Goal: Information Seeking & Learning: Learn about a topic

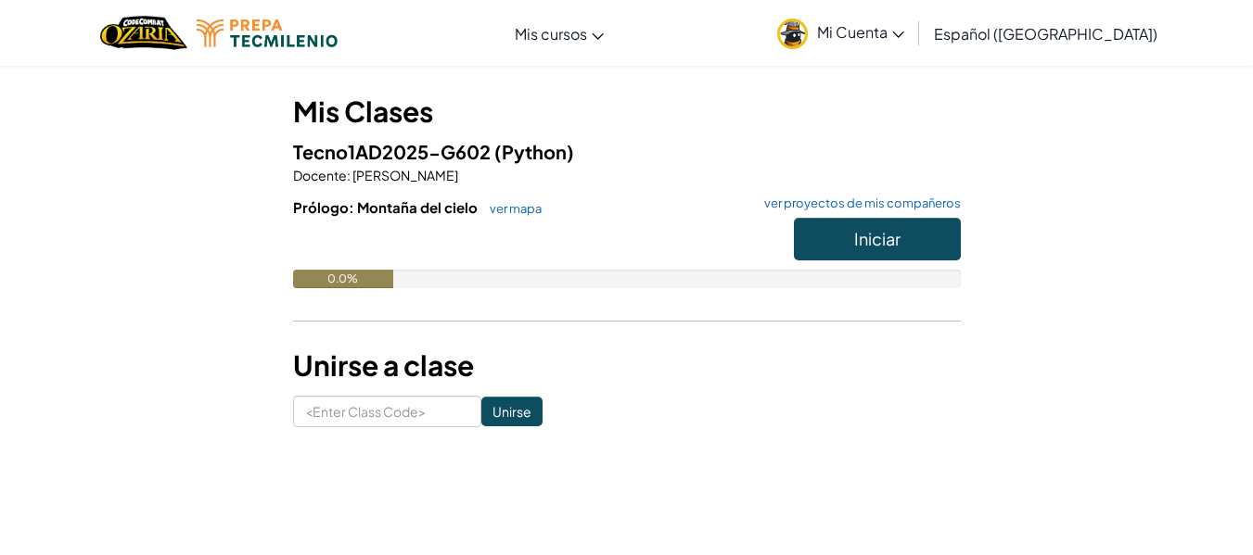
scroll to position [143, 0]
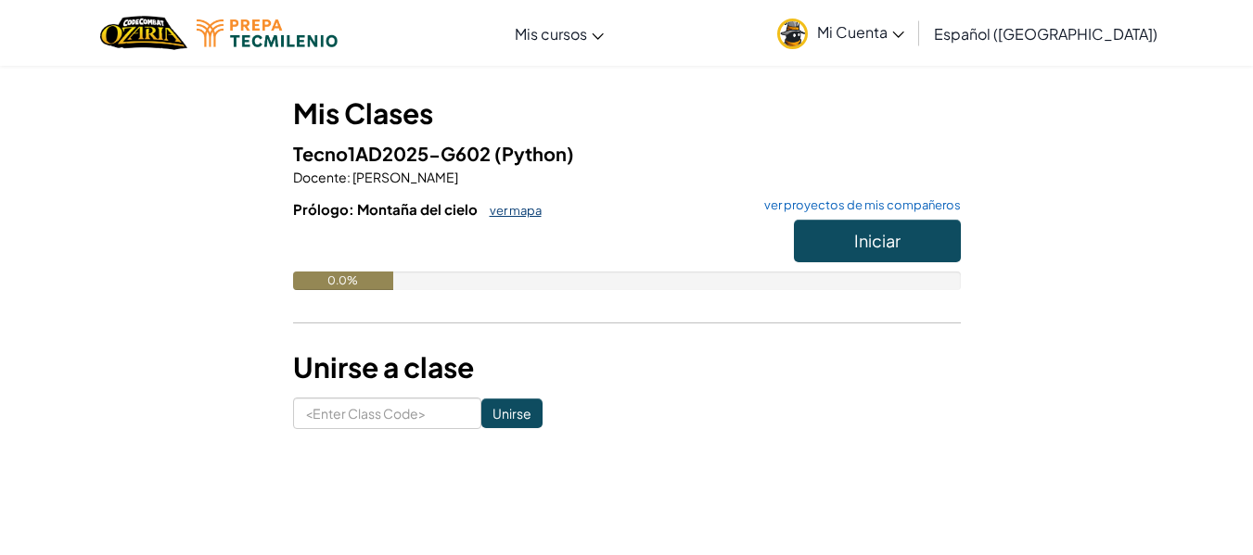
click at [491, 215] on link "ver mapa" at bounding box center [510, 210] width 61 height 15
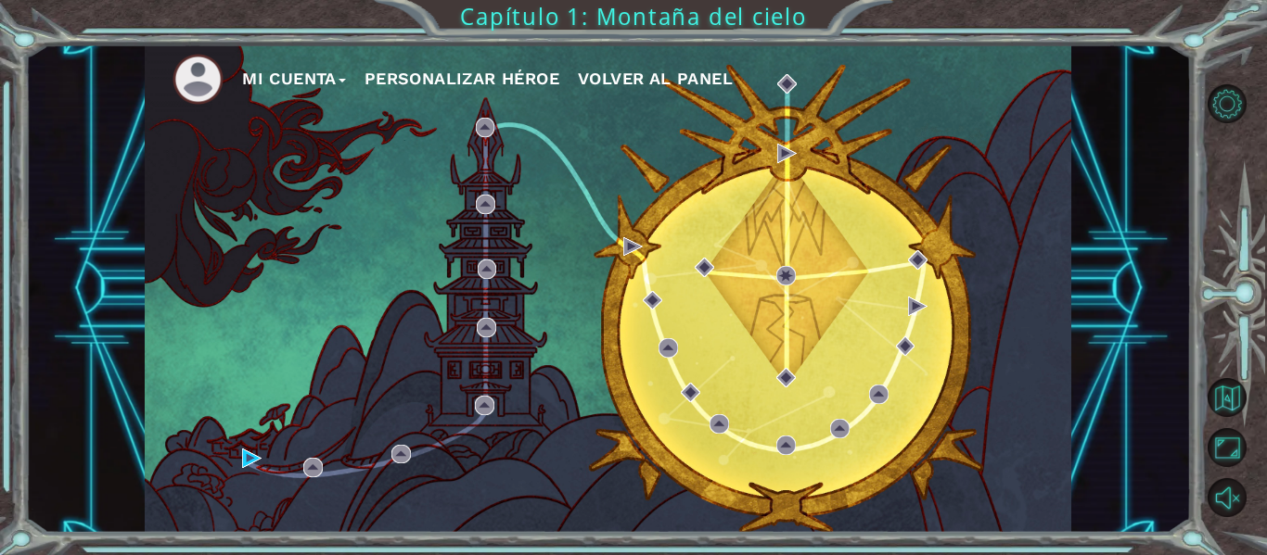
click at [317, 73] on button "Mi Cuenta" at bounding box center [294, 79] width 104 height 28
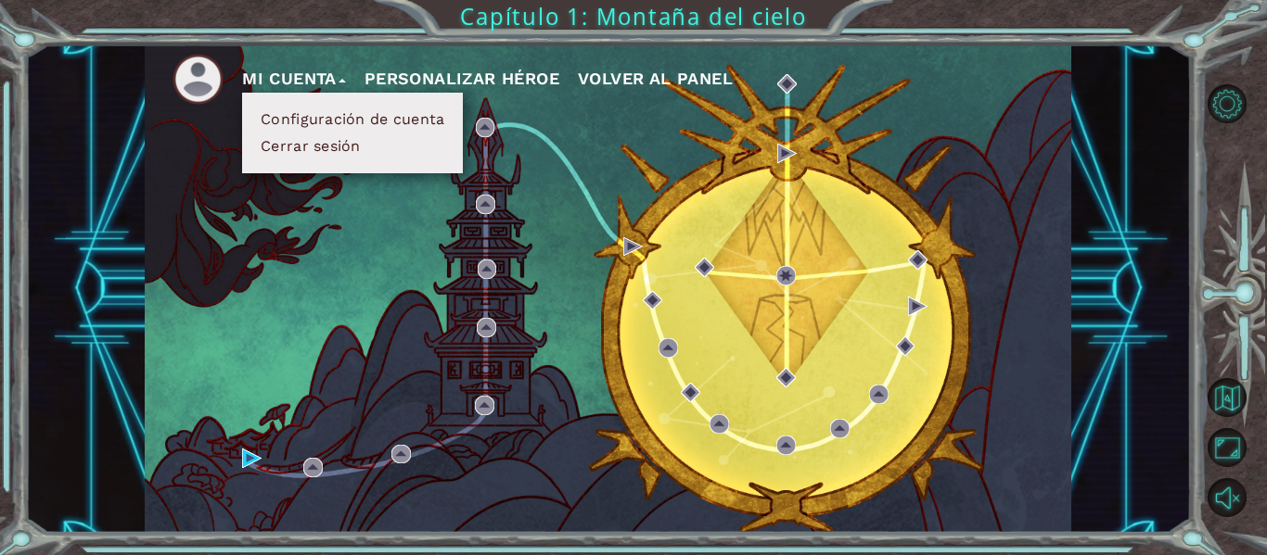
click at [338, 271] on div "Mi Cuenta Configuración de cuenta Cerrar sesión Personalizar héroe Volver al pa…" at bounding box center [608, 289] width 926 height 489
drag, startPoint x: 615, startPoint y: 108, endPoint x: 632, endPoint y: 72, distance: 40.2
click at [632, 72] on div "Mi Cuenta Configuración de cuenta Cerrar sesión Personalizar héroe Volver al pa…" at bounding box center [608, 289] width 926 height 489
click at [632, 72] on span "Volver al panel" at bounding box center [655, 78] width 155 height 19
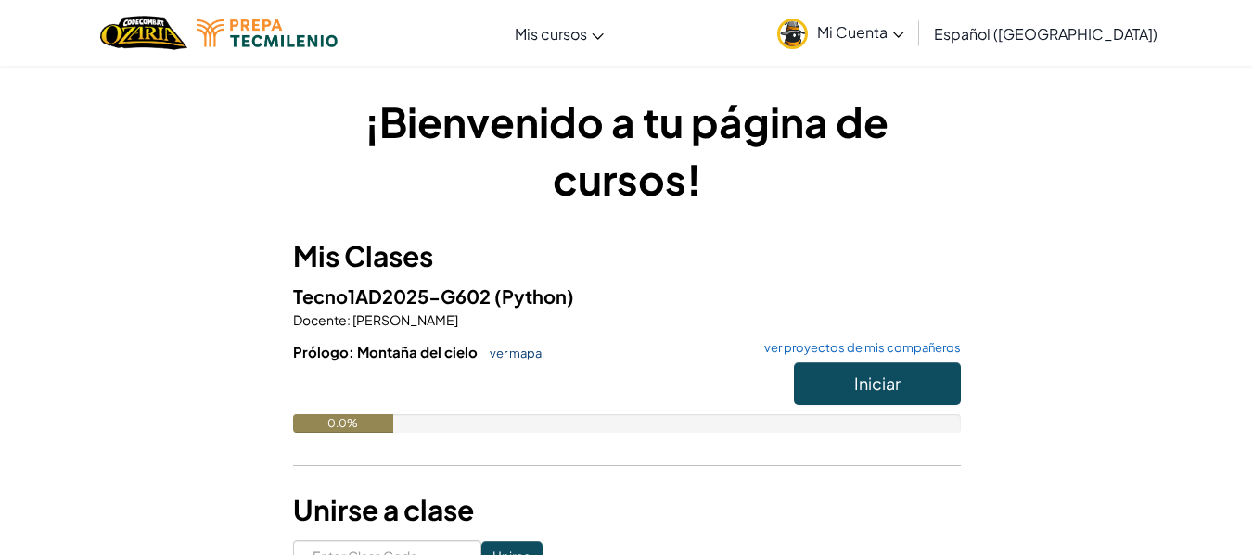
click at [527, 356] on link "ver mapa" at bounding box center [510, 353] width 61 height 15
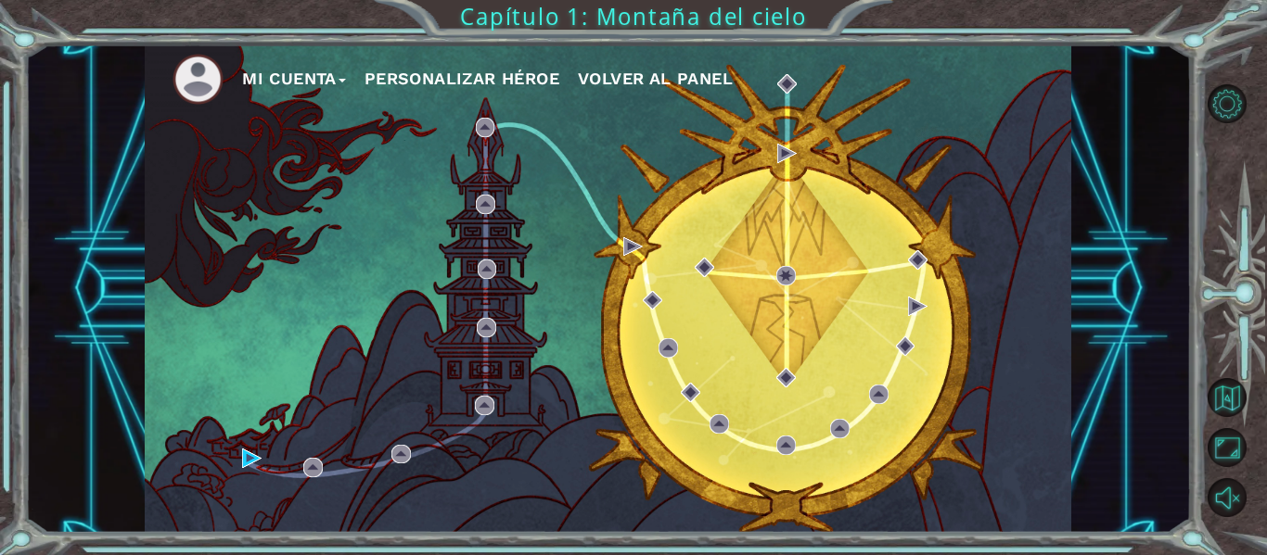
click at [478, 70] on button "Personalizar héroe" at bounding box center [461, 79] width 195 height 28
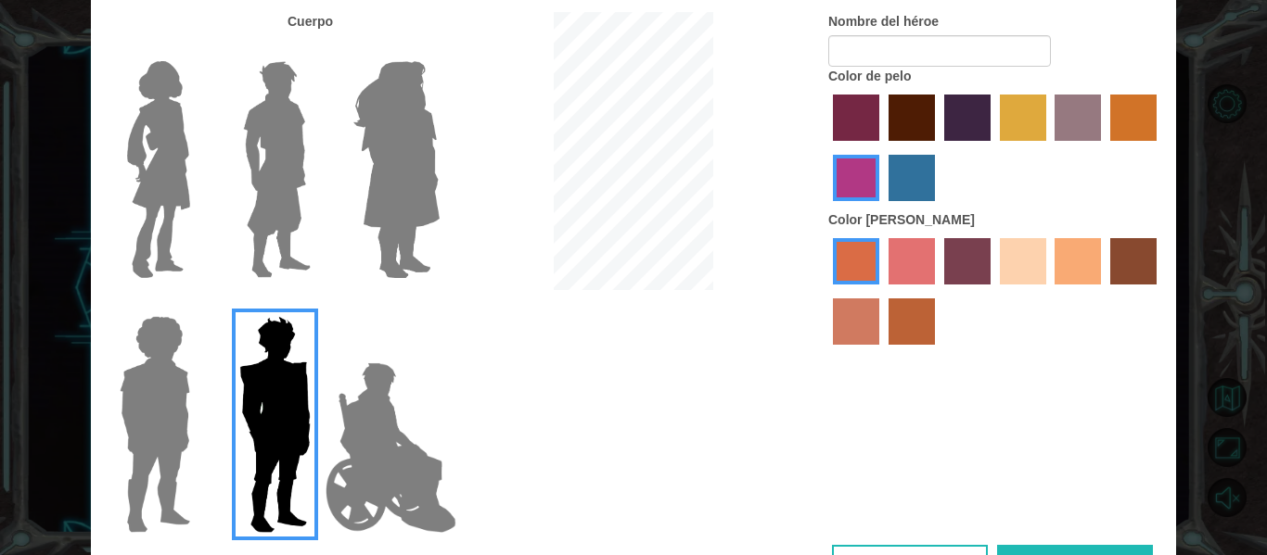
click at [414, 189] on img at bounding box center [396, 170] width 101 height 232
click at [439, 49] on input "Hero Amethyst" at bounding box center [439, 49] width 0 height 0
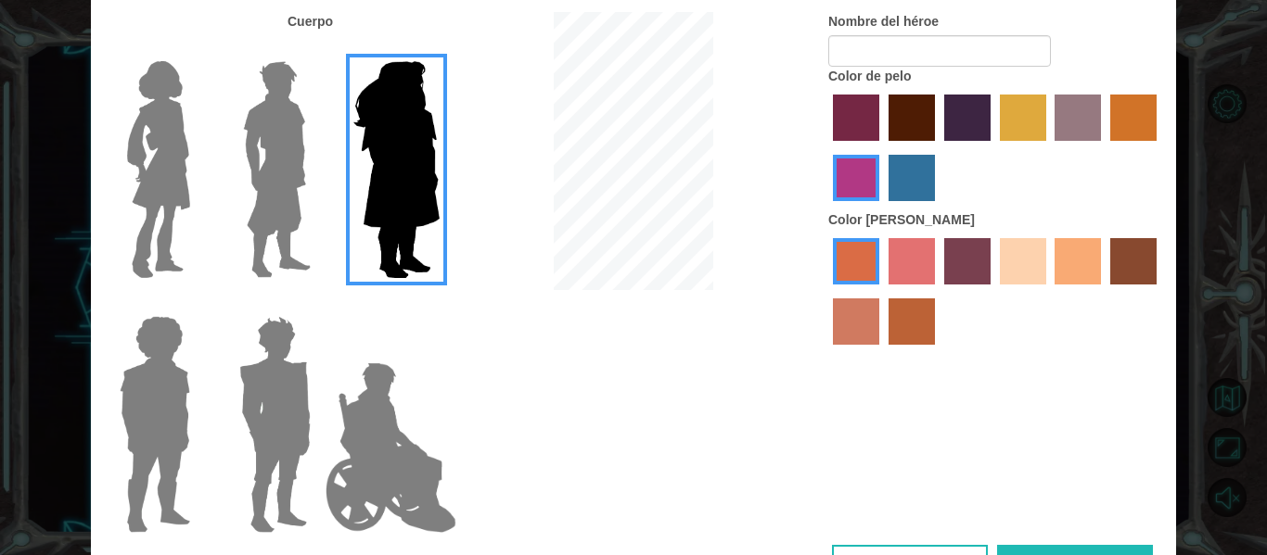
click at [134, 157] on img at bounding box center [159, 170] width 78 height 232
click at [198, 49] on input "Hero Connie" at bounding box center [198, 49] width 0 height 0
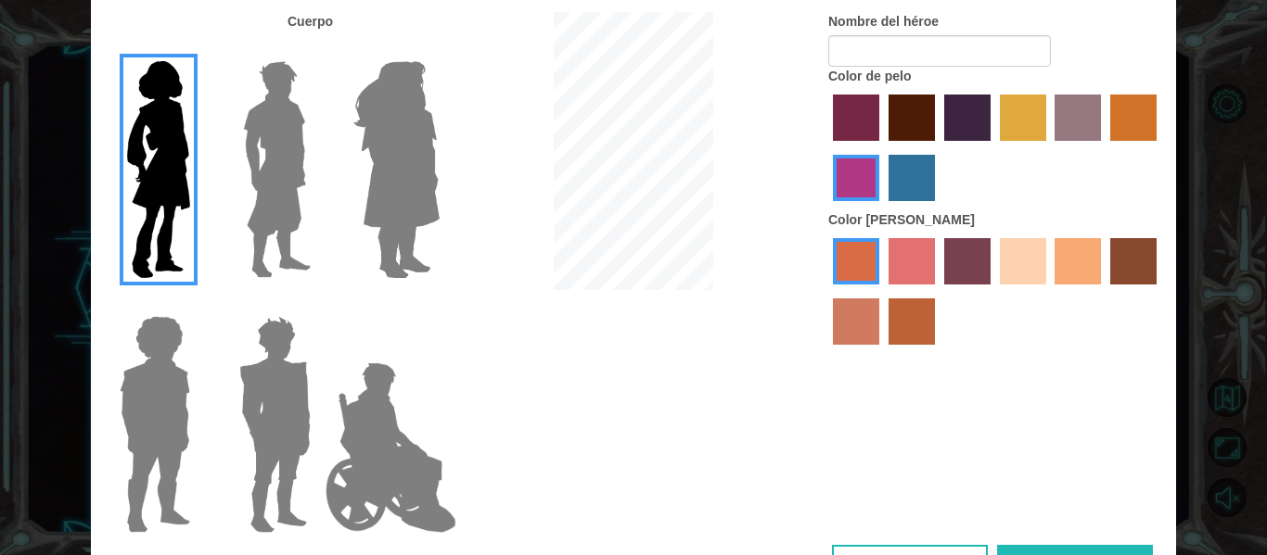
click at [305, 389] on img at bounding box center [275, 425] width 86 height 232
click at [318, 304] on input "Hero Garnet" at bounding box center [318, 304] width 0 height 0
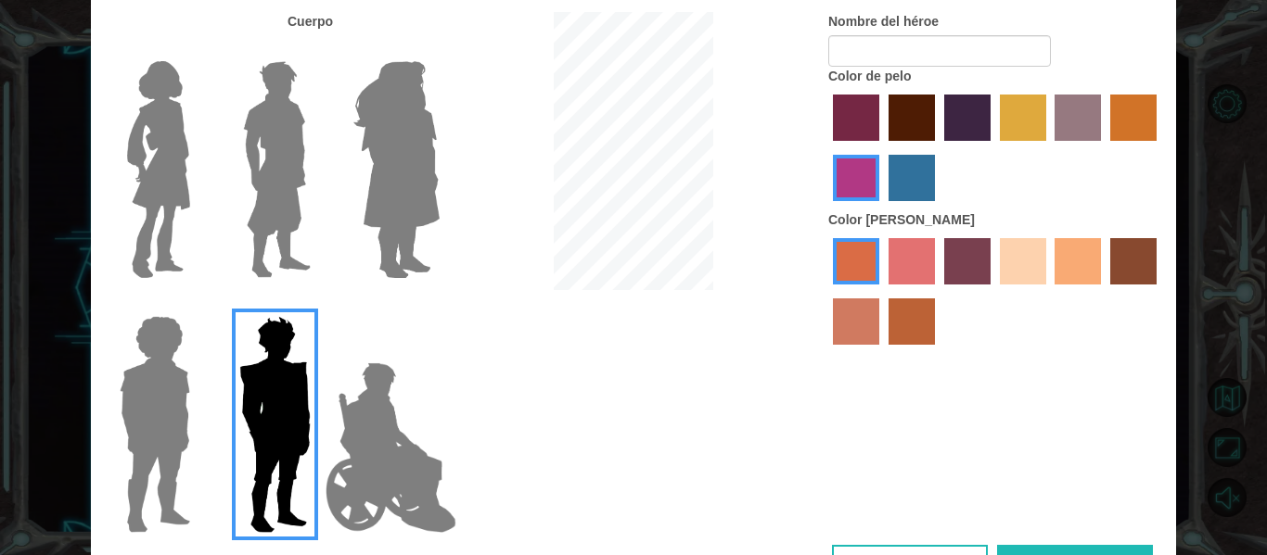
click at [143, 375] on img at bounding box center [154, 425] width 85 height 232
click at [198, 304] on input "Hero Steven" at bounding box center [198, 304] width 0 height 0
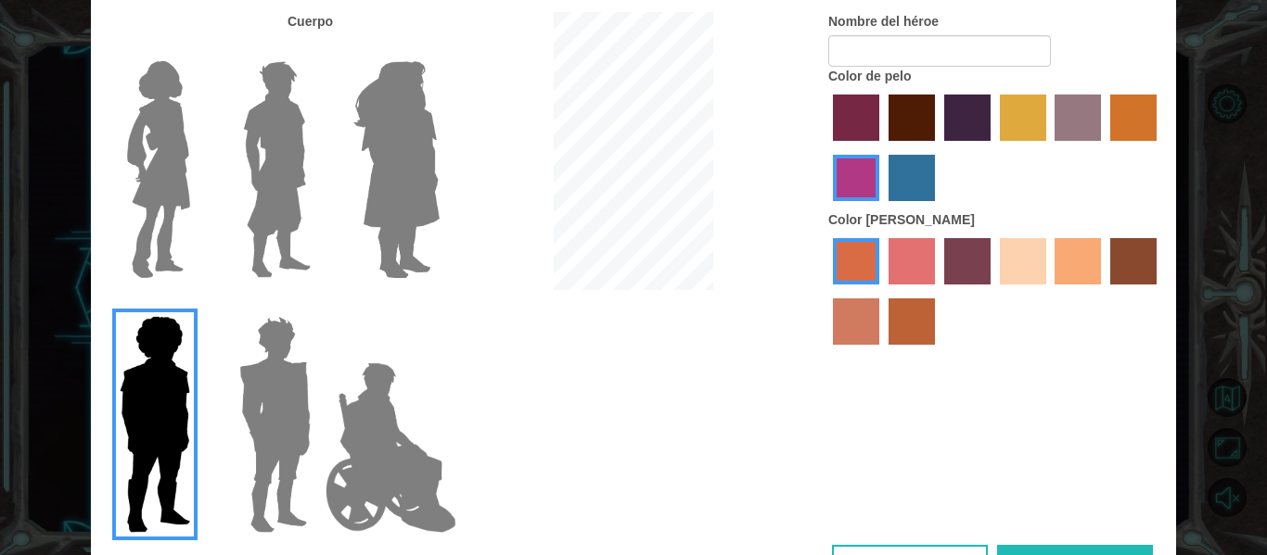
click at [166, 166] on img at bounding box center [159, 170] width 78 height 232
click at [198, 49] on input "Hero Connie" at bounding box center [198, 49] width 0 height 0
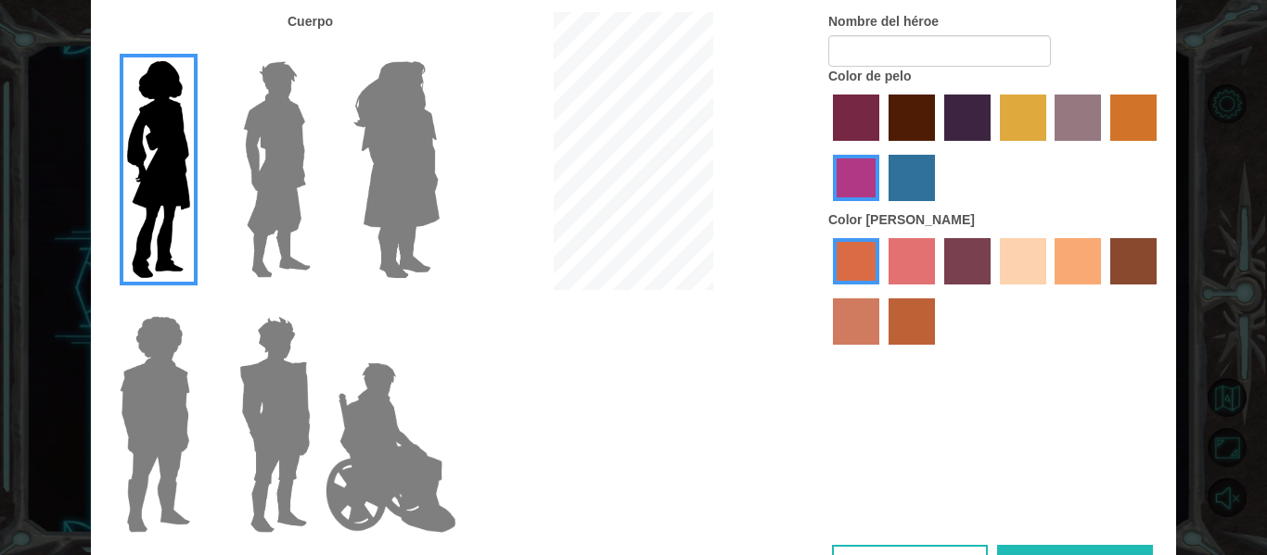
click at [396, 193] on img at bounding box center [396, 170] width 101 height 232
click at [439, 49] on input "Hero Amethyst" at bounding box center [439, 49] width 0 height 0
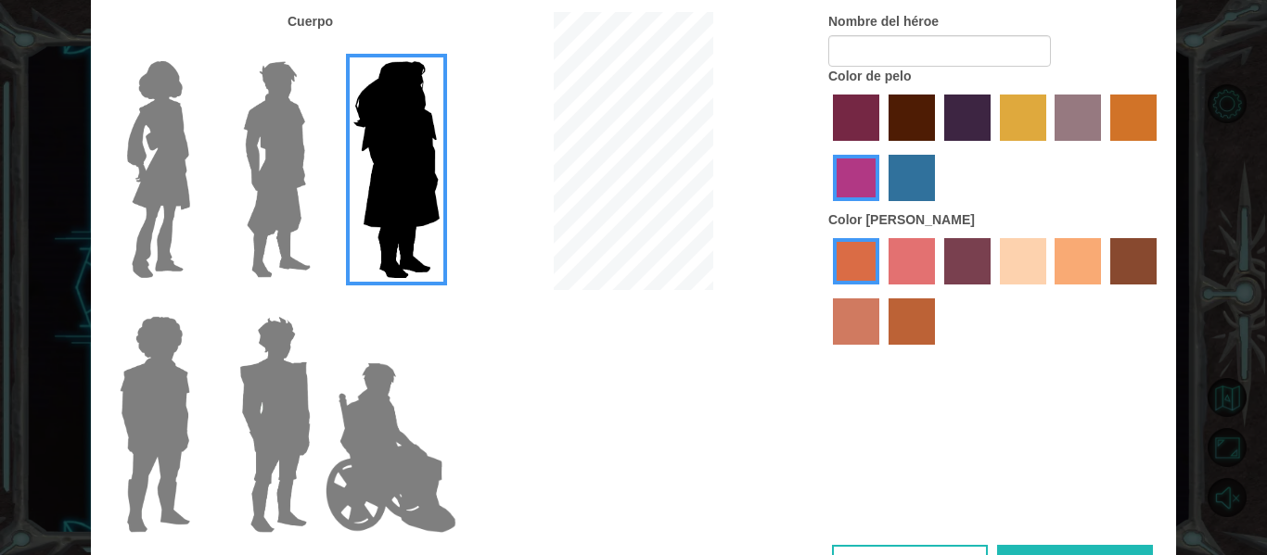
click at [167, 165] on img at bounding box center [159, 170] width 78 height 232
click at [198, 49] on input "Hero Connie" at bounding box center [198, 49] width 0 height 0
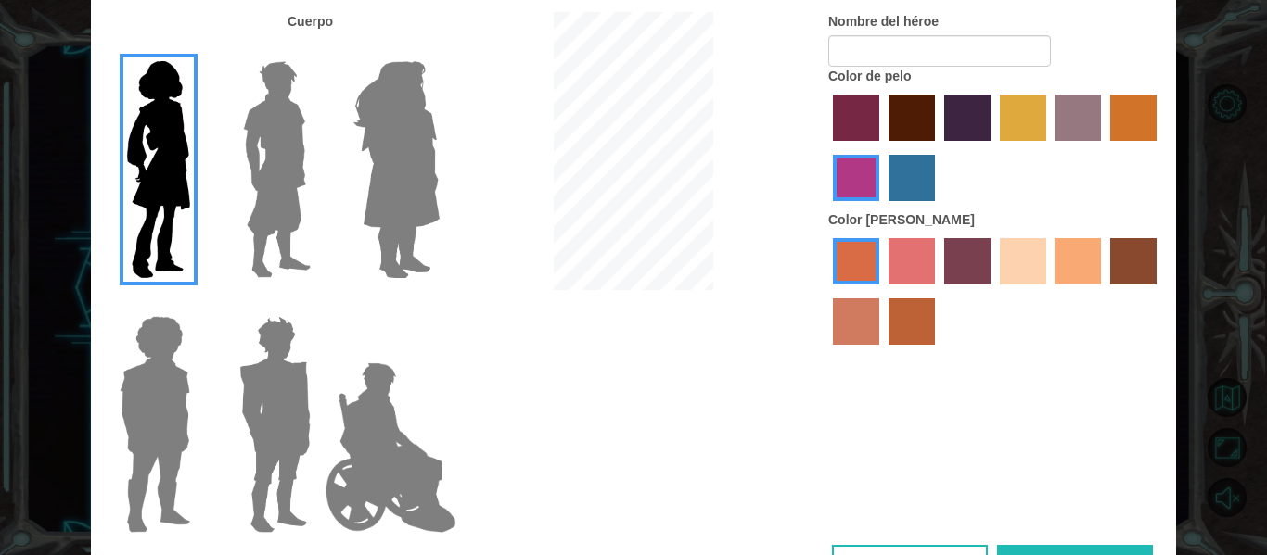
click at [1027, 112] on label "tulip tree hair color" at bounding box center [1023, 118] width 46 height 46
click at [993, 147] on input "tulip tree hair color" at bounding box center [993, 147] width 0 height 0
click at [1015, 254] on label "sandy beach skin color" at bounding box center [1023, 261] width 46 height 46
click at [993, 291] on input "sandy beach skin color" at bounding box center [993, 291] width 0 height 0
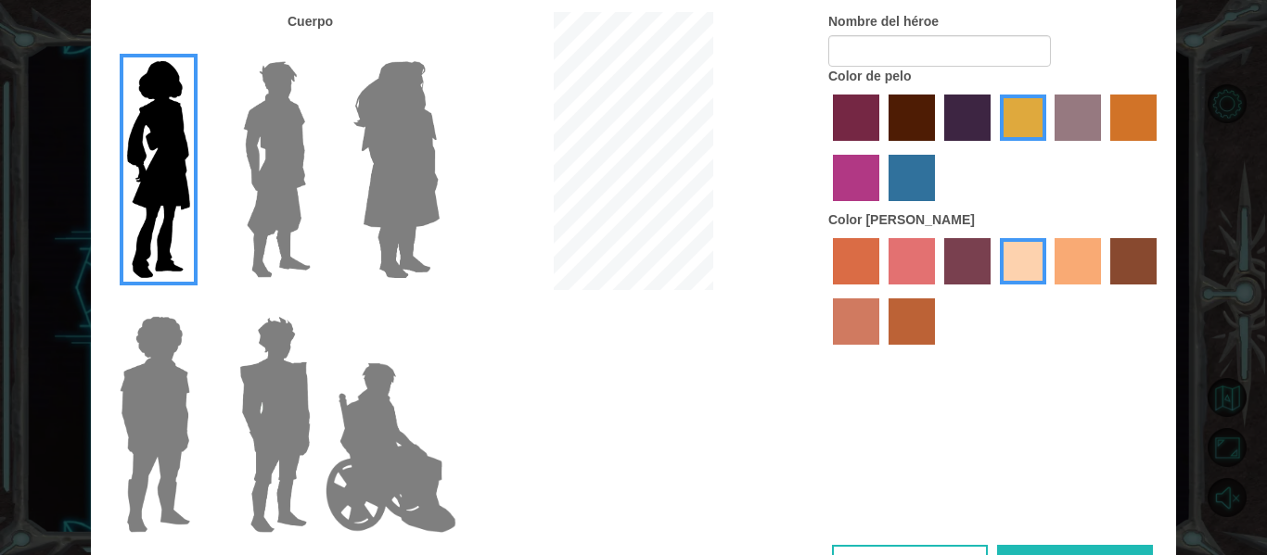
click at [958, 238] on label "tosca skin color" at bounding box center [967, 261] width 46 height 46
click at [937, 291] on input "tosca skin color" at bounding box center [937, 291] width 0 height 0
click at [1043, 263] on label "sandy beach skin color" at bounding box center [1023, 261] width 46 height 46
click at [993, 291] on input "sandy beach skin color" at bounding box center [993, 291] width 0 height 0
click at [1145, 262] on label "karma skin color" at bounding box center [1133, 261] width 46 height 46
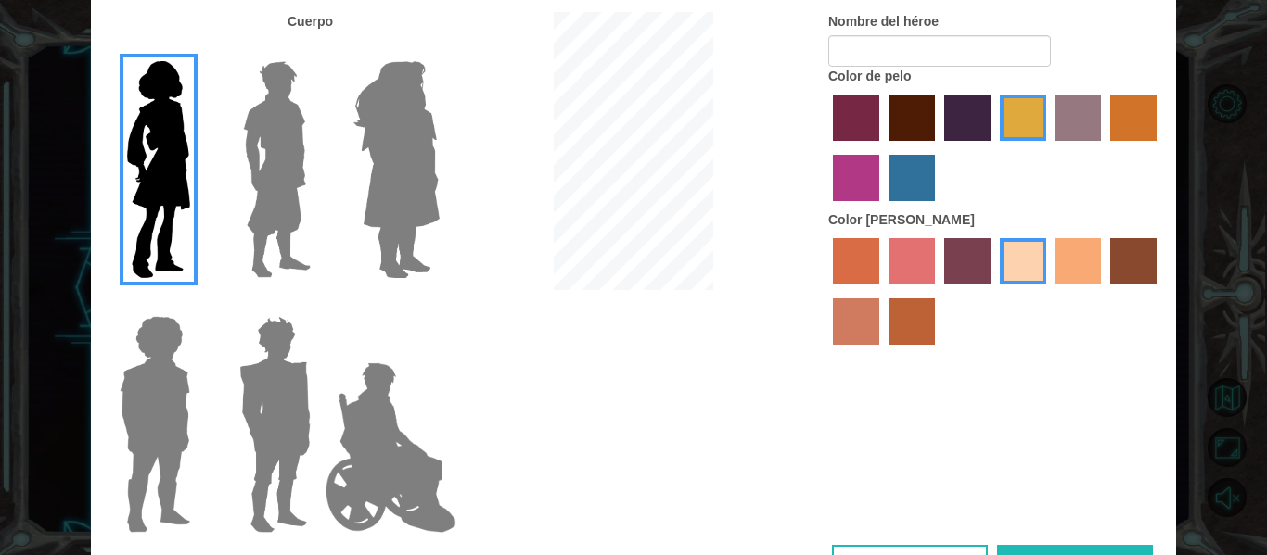
click at [1103, 291] on input "karma skin color" at bounding box center [1103, 291] width 0 height 0
click at [907, 195] on label "lachmara hair color" at bounding box center [911, 178] width 46 height 46
click at [882, 208] on input "lachmara hair color" at bounding box center [882, 208] width 0 height 0
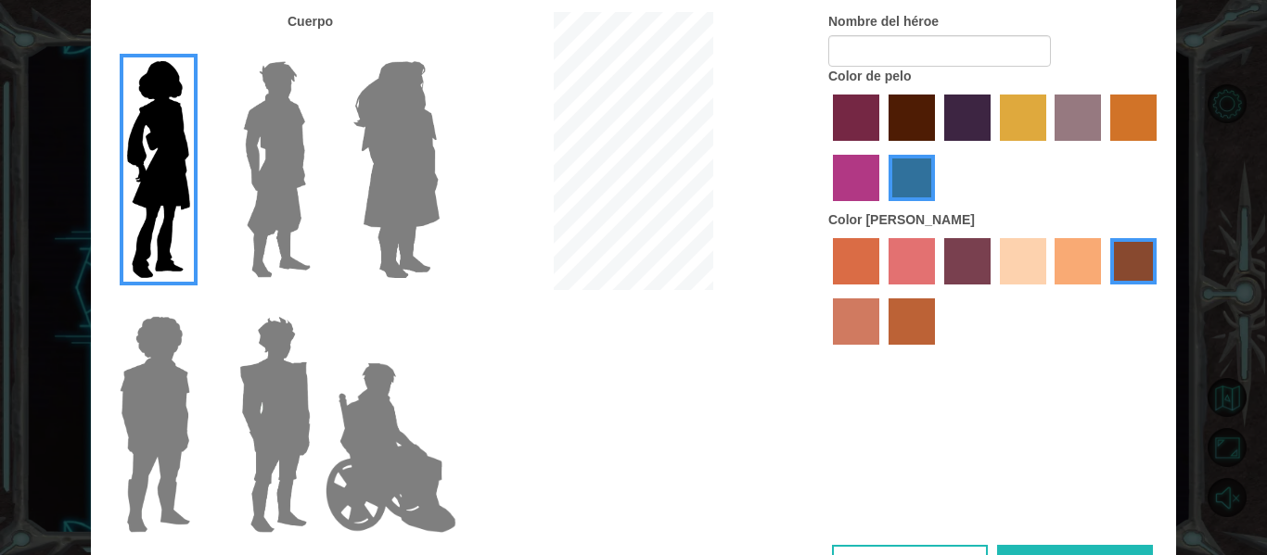
click at [1002, 250] on label "sandy beach skin color" at bounding box center [1023, 261] width 46 height 46
click at [993, 291] on input "sandy beach skin color" at bounding box center [993, 291] width 0 height 0
click at [858, 181] on label "medium red violet hair color" at bounding box center [856, 178] width 46 height 46
click at [1159, 147] on input "medium red violet hair color" at bounding box center [1159, 147] width 0 height 0
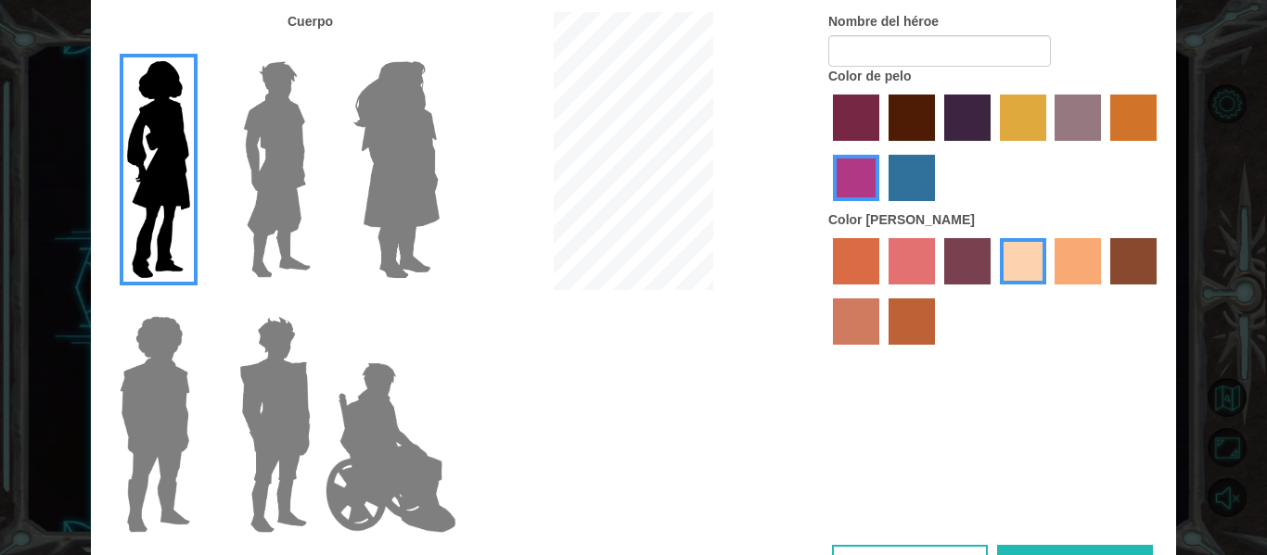
click at [907, 270] on label "froly skin color" at bounding box center [911, 261] width 46 height 46
click at [882, 291] on input "froly skin color" at bounding box center [882, 291] width 0 height 0
click at [1040, 272] on label "sandy beach skin color" at bounding box center [1023, 261] width 46 height 46
click at [993, 291] on input "sandy beach skin color" at bounding box center [993, 291] width 0 height 0
drag, startPoint x: 1103, startPoint y: 121, endPoint x: 1075, endPoint y: 106, distance: 32.3
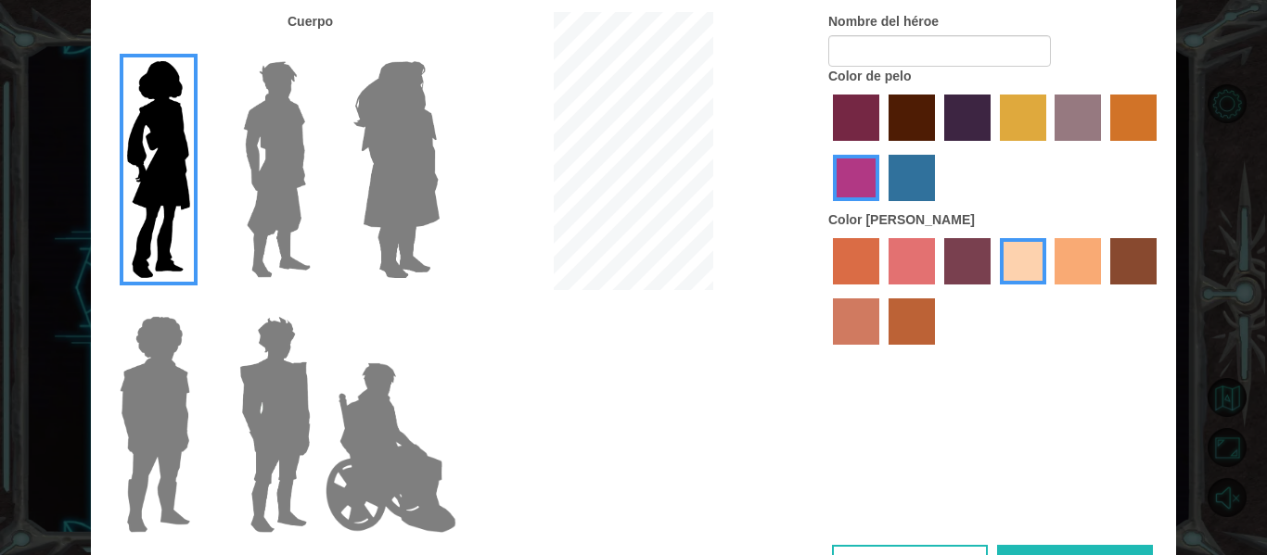
click at [1075, 106] on div at bounding box center [995, 150] width 334 height 121
click at [1075, 106] on label "bazaar hair color" at bounding box center [1077, 118] width 46 height 46
click at [1049, 147] on input "bazaar hair color" at bounding box center [1049, 147] width 0 height 0
click at [1037, 117] on label "tulip tree hair color" at bounding box center [1023, 118] width 46 height 46
click at [993, 147] on input "tulip tree hair color" at bounding box center [993, 147] width 0 height 0
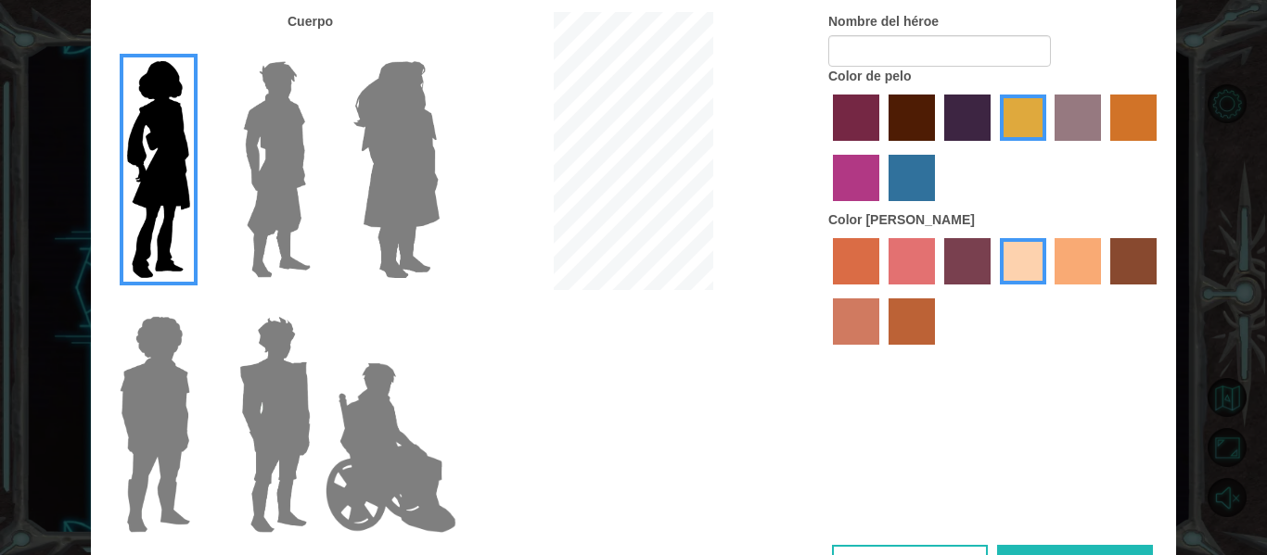
click at [844, 165] on label "medium red violet hair color" at bounding box center [856, 178] width 46 height 46
click at [1159, 147] on input "medium red violet hair color" at bounding box center [1159, 147] width 0 height 0
click at [835, 111] on label "paprika hair color" at bounding box center [856, 118] width 46 height 46
click at [826, 147] on input "paprika hair color" at bounding box center [826, 147] width 0 height 0
click at [1141, 135] on label "gold drop hair color" at bounding box center [1133, 118] width 46 height 46
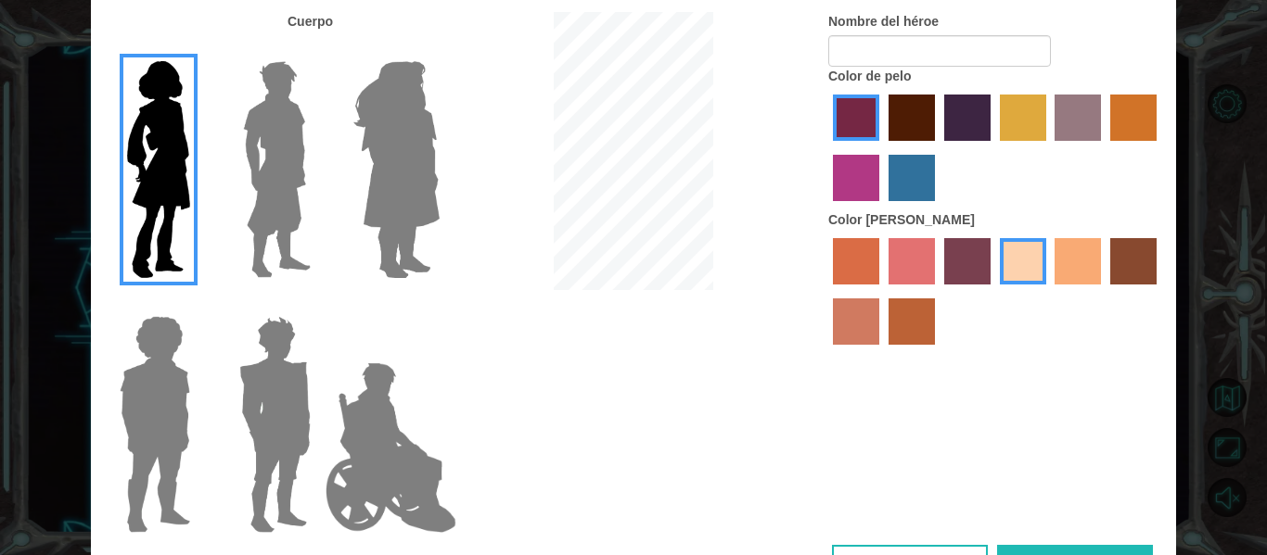
click at [1103, 147] on input "gold drop hair color" at bounding box center [1103, 147] width 0 height 0
click at [860, 111] on label "paprika hair color" at bounding box center [856, 118] width 46 height 46
click at [826, 147] on input "paprika hair color" at bounding box center [826, 147] width 0 height 0
click at [846, 172] on label "medium red violet hair color" at bounding box center [856, 178] width 46 height 46
click at [1159, 147] on input "medium red violet hair color" at bounding box center [1159, 147] width 0 height 0
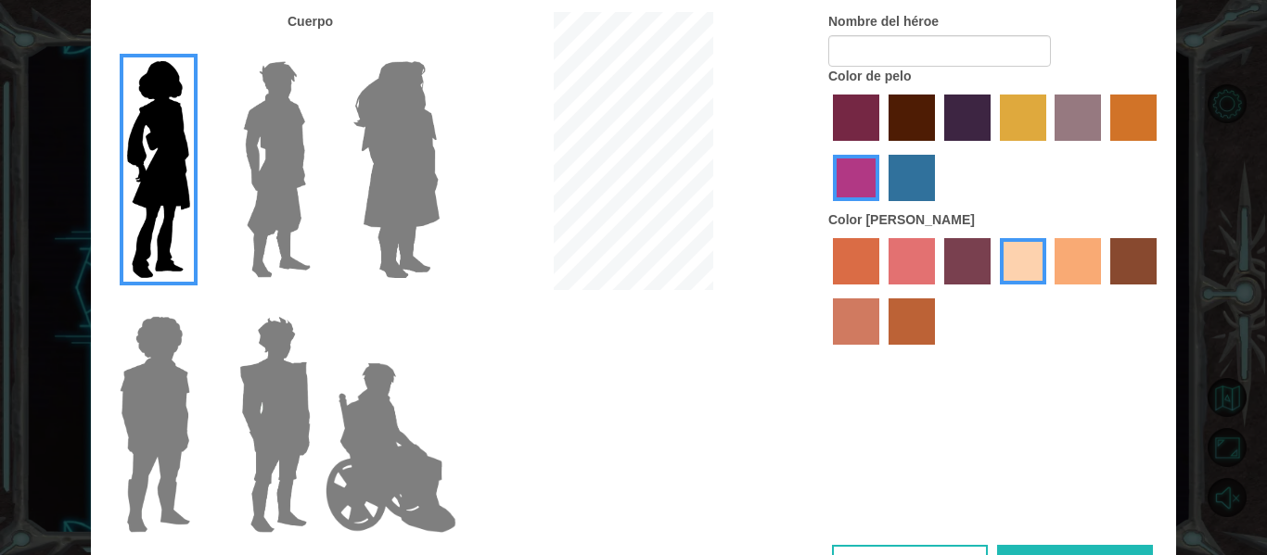
click at [1069, 267] on label "tacao skin color" at bounding box center [1077, 261] width 46 height 46
click at [1049, 291] on input "tacao skin color" at bounding box center [1049, 291] width 0 height 0
click at [890, 266] on label "froly skin color" at bounding box center [911, 261] width 46 height 46
click at [882, 291] on input "froly skin color" at bounding box center [882, 291] width 0 height 0
click at [1007, 267] on label "sandy beach skin color" at bounding box center [1023, 261] width 46 height 46
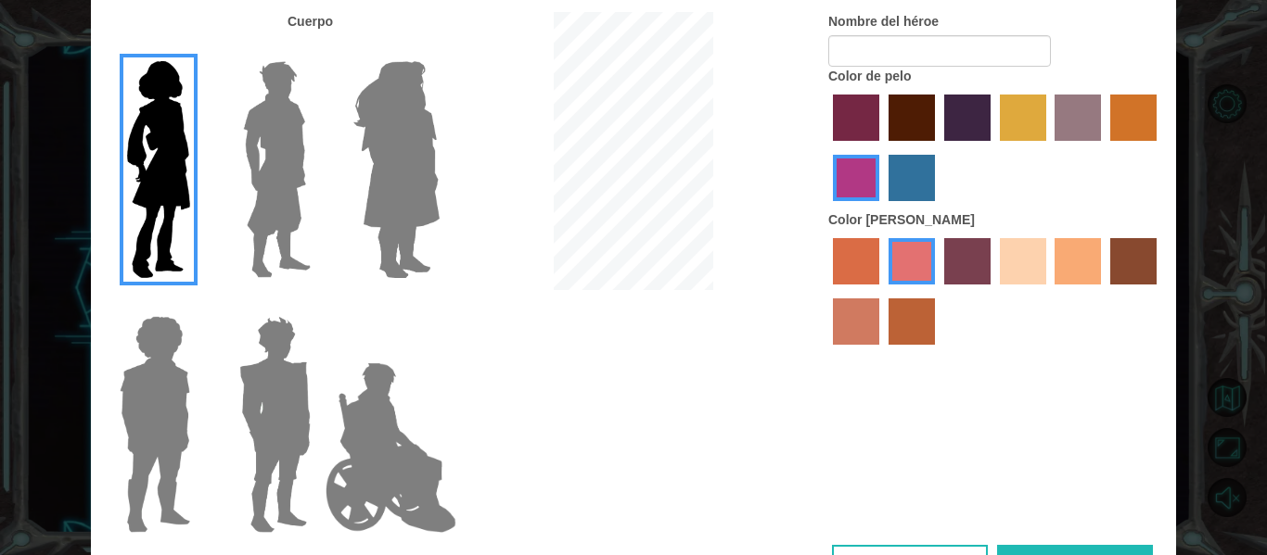
click at [993, 291] on input "sandy beach skin color" at bounding box center [993, 291] width 0 height 0
click at [1031, 126] on label "tulip tree hair color" at bounding box center [1023, 118] width 46 height 46
click at [993, 147] on input "tulip tree hair color" at bounding box center [993, 147] width 0 height 0
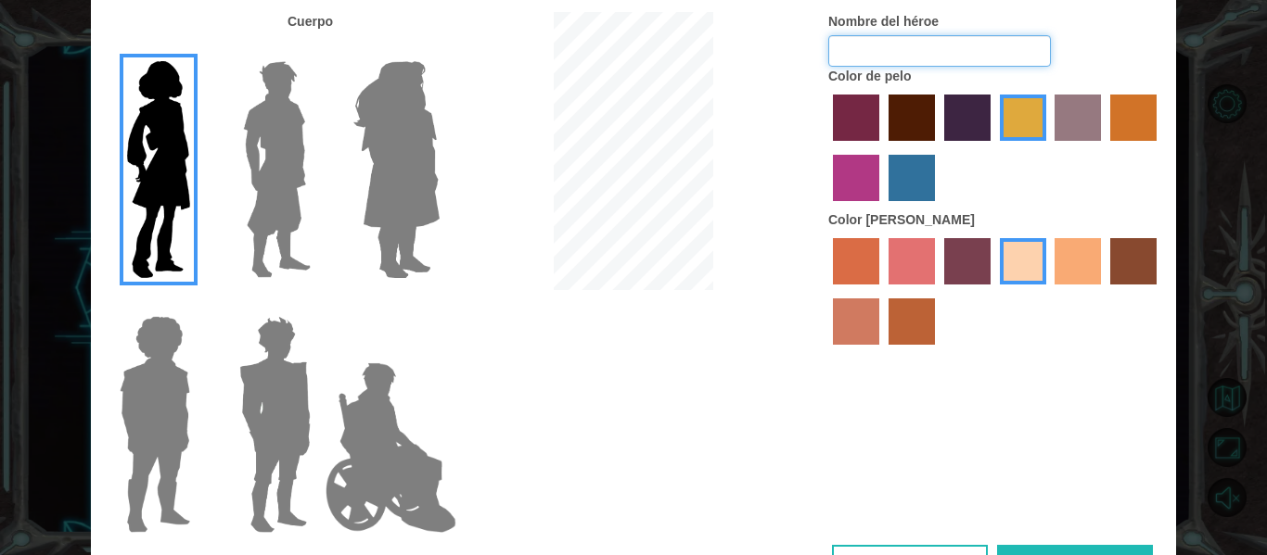
click at [980, 61] on input "Nombre del héroe" at bounding box center [939, 51] width 223 height 32
click at [290, 169] on img at bounding box center [277, 170] width 83 height 232
click at [318, 49] on input "Hero Lars" at bounding box center [318, 49] width 0 height 0
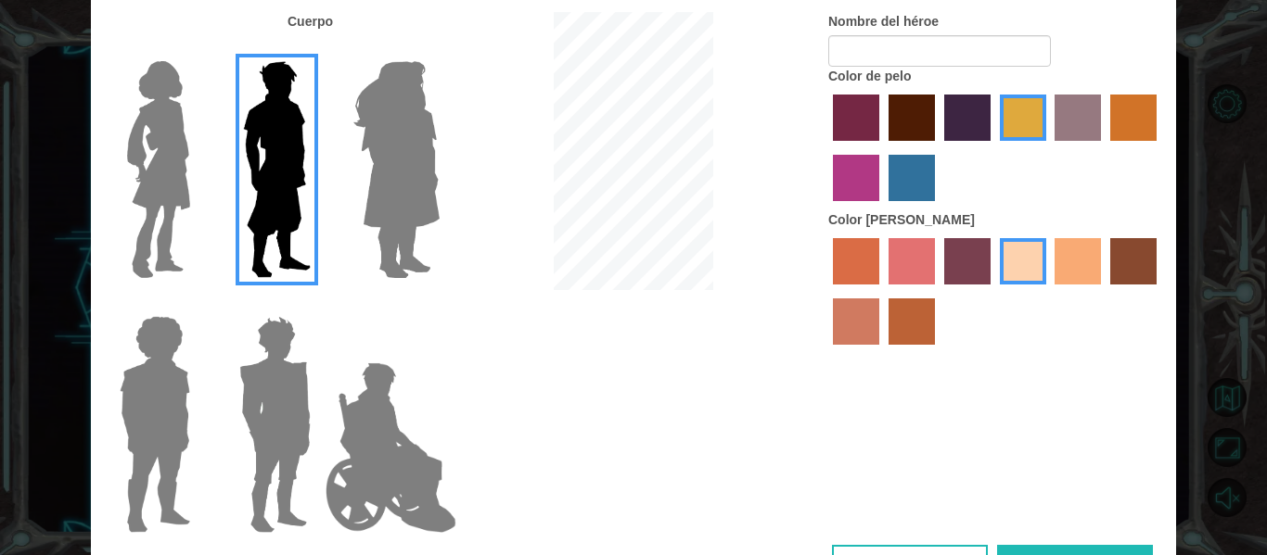
click at [133, 172] on img at bounding box center [159, 170] width 78 height 232
click at [198, 49] on input "Hero Connie" at bounding box center [198, 49] width 0 height 0
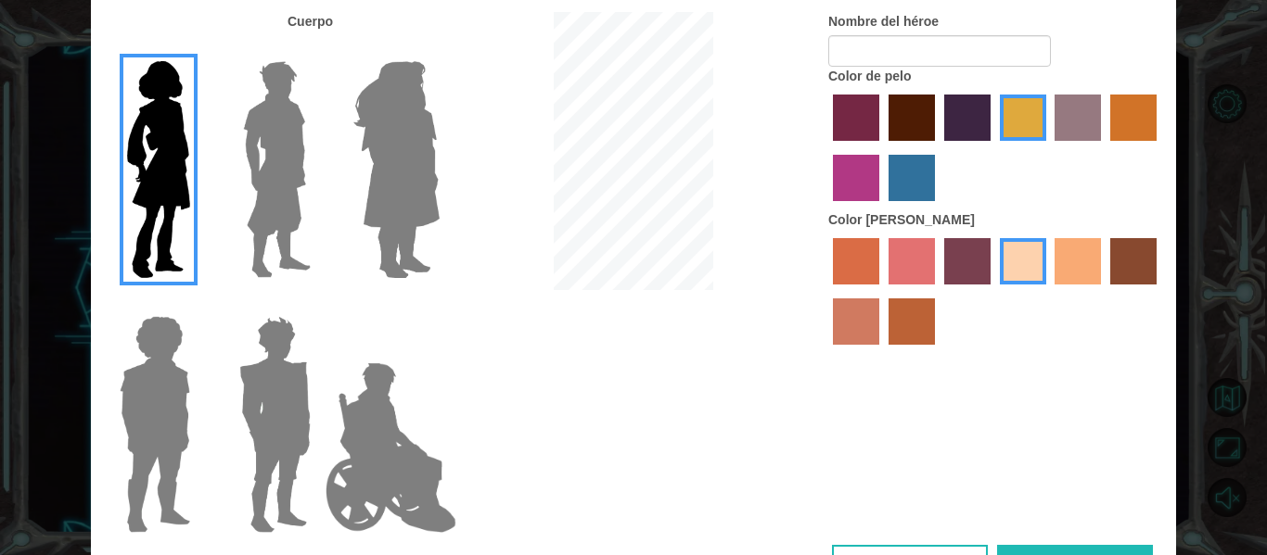
click at [442, 179] on img at bounding box center [396, 170] width 101 height 232
click at [439, 49] on input "Hero Amethyst" at bounding box center [439, 49] width 0 height 0
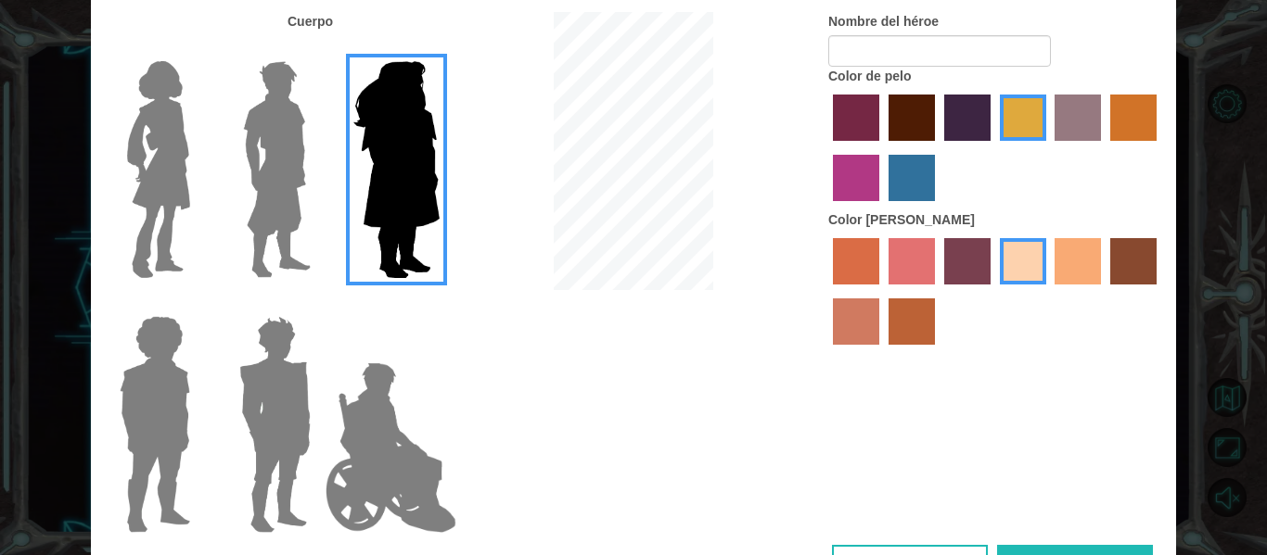
click at [352, 441] on img at bounding box center [391, 447] width 146 height 185
click at [439, 304] on input "Hero Jamie" at bounding box center [439, 304] width 0 height 0
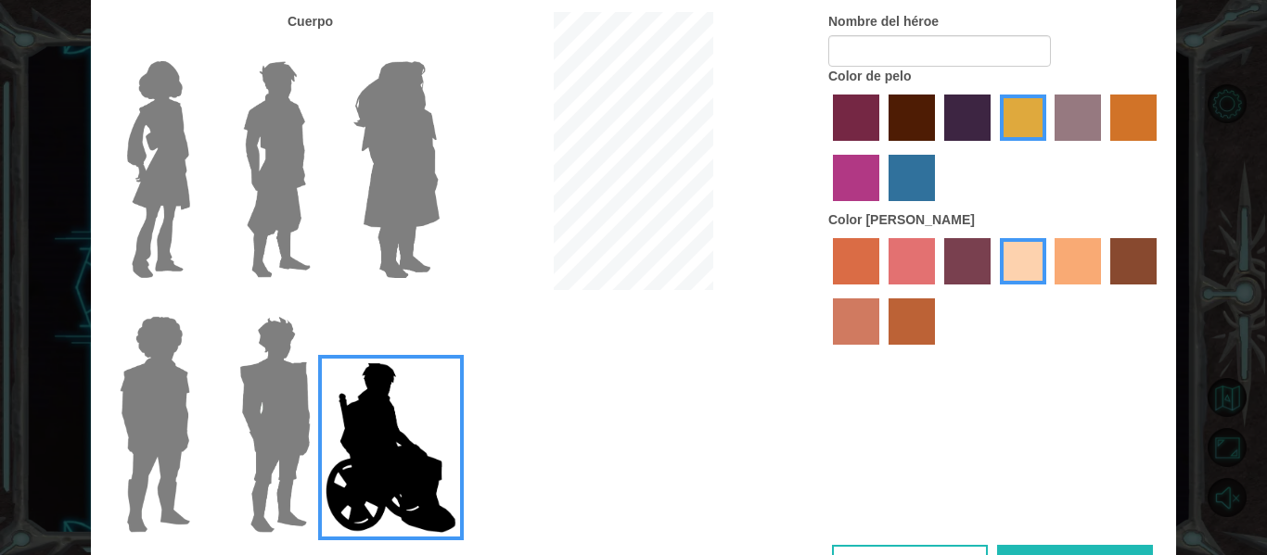
click at [258, 427] on img at bounding box center [275, 425] width 86 height 232
click at [318, 304] on input "Hero Garnet" at bounding box center [318, 304] width 0 height 0
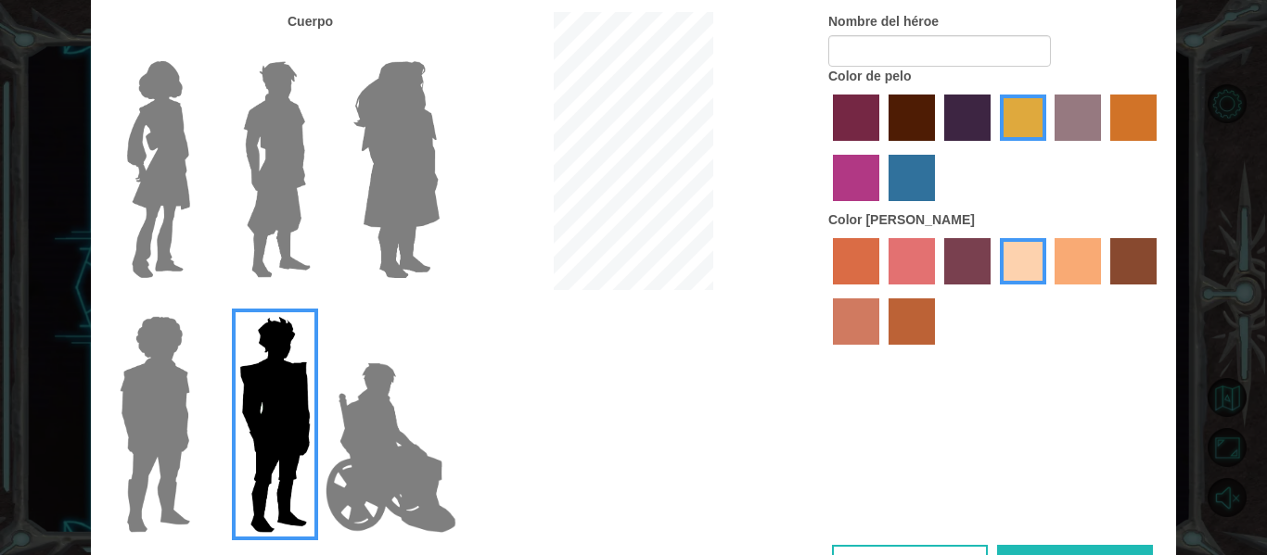
click at [158, 435] on img at bounding box center [154, 425] width 85 height 232
click at [198, 304] on input "Hero Steven" at bounding box center [198, 304] width 0 height 0
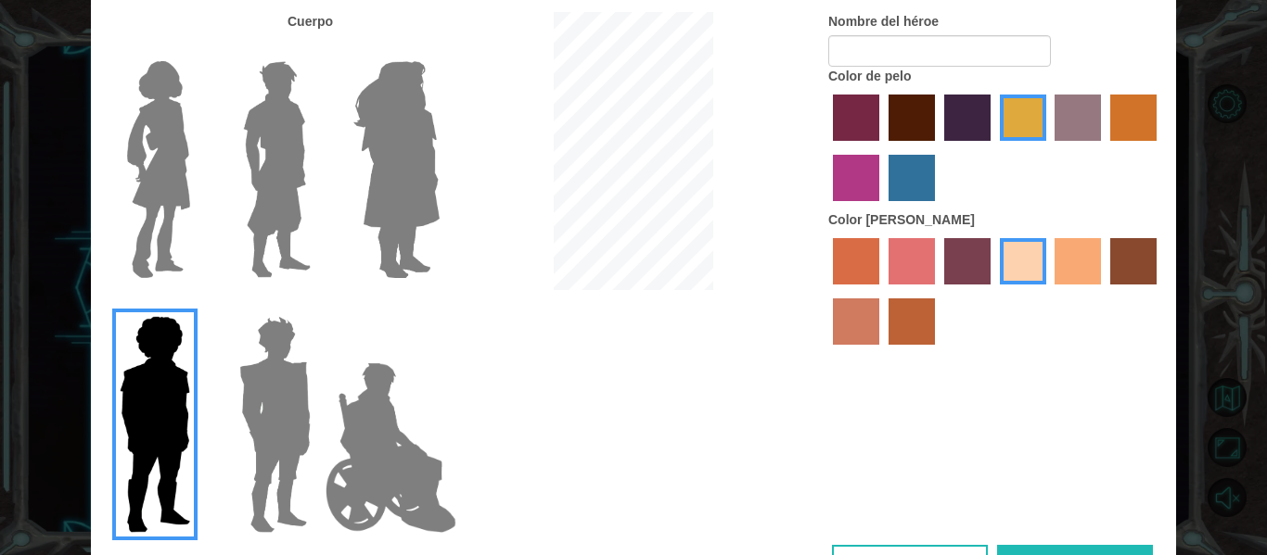
click at [160, 198] on img at bounding box center [159, 170] width 78 height 232
click at [198, 49] on input "Hero Connie" at bounding box center [198, 49] width 0 height 0
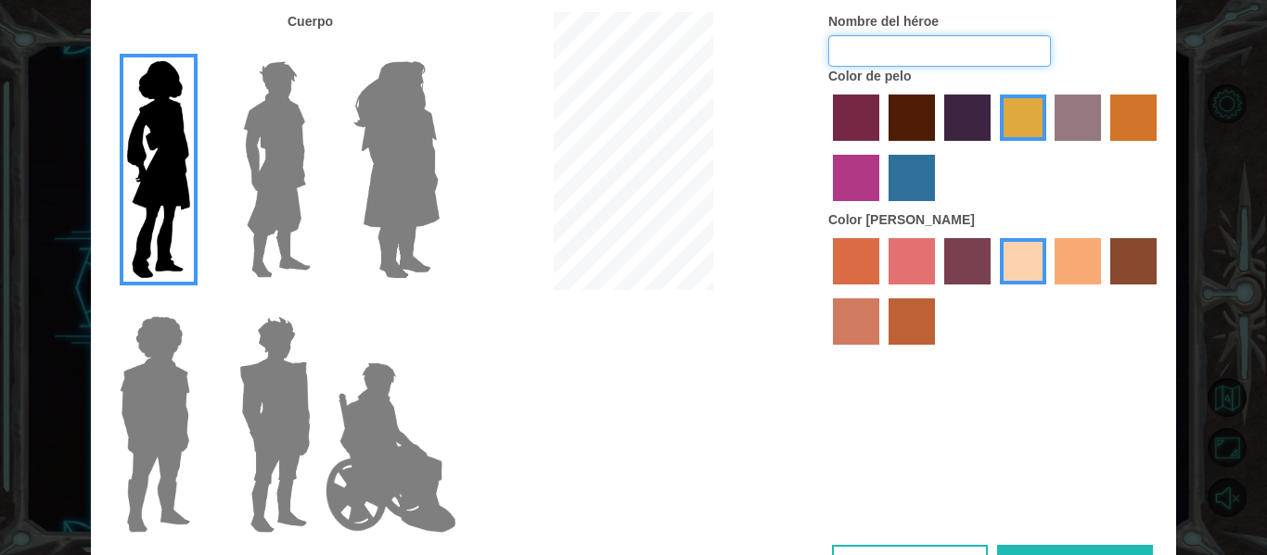
click at [927, 38] on input "Nombre del héroe" at bounding box center [939, 51] width 223 height 32
type input "s"
type input "S"
click at [1029, 55] on input "La dos tres trukos" at bounding box center [939, 51] width 223 height 32
type input "L"
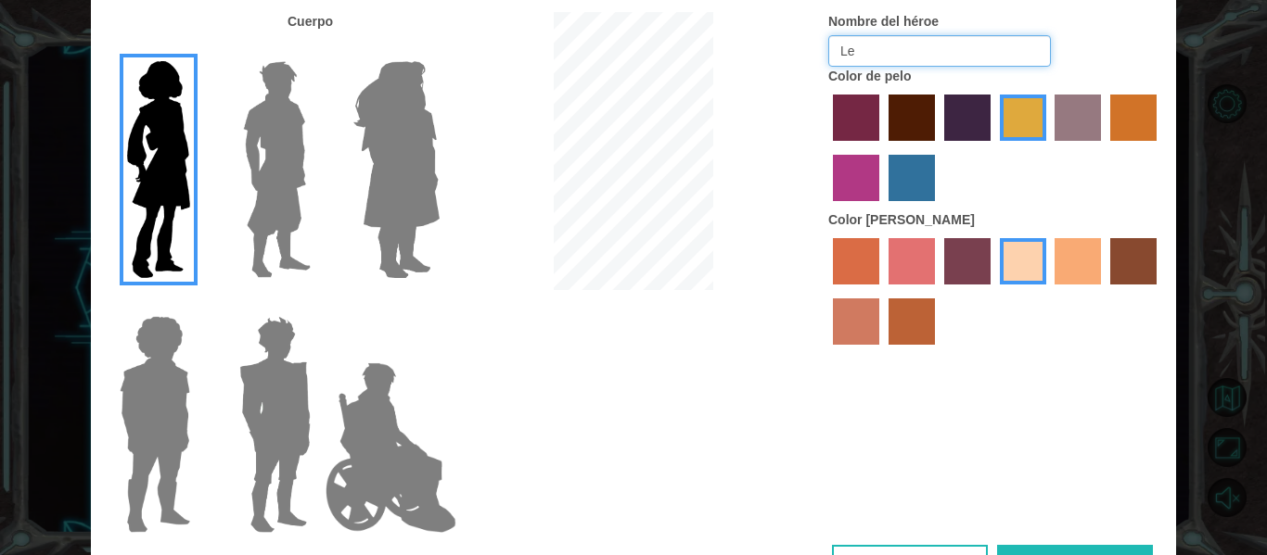
type input "L"
click at [852, 169] on label "medium red violet hair color" at bounding box center [856, 178] width 46 height 46
click at [1159, 147] on input "medium red violet hair color" at bounding box center [1159, 147] width 0 height 0
click at [906, 53] on input "Polilesslie" at bounding box center [939, 51] width 223 height 32
drag, startPoint x: 860, startPoint y: 52, endPoint x: 870, endPoint y: 52, distance: 10.2
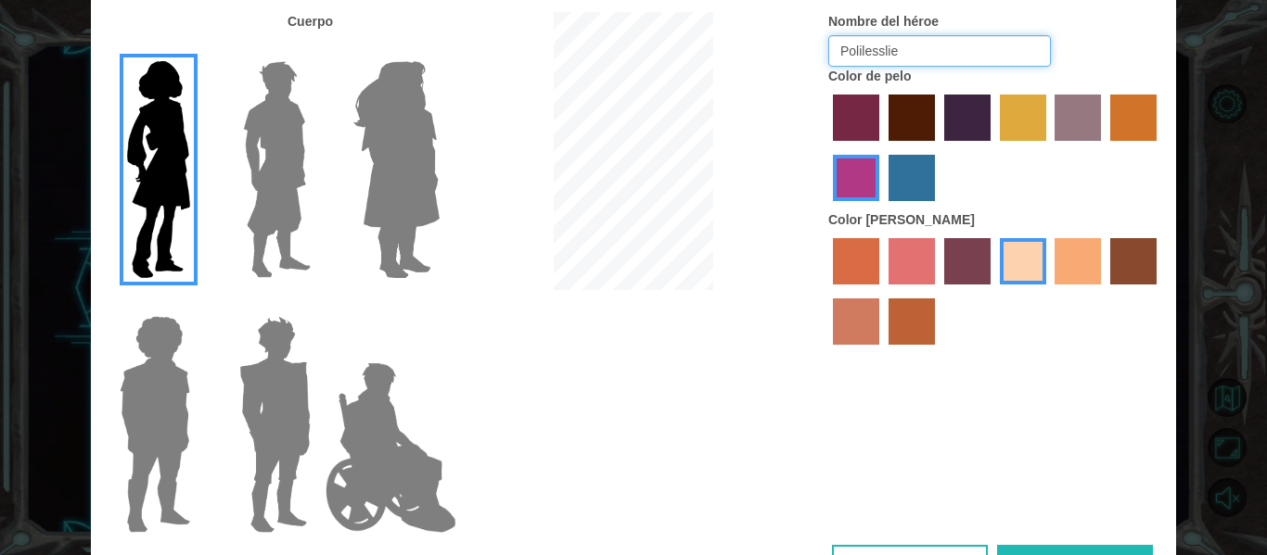
click at [870, 52] on input "Polilesslie" at bounding box center [939, 51] width 223 height 32
click at [921, 50] on input "Polilesslie" at bounding box center [939, 51] width 223 height 32
click at [868, 46] on input "Polilesslie" at bounding box center [939, 51] width 223 height 32
click at [865, 49] on input "Polilesslie" at bounding box center [939, 51] width 223 height 32
click at [872, 50] on input "[PERSON_NAME]" at bounding box center [939, 51] width 223 height 32
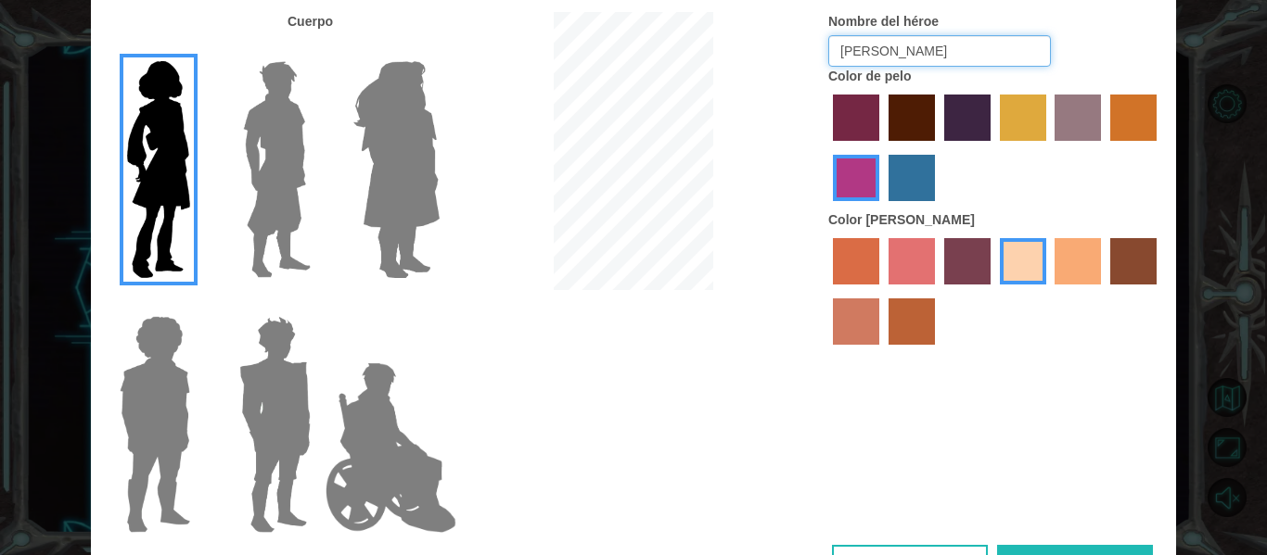
click at [943, 51] on input "[PERSON_NAME]" at bounding box center [939, 51] width 223 height 32
click at [801, 383] on div "Cuerpo Nombre del héroe [PERSON_NAME] Color de pelo Color [PERSON_NAME]" at bounding box center [633, 278] width 1085 height 533
click at [865, 56] on input "[PERSON_NAME]" at bounding box center [939, 51] width 223 height 32
click at [1067, 442] on div "Cuerpo Nombre del héroe PoliLesslie Color de pelo Color [PERSON_NAME]" at bounding box center [633, 278] width 1085 height 533
click at [861, 47] on input "PoliLesslie" at bounding box center [939, 51] width 223 height 32
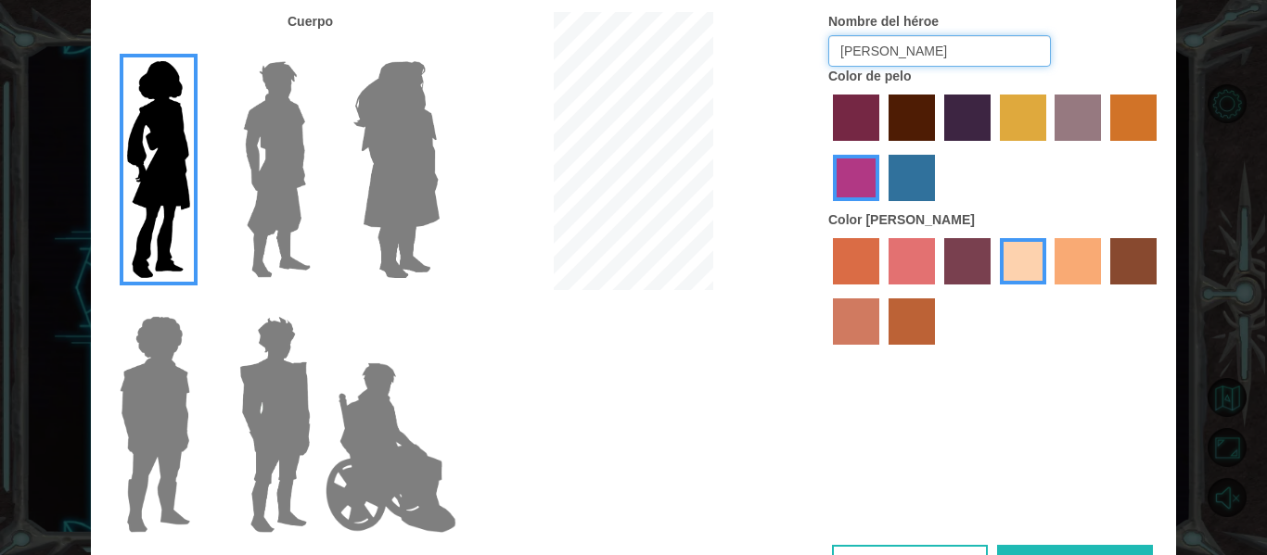
type input "[PERSON_NAME]"
click at [1113, 549] on button "Listo" at bounding box center [1075, 566] width 156 height 42
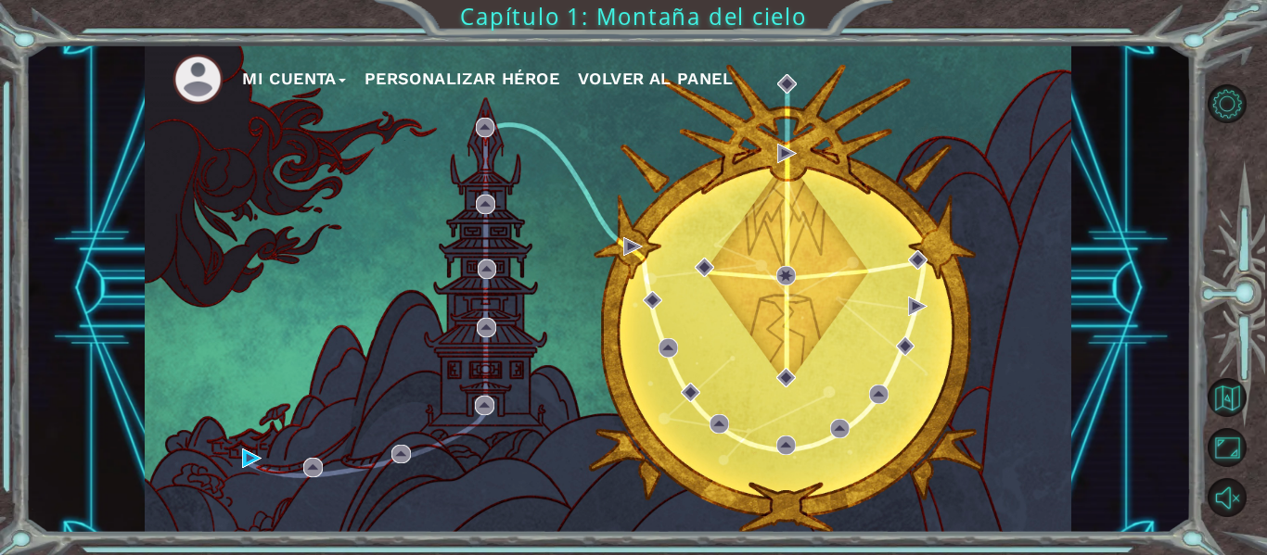
click at [421, 85] on button "Personalizar héroe" at bounding box center [461, 79] width 195 height 28
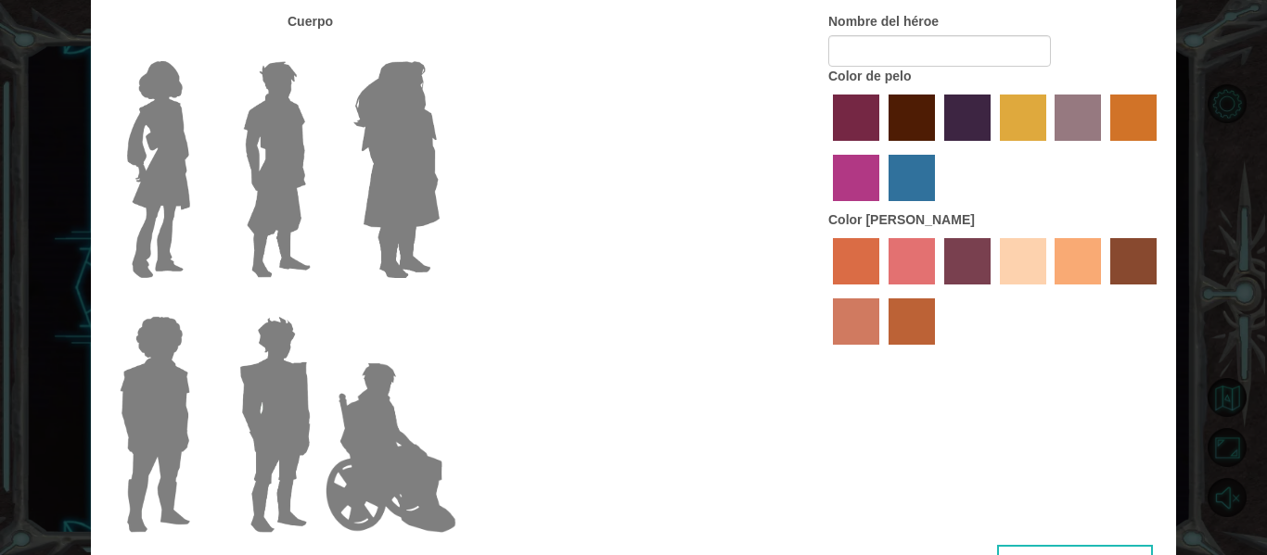
type input "[PERSON_NAME]"
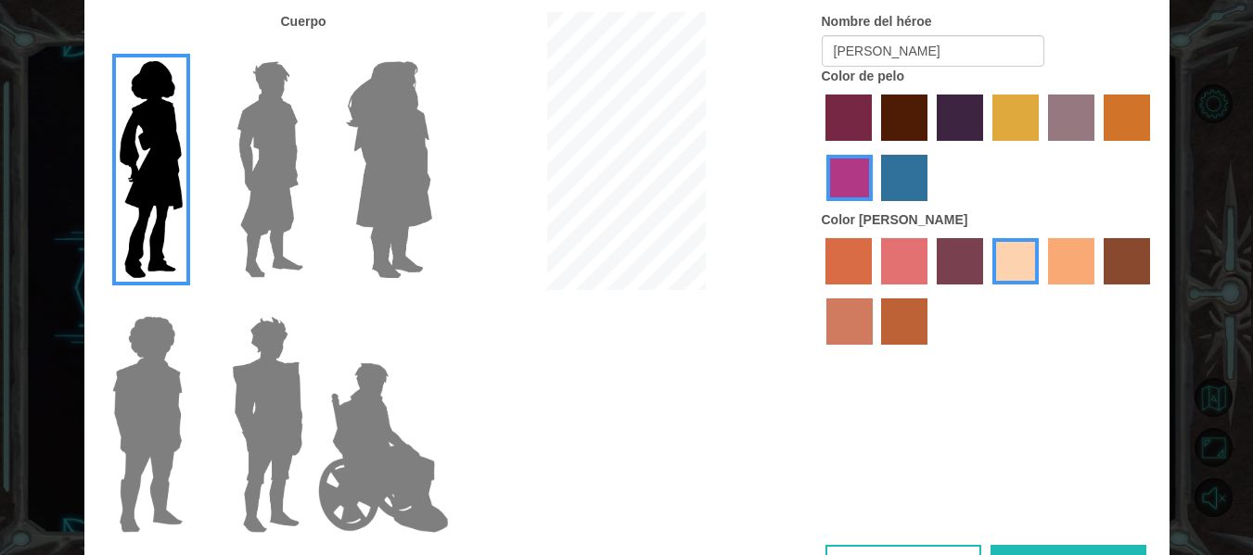
click at [1102, 548] on button "Listo" at bounding box center [1068, 566] width 156 height 42
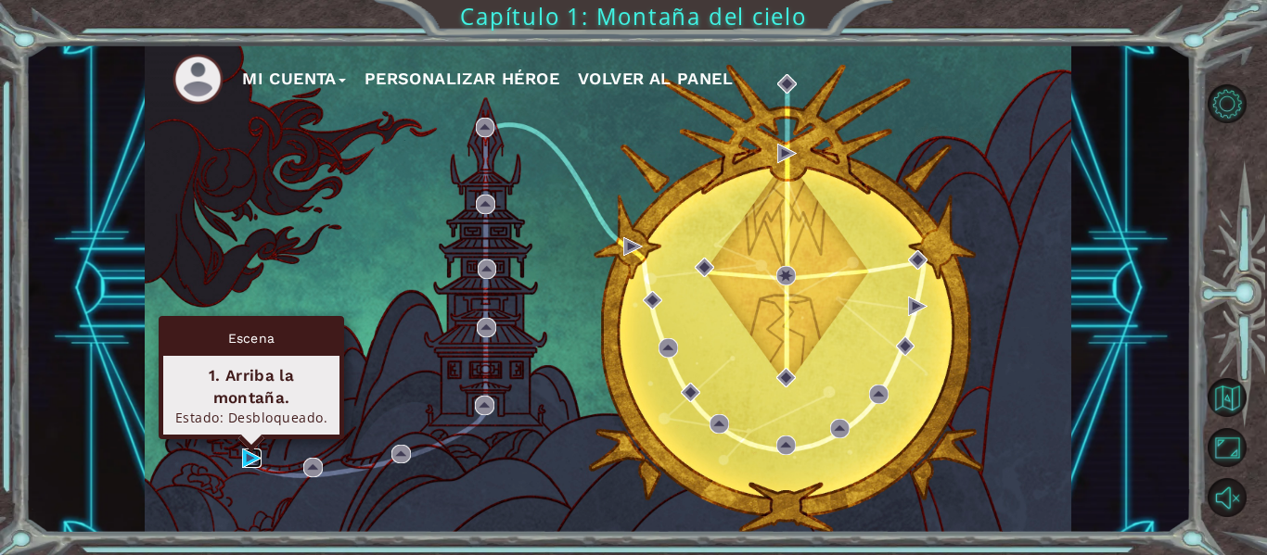
click at [242, 455] on img at bounding box center [251, 458] width 19 height 19
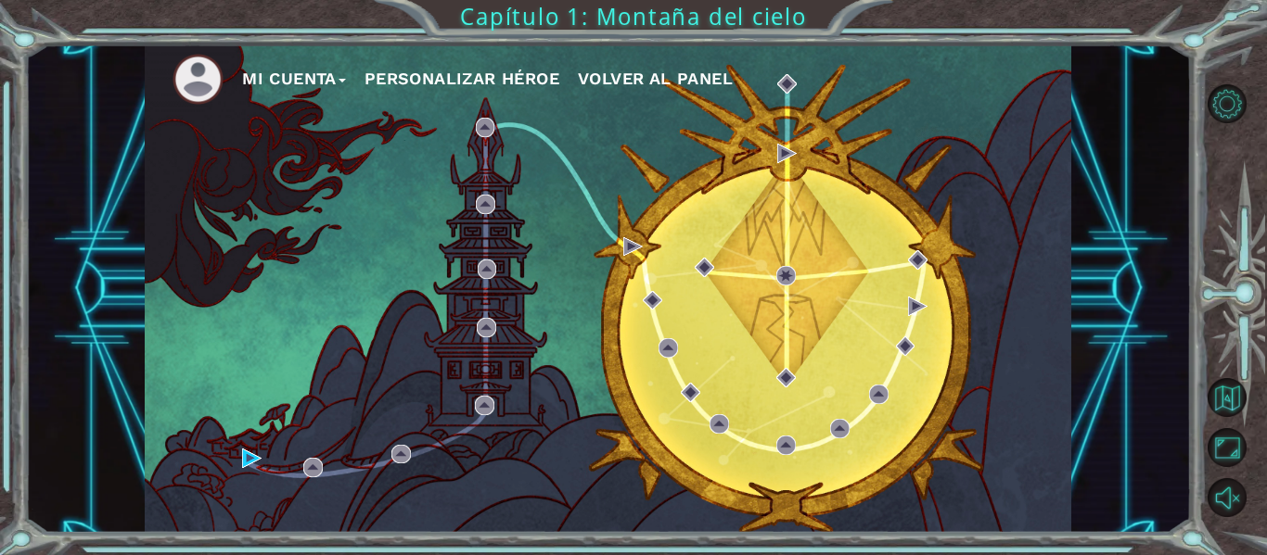
click at [300, 463] on div "Mi Cuenta Personalizar héroe Volver al panel" at bounding box center [608, 289] width 926 height 489
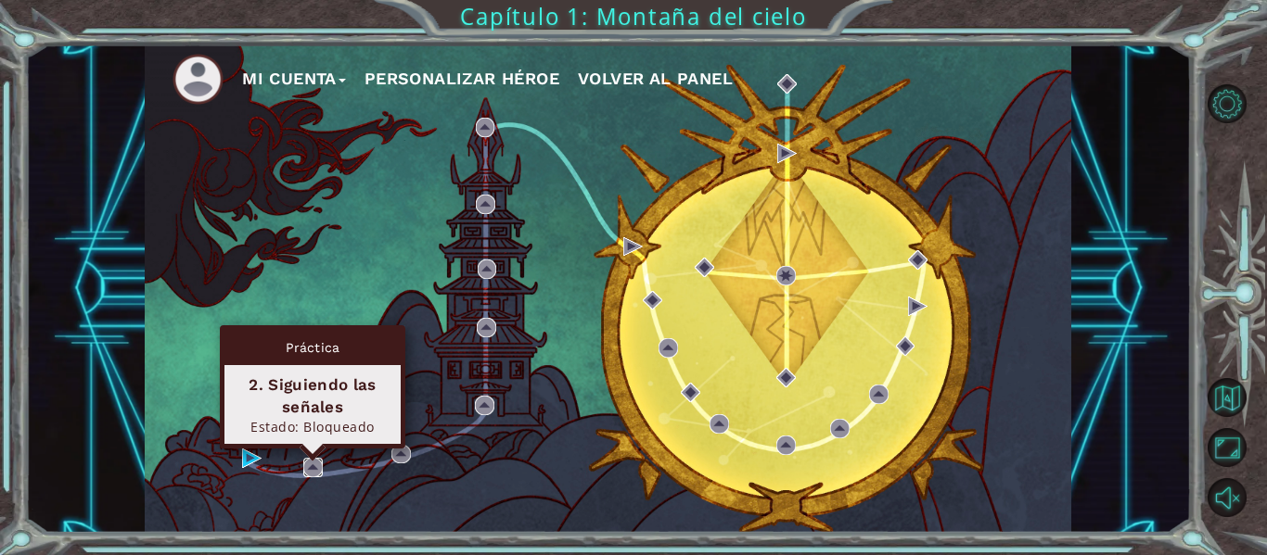
click at [322, 474] on img at bounding box center [312, 467] width 19 height 19
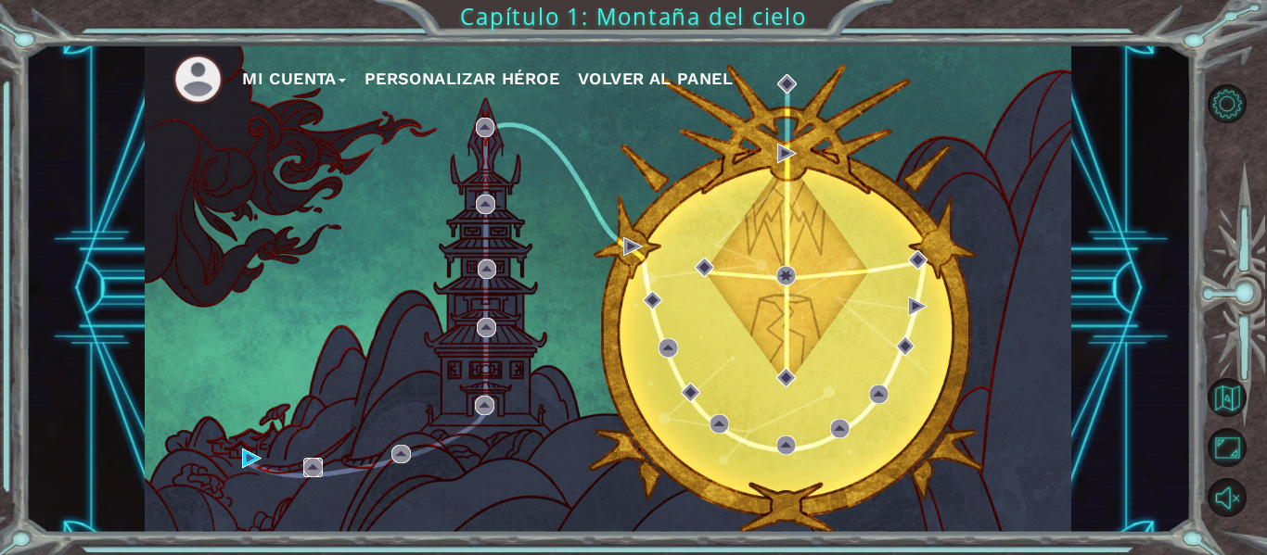
click at [312, 462] on img at bounding box center [312, 467] width 19 height 19
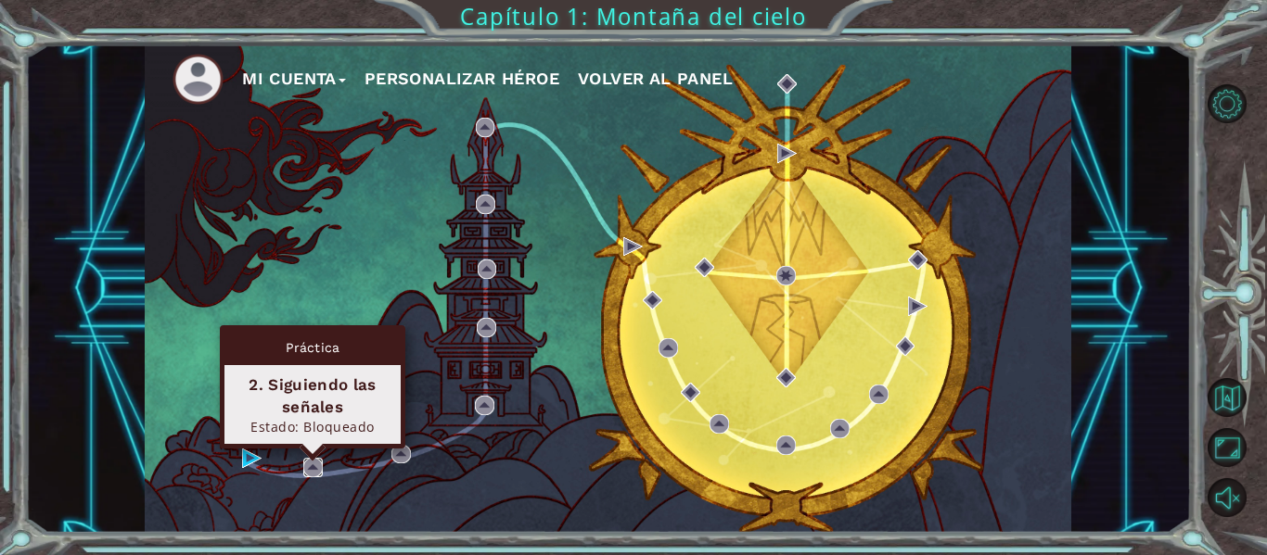
click at [311, 471] on img at bounding box center [312, 467] width 19 height 19
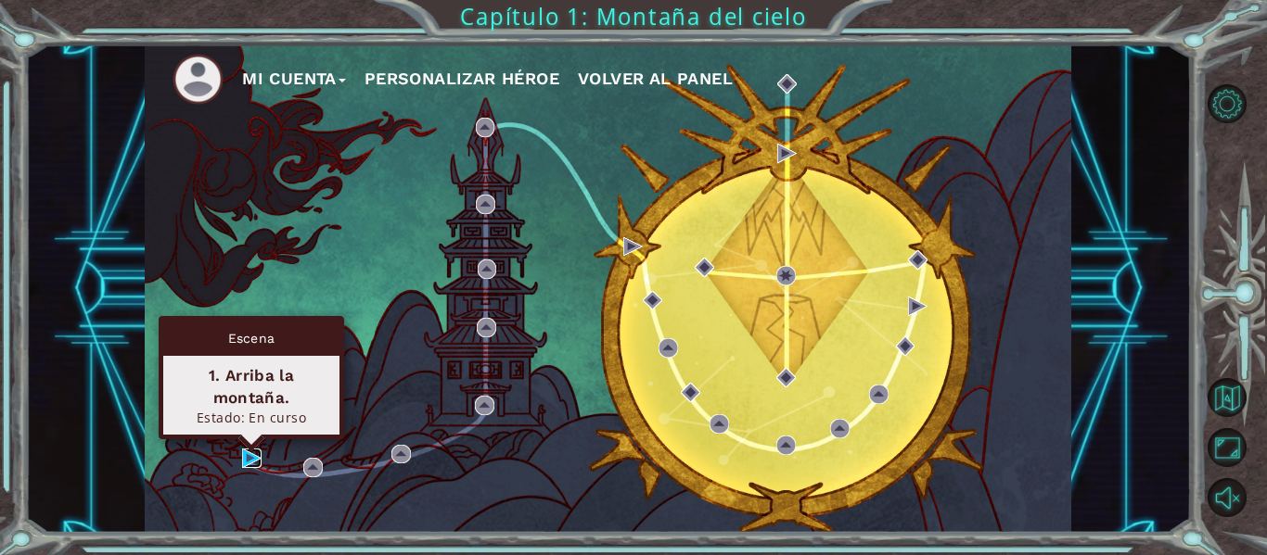
click at [247, 454] on img at bounding box center [251, 458] width 19 height 19
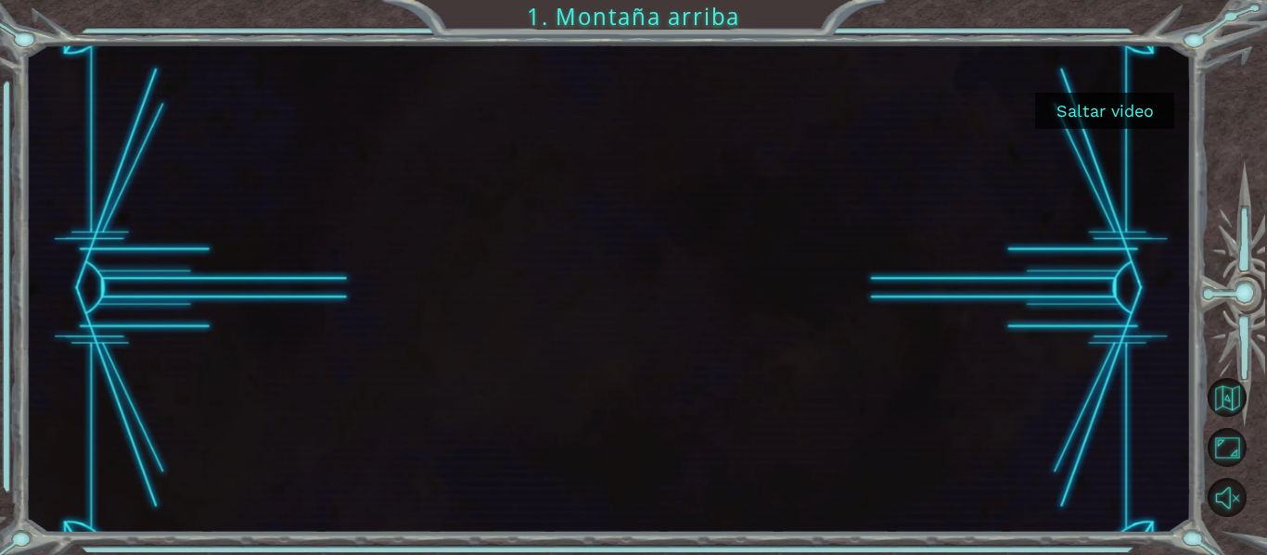
click at [1064, 108] on button "Saltar video" at bounding box center [1104, 111] width 139 height 36
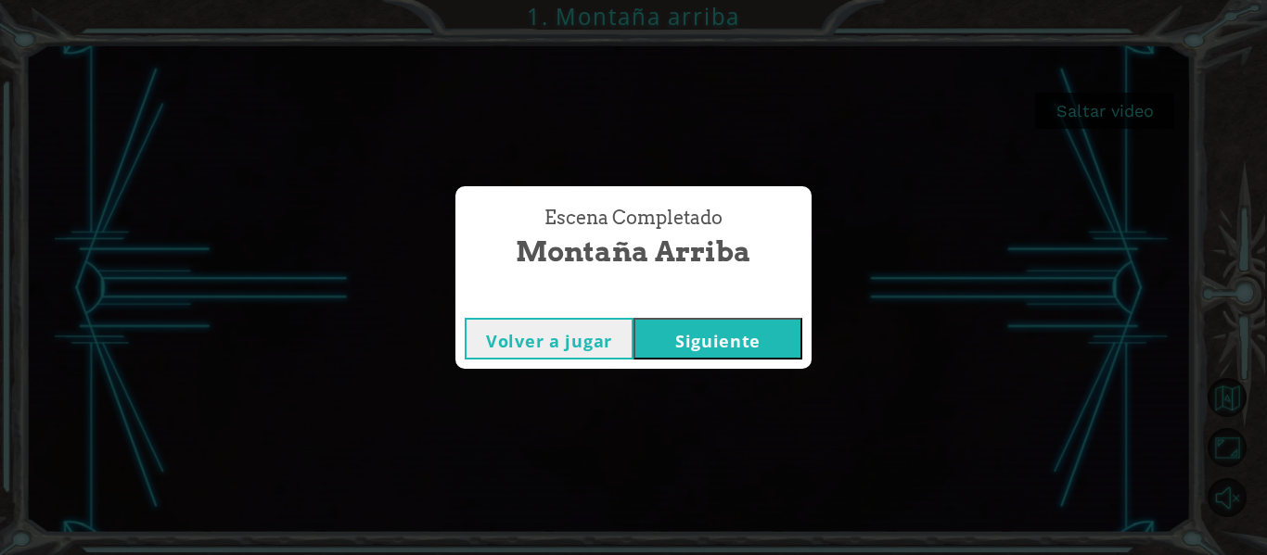
click at [690, 331] on button "Siguiente" at bounding box center [717, 339] width 169 height 42
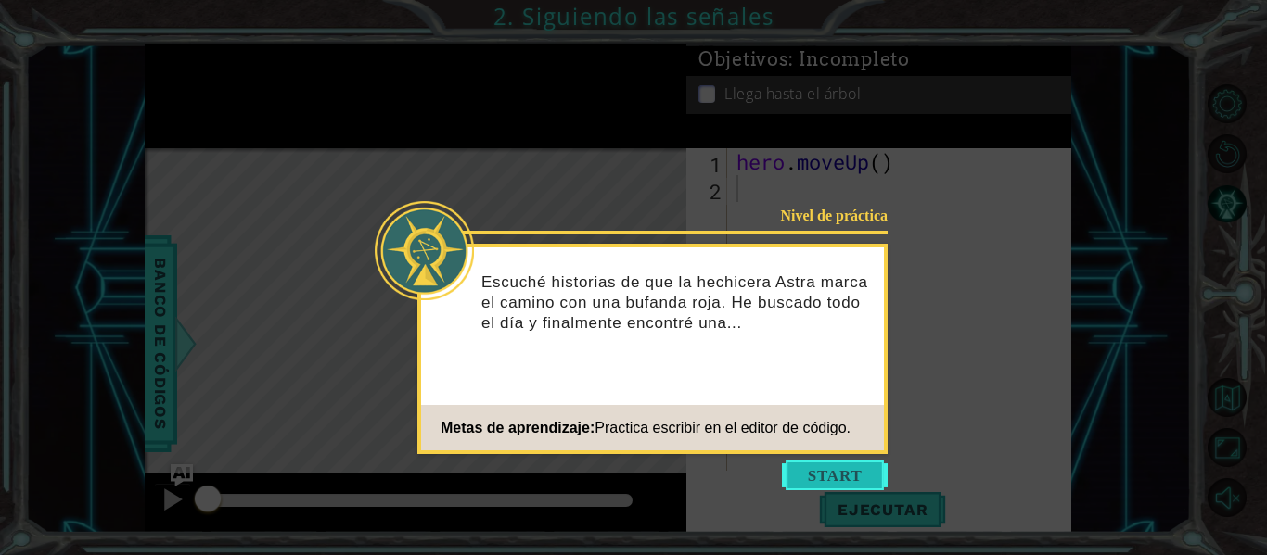
click at [848, 467] on button "Start" at bounding box center [835, 476] width 106 height 30
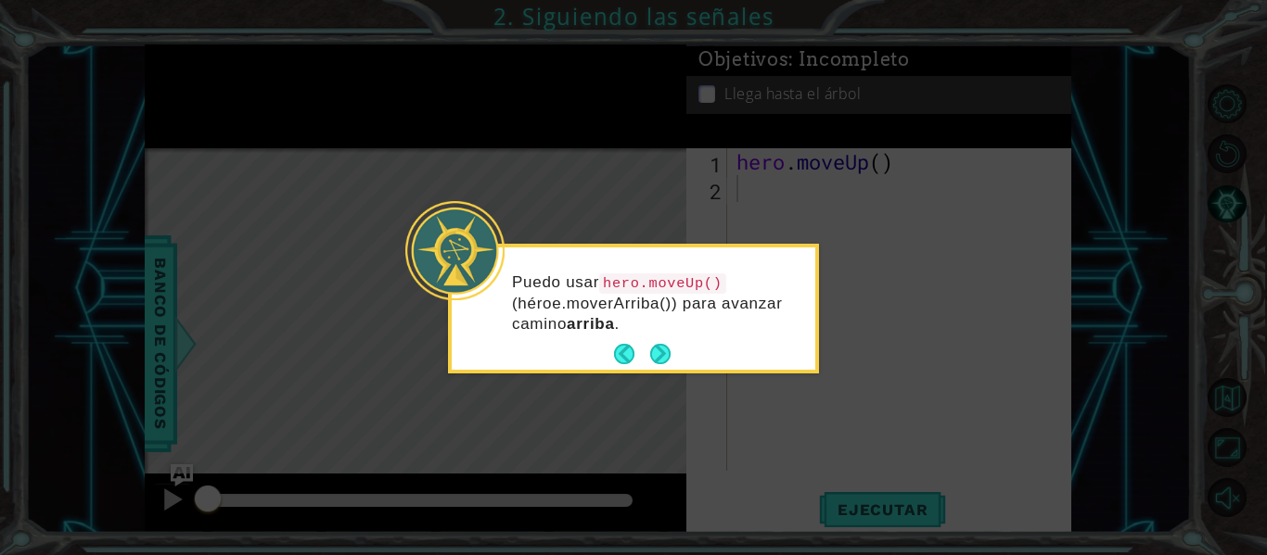
click at [661, 372] on div "Puedo usar hero.moveUp() (héroe.moverArriba()) para avanzar camino arriba ." at bounding box center [633, 309] width 371 height 130
click at [660, 360] on button "Next" at bounding box center [660, 354] width 20 height 20
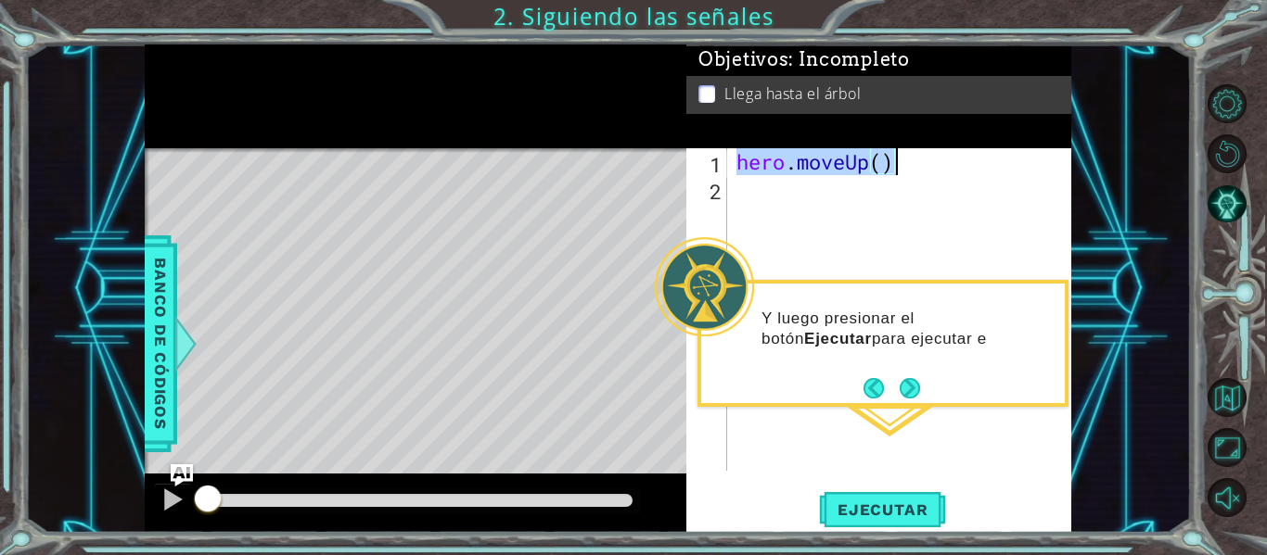
drag, startPoint x: 738, startPoint y: 153, endPoint x: 899, endPoint y: 163, distance: 160.7
click at [899, 163] on div "hero . moveUp ( )" at bounding box center [905, 336] width 344 height 376
type textarea "hero.moveUp()"
click at [801, 203] on div "hero . moveUp ( )" at bounding box center [905, 336] width 344 height 376
paste textarea "hero.moveUp()"
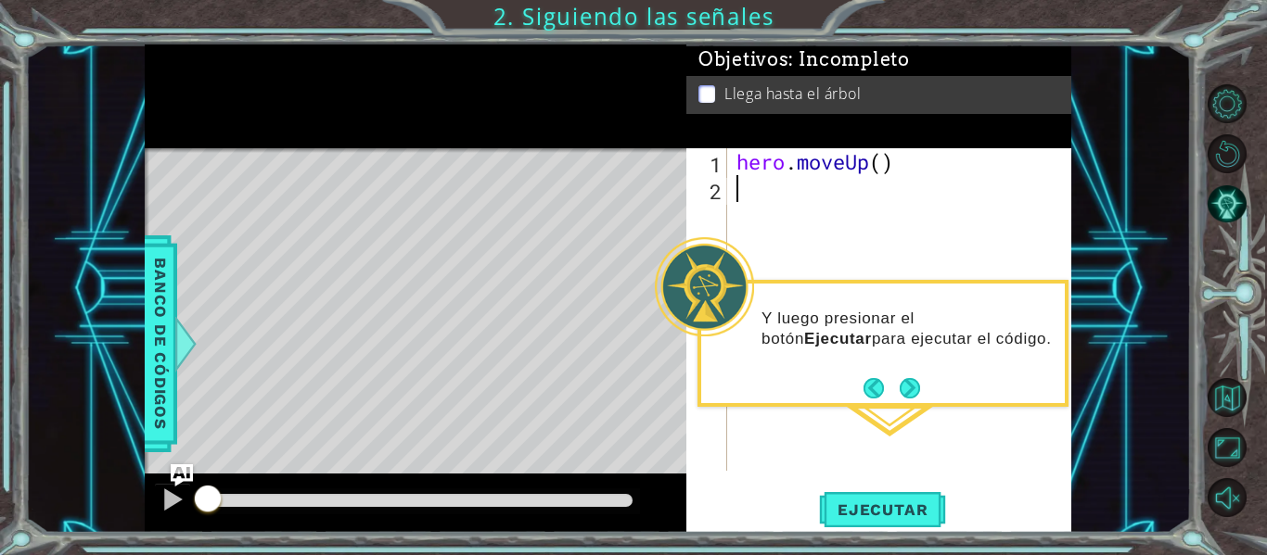
type textarea "hero.moveUp()"
click at [882, 505] on span "Ejecutar" at bounding box center [882, 510] width 127 height 19
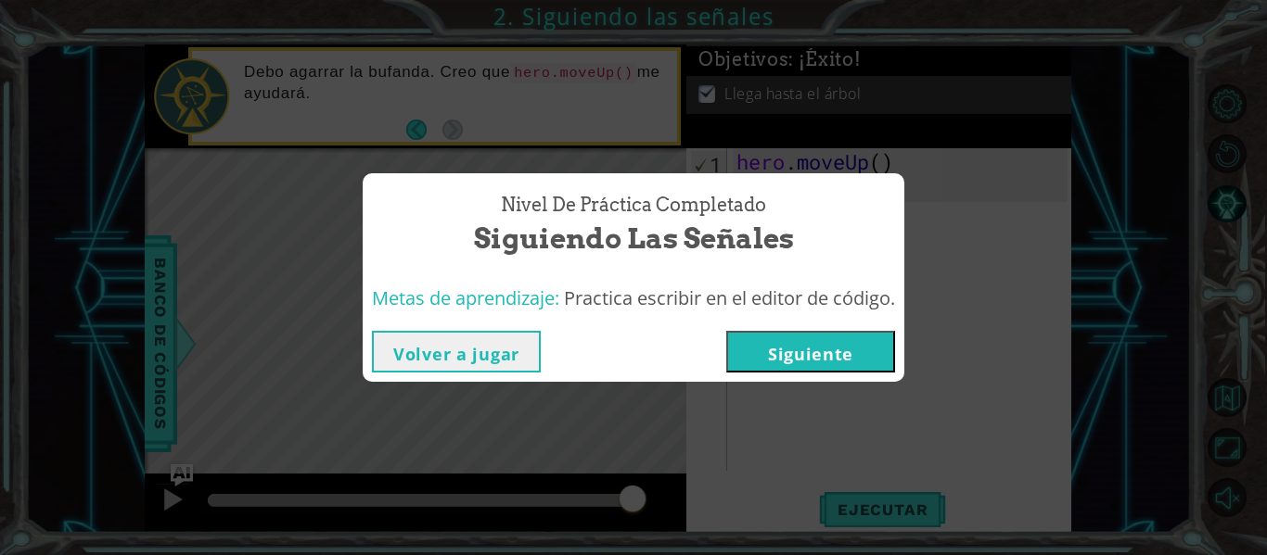
click at [800, 349] on button "Siguiente" at bounding box center [810, 352] width 169 height 42
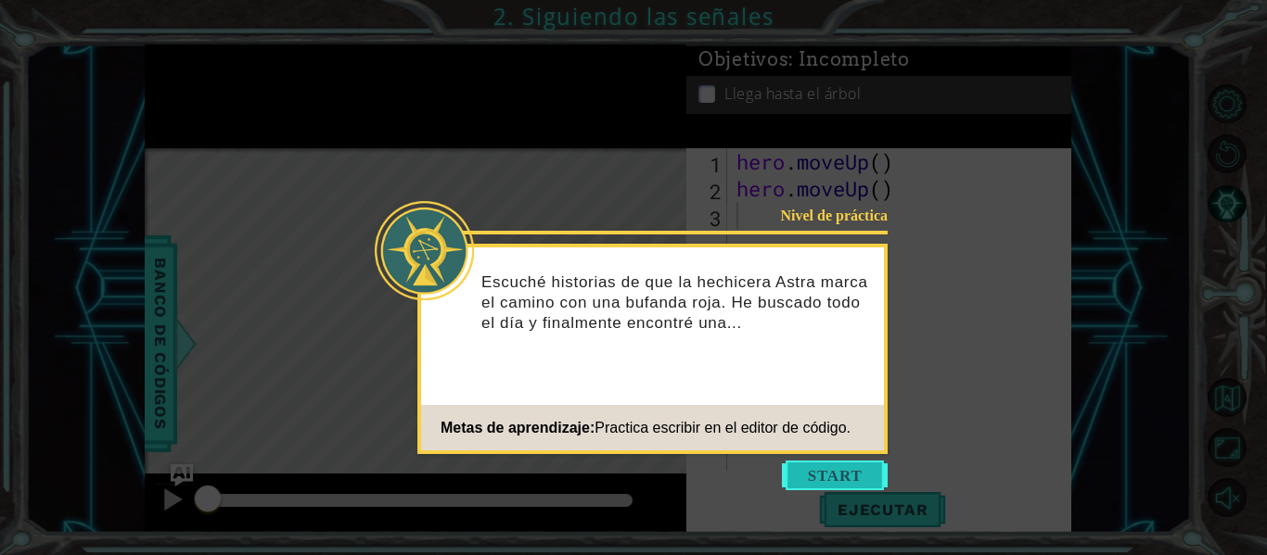
click at [865, 480] on button "Start" at bounding box center [835, 476] width 106 height 30
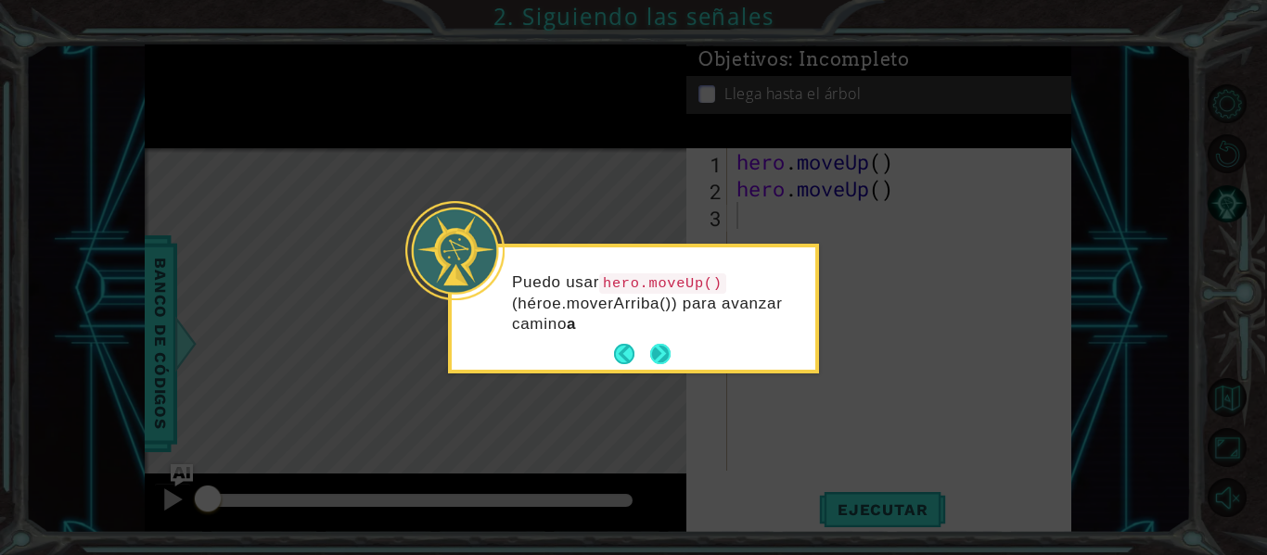
click at [660, 347] on button "Next" at bounding box center [660, 354] width 23 height 23
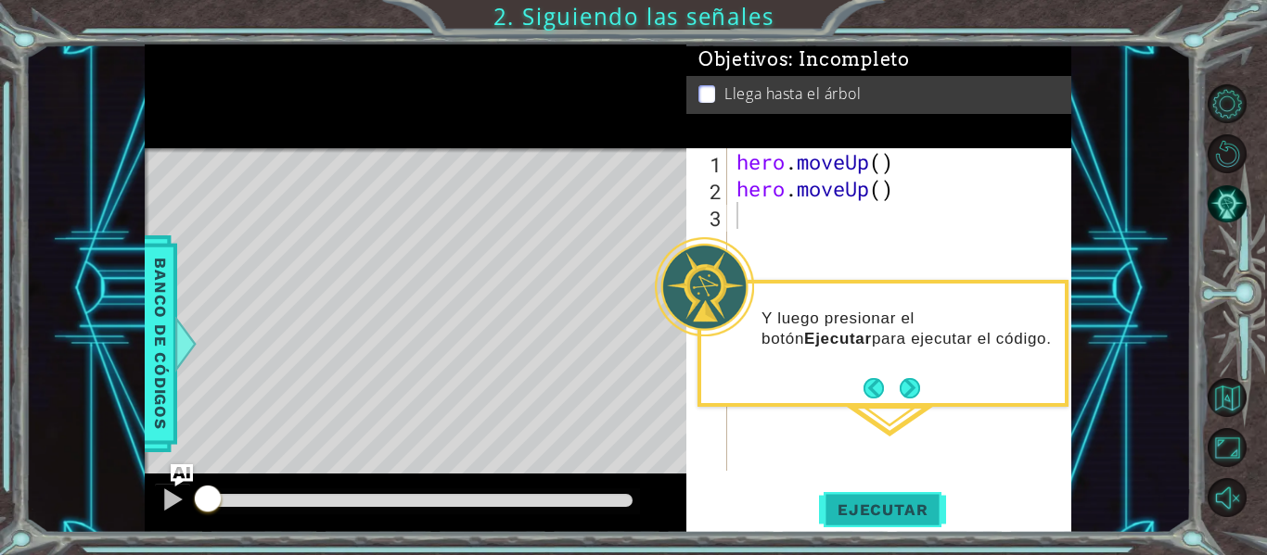
click at [862, 504] on span "Ejecutar" at bounding box center [882, 510] width 127 height 19
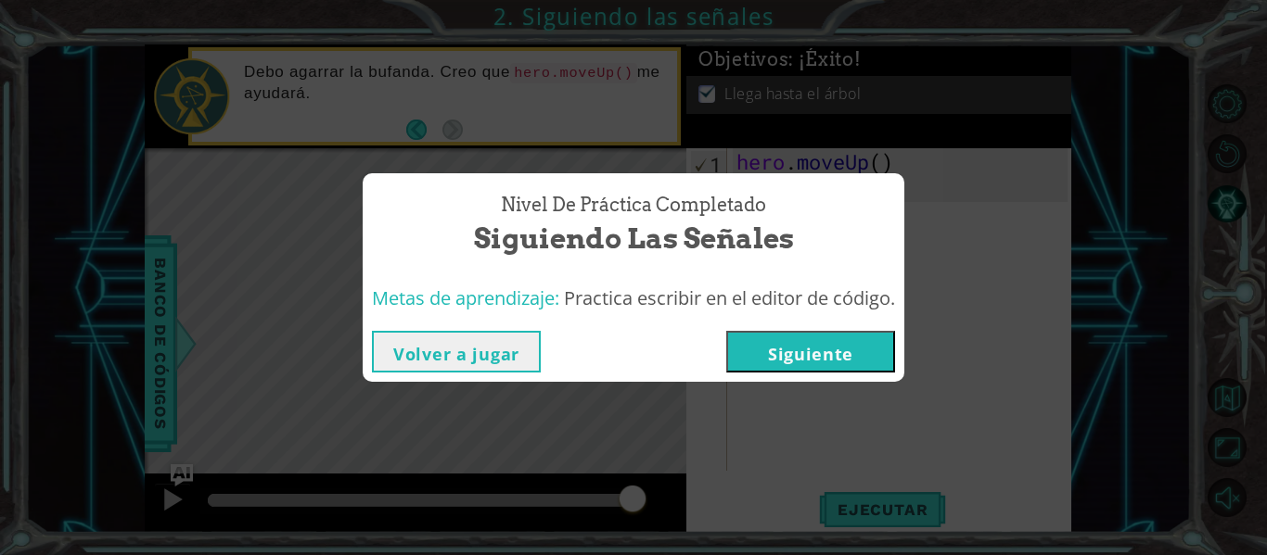
click at [849, 354] on button "Siguiente" at bounding box center [810, 352] width 169 height 42
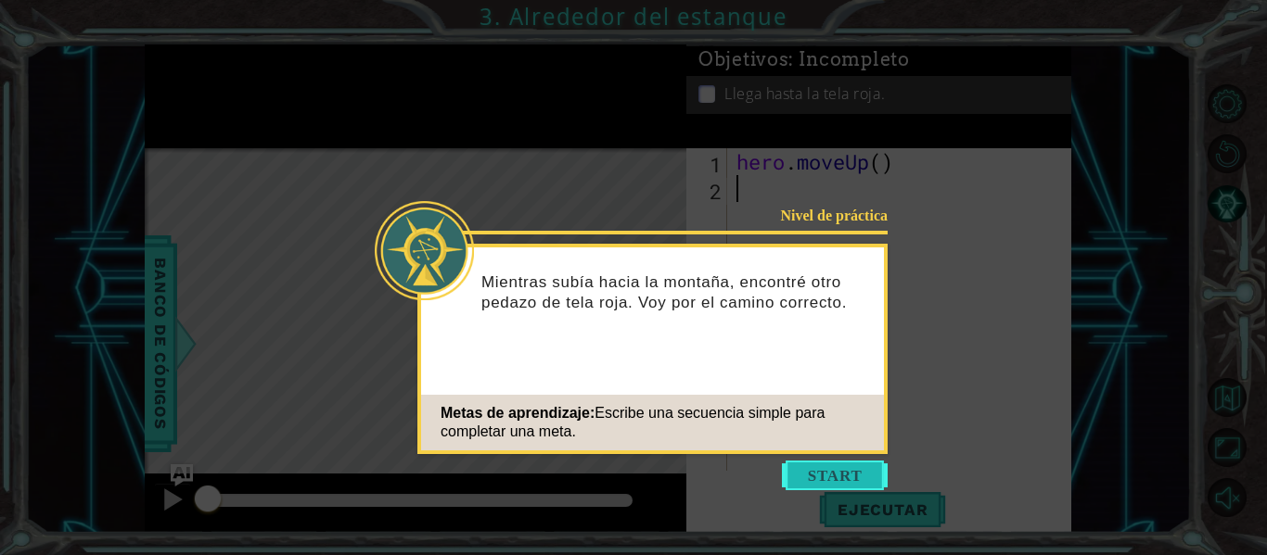
click at [849, 478] on button "Start" at bounding box center [835, 476] width 106 height 30
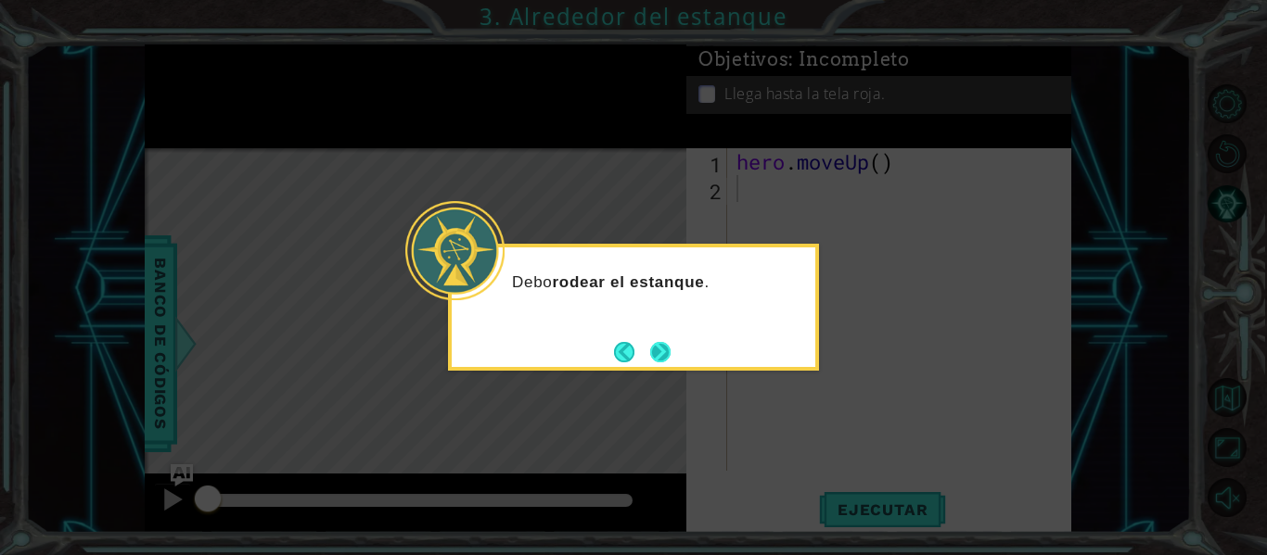
click at [660, 344] on button "Next" at bounding box center [660, 351] width 25 height 25
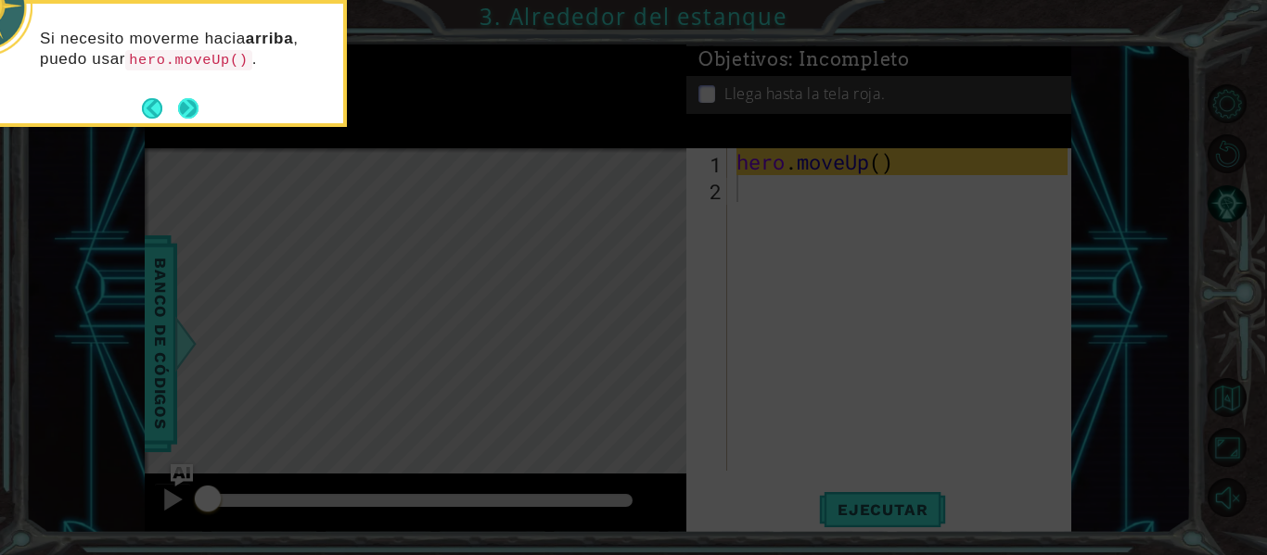
click at [191, 114] on button "Next" at bounding box center [187, 107] width 21 height 21
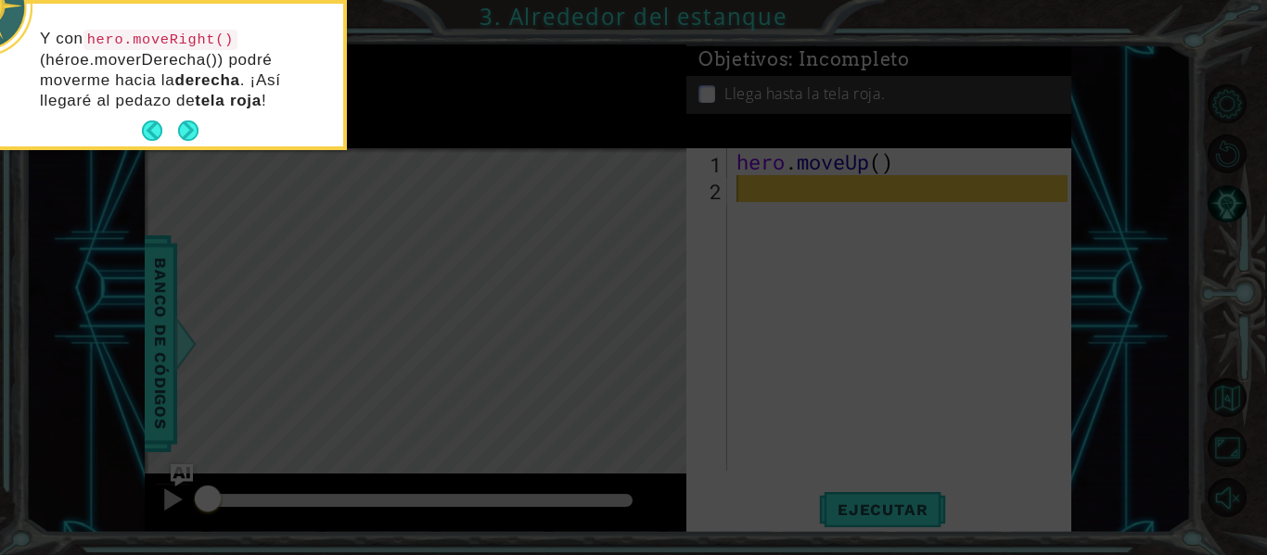
click at [191, 121] on button "Next" at bounding box center [188, 131] width 20 height 20
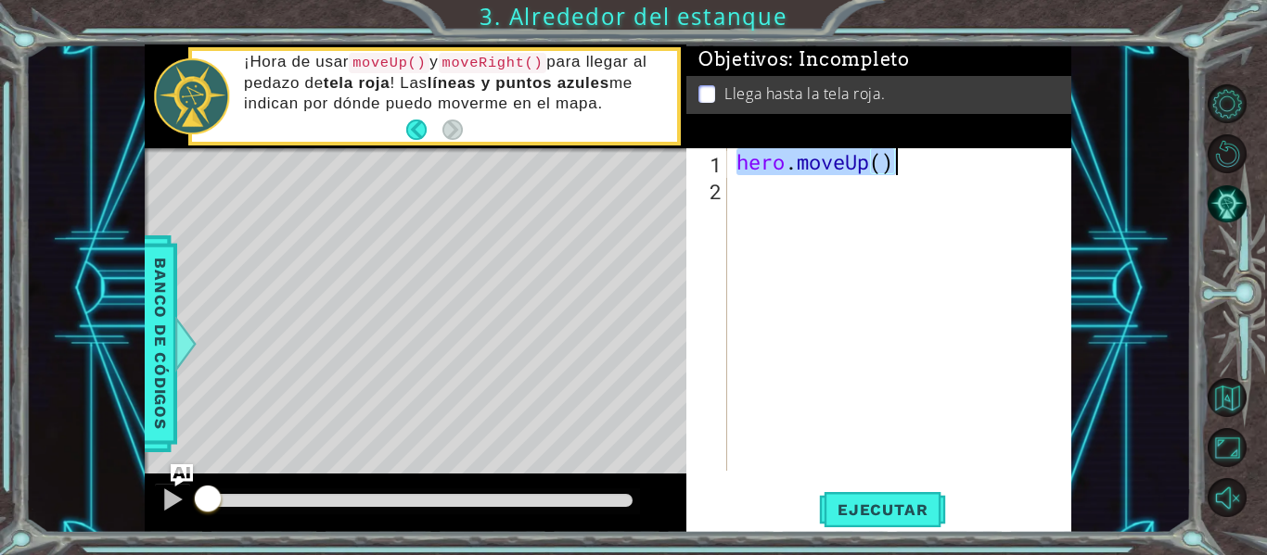
drag, startPoint x: 740, startPoint y: 165, endPoint x: 908, endPoint y: 155, distance: 168.1
click at [908, 155] on div "hero . moveUp ( )" at bounding box center [905, 336] width 344 height 376
type textarea "hero.moveUp()"
click at [802, 183] on div "hero . moveUp ( )" at bounding box center [905, 336] width 344 height 376
paste textarea "hero.moveUp()"
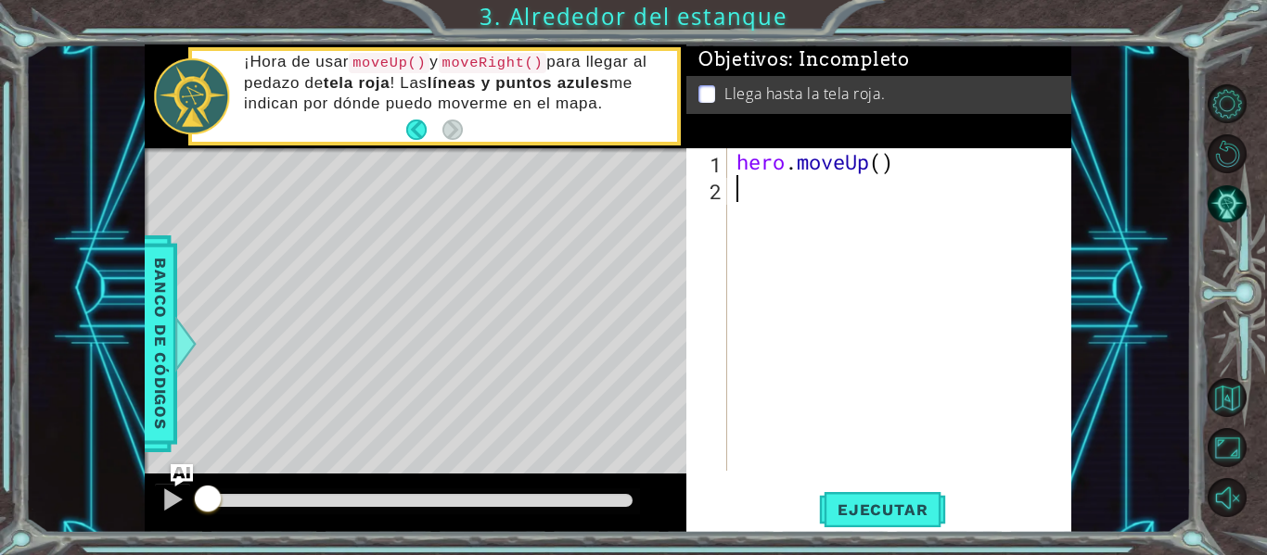
type textarea "hero.moveUp()"
click at [763, 229] on div "hero . moveUp ( ) hero . moveUp ( )" at bounding box center [905, 336] width 344 height 376
paste textarea "hero.moveUp()"
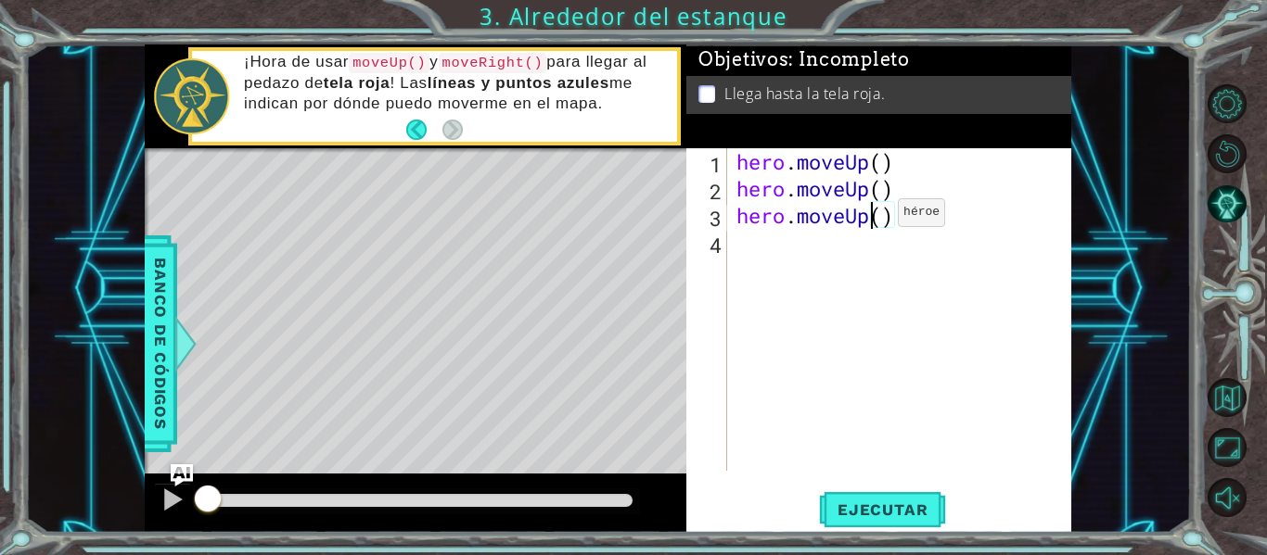
click at [870, 217] on div "hero . moveUp ( ) hero . moveUp ( ) hero . moveUp ( )" at bounding box center [905, 336] width 344 height 376
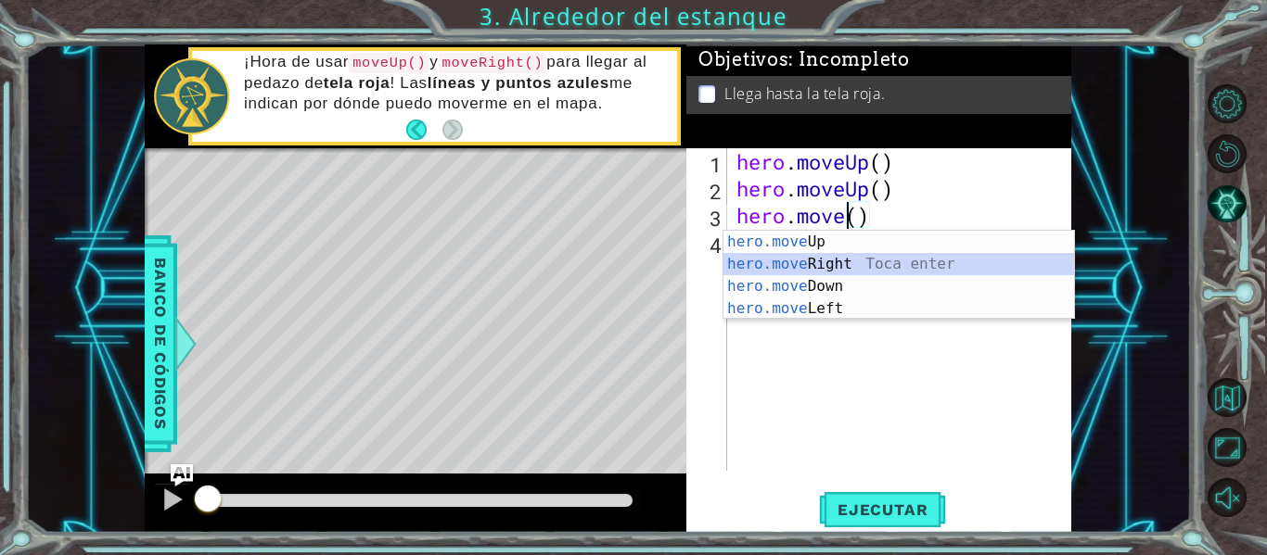
click at [848, 261] on div "hero.move Up Toca enter hero.move Right Toca enter hero.move Down Toca enter he…" at bounding box center [898, 298] width 350 height 134
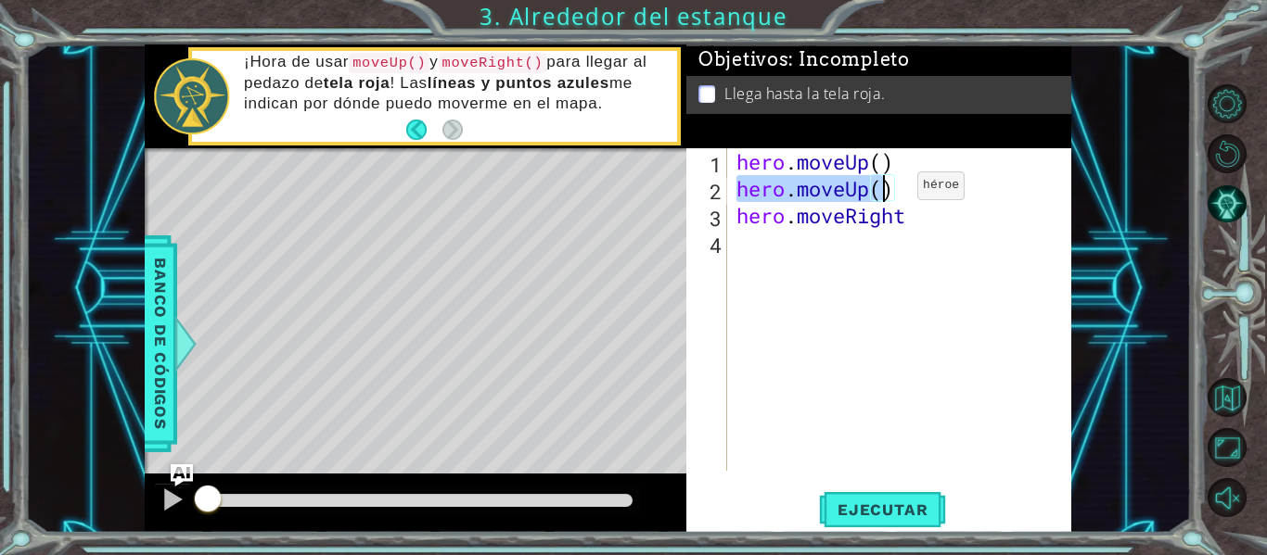
drag, startPoint x: 739, startPoint y: 186, endPoint x: 892, endPoint y: 190, distance: 153.0
click at [892, 190] on div "hero . moveUp ( ) hero . moveUp ( ) hero . moveRight" at bounding box center [905, 336] width 344 height 376
type textarea "hero.moveUp()"
click at [797, 248] on div "hero . moveUp ( ) hero . moveUp ( ) hero . moveRight" at bounding box center [905, 336] width 344 height 376
paste textarea "hero.moveUp()"
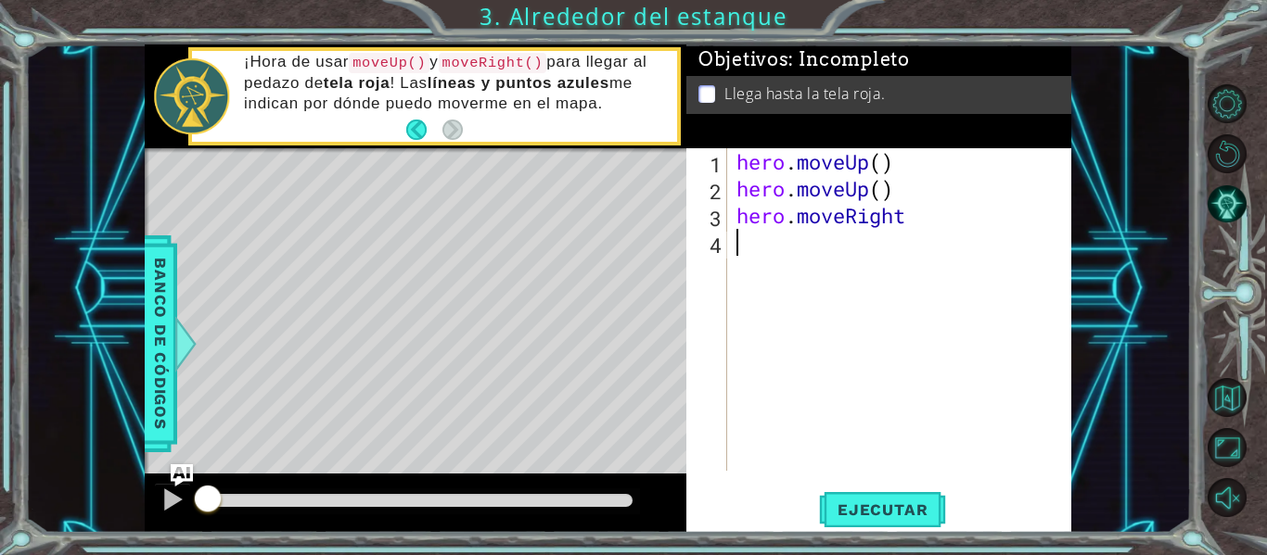
type textarea "hero.moveUp()"
click at [791, 266] on div "hero . moveUp ( ) hero . moveUp ( ) hero . moveRight hero . moveUp ( )" at bounding box center [905, 336] width 344 height 376
paste textarea "hero.moveUp()"
type textarea "hero.moveUp()"
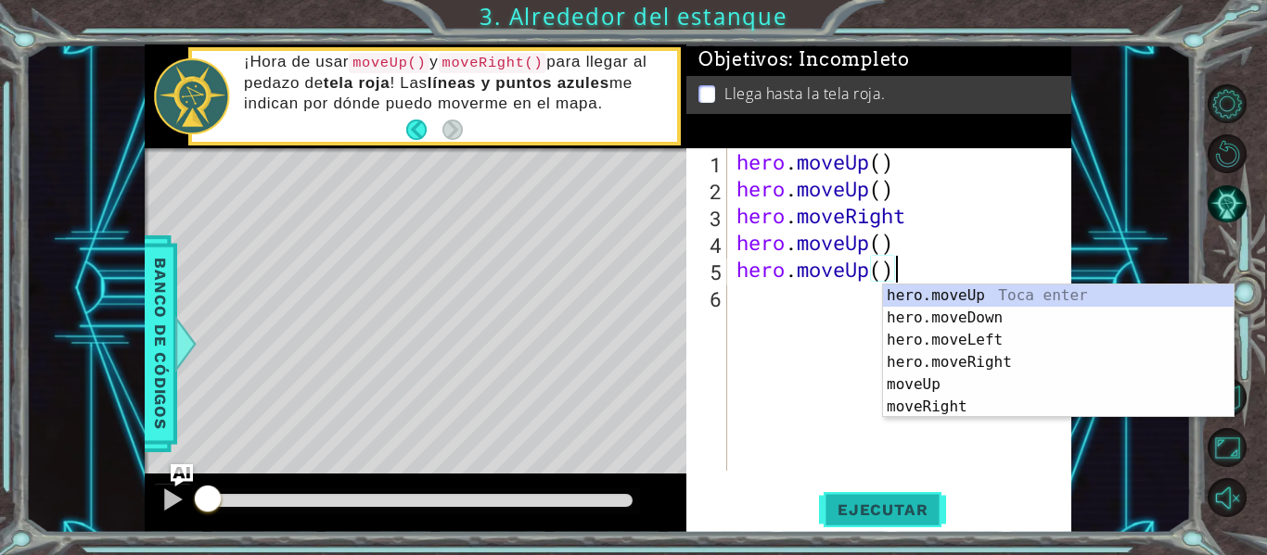
click at [883, 498] on button "Ejecutar" at bounding box center [882, 510] width 127 height 38
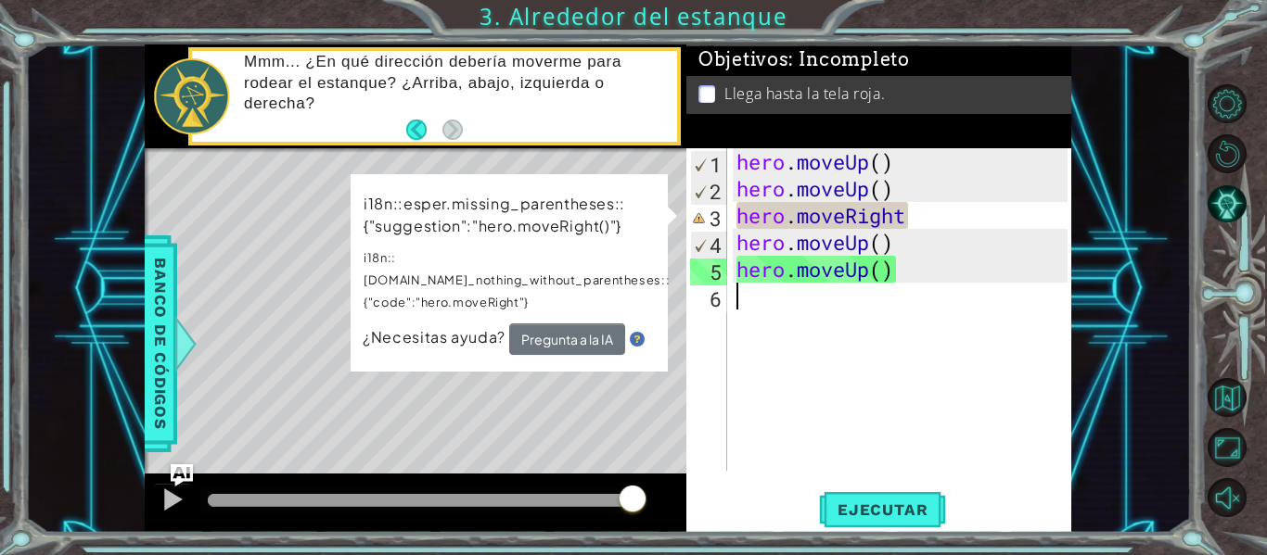
click at [757, 393] on div "hero . moveUp ( ) hero . moveUp ( ) hero . moveRight hero . moveUp ( ) hero . m…" at bounding box center [905, 336] width 344 height 376
click at [902, 229] on div "hero . moveUp ( ) hero . moveUp ( ) hero . moveRight hero . moveUp ( ) hero . m…" at bounding box center [905, 336] width 344 height 376
click at [888, 234] on div "hero . moveUp ( ) hero . moveUp ( ) hero . moveRight hero . moveUp ( ) hero . m…" at bounding box center [905, 336] width 344 height 376
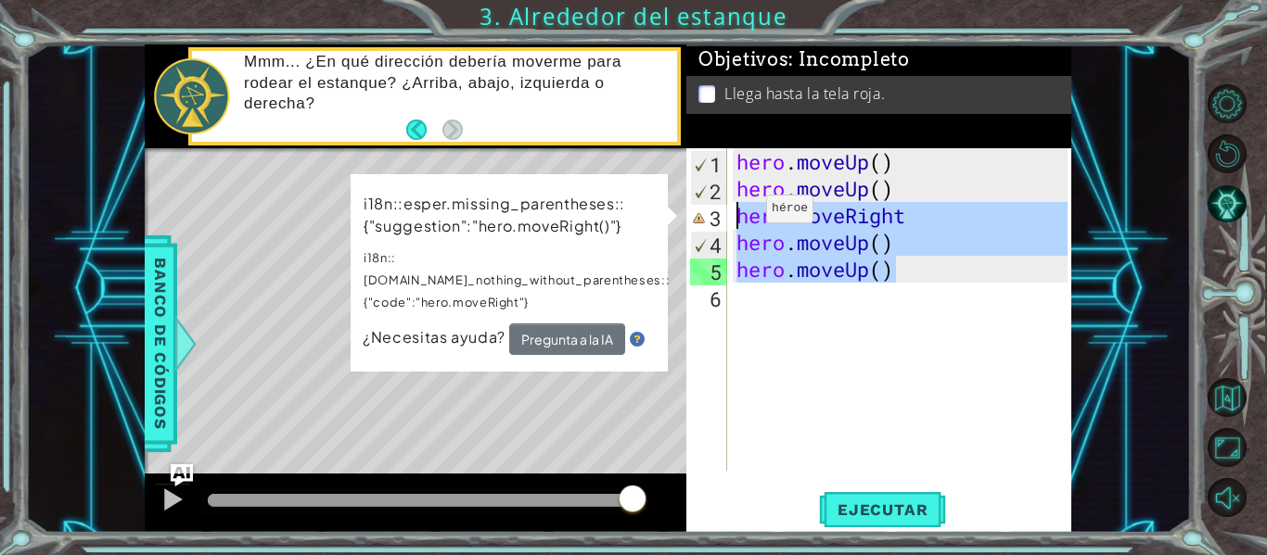
drag, startPoint x: 910, startPoint y: 262, endPoint x: 738, endPoint y: 213, distance: 178.4
click at [738, 213] on div "hero . moveUp ( ) hero . moveUp ( ) hero . moveRight hero . moveUp ( ) hero . m…" at bounding box center [905, 336] width 344 height 376
type textarea "hero.moveRight hero.moveUp()"
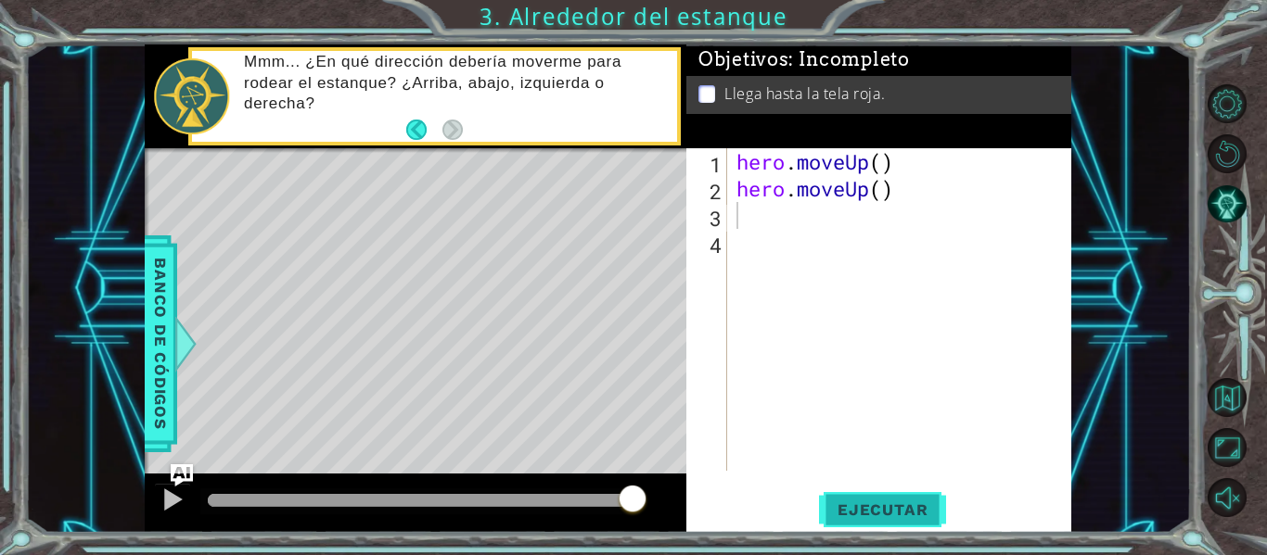
click at [919, 503] on span "Ejecutar" at bounding box center [882, 510] width 127 height 19
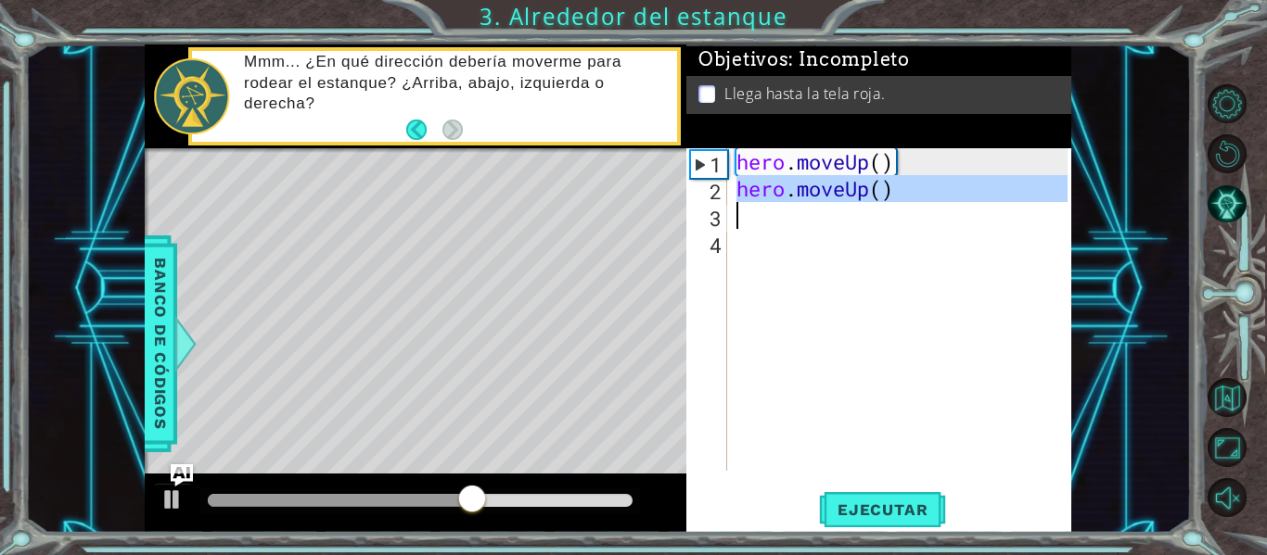
drag, startPoint x: 737, startPoint y: 195, endPoint x: 923, endPoint y: 220, distance: 187.1
click at [923, 220] on div "hero . moveUp ( ) hero . moveUp ( )" at bounding box center [905, 336] width 344 height 376
type textarea "hero.moveUp()"
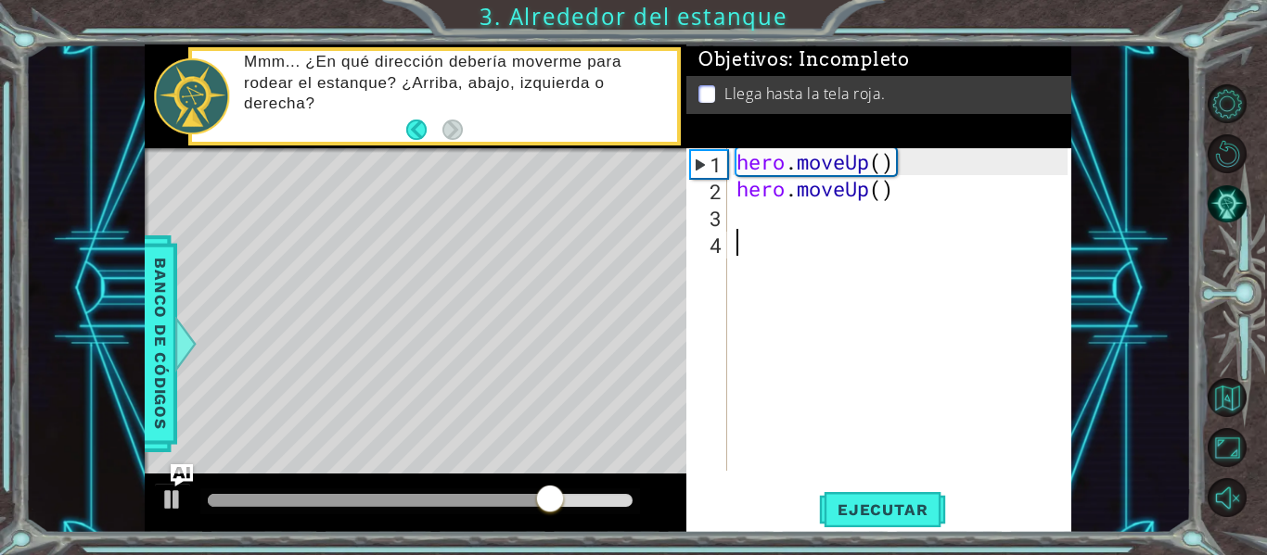
click at [873, 232] on div "hero . moveUp ( ) hero . moveUp ( )" at bounding box center [905, 336] width 344 height 376
click at [855, 206] on div "hero . moveUp ( ) hero . moveUp ( )" at bounding box center [905, 336] width 344 height 376
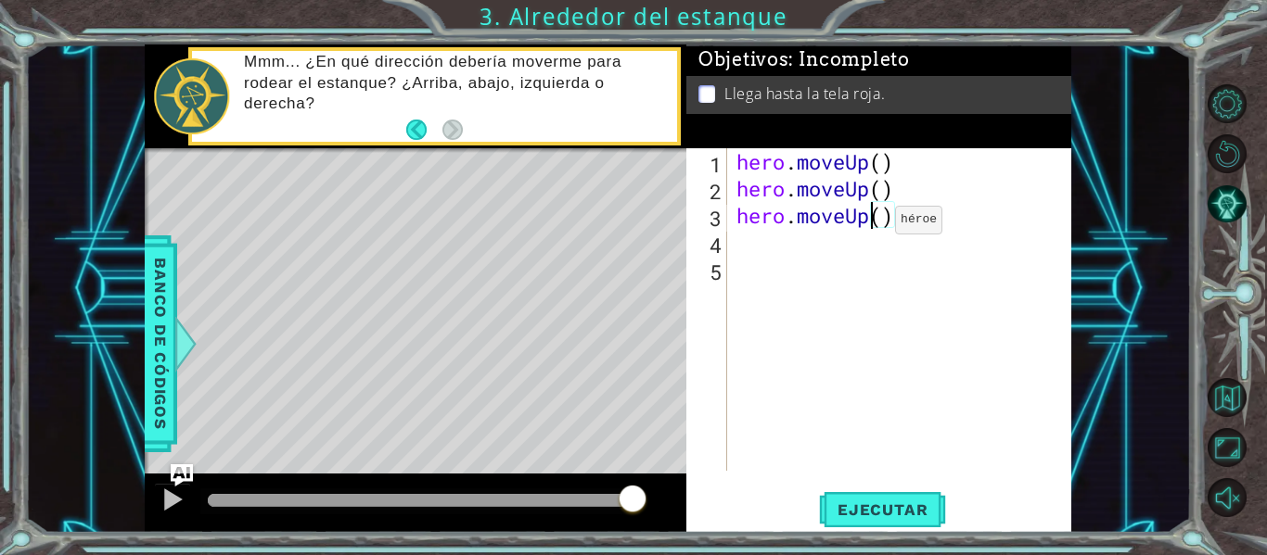
click at [867, 224] on div "hero . moveUp ( ) hero . moveUp ( ) hero . moveUp ( )" at bounding box center [905, 336] width 344 height 376
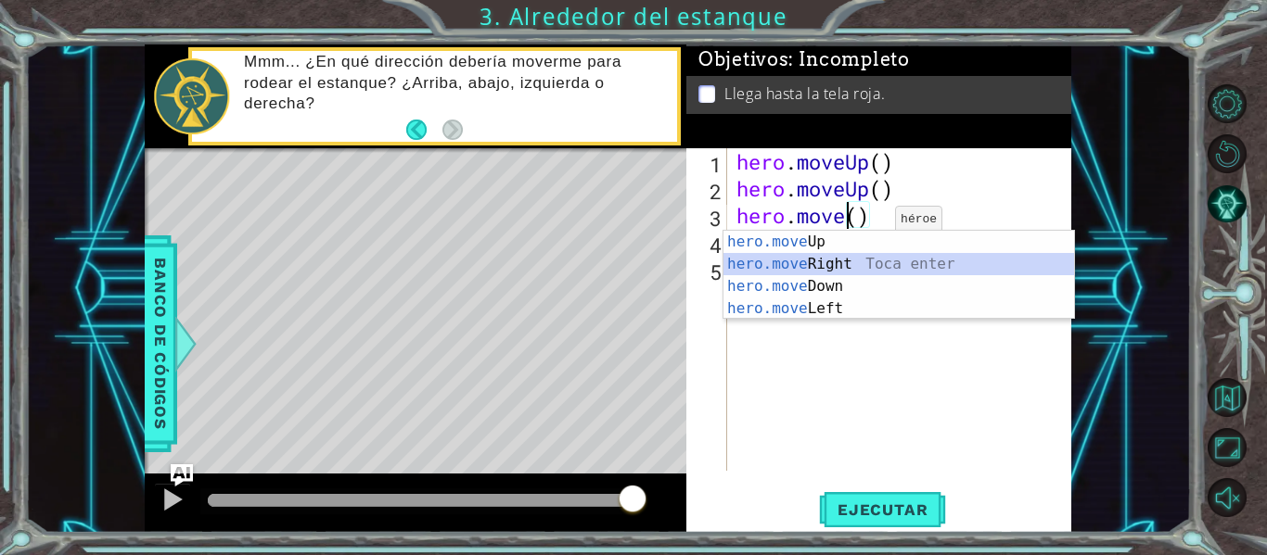
click at [852, 265] on div "hero.move Up Toca enter hero.move Right Toca enter hero.move Down Toca enter he…" at bounding box center [898, 298] width 350 height 134
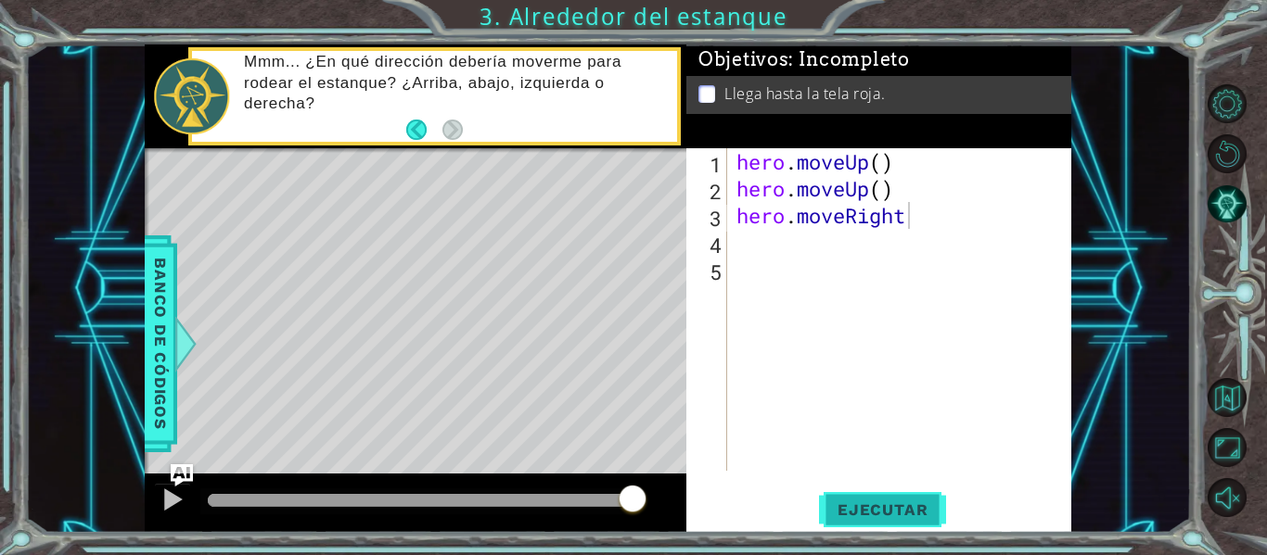
click at [899, 499] on button "Ejecutar" at bounding box center [882, 510] width 127 height 38
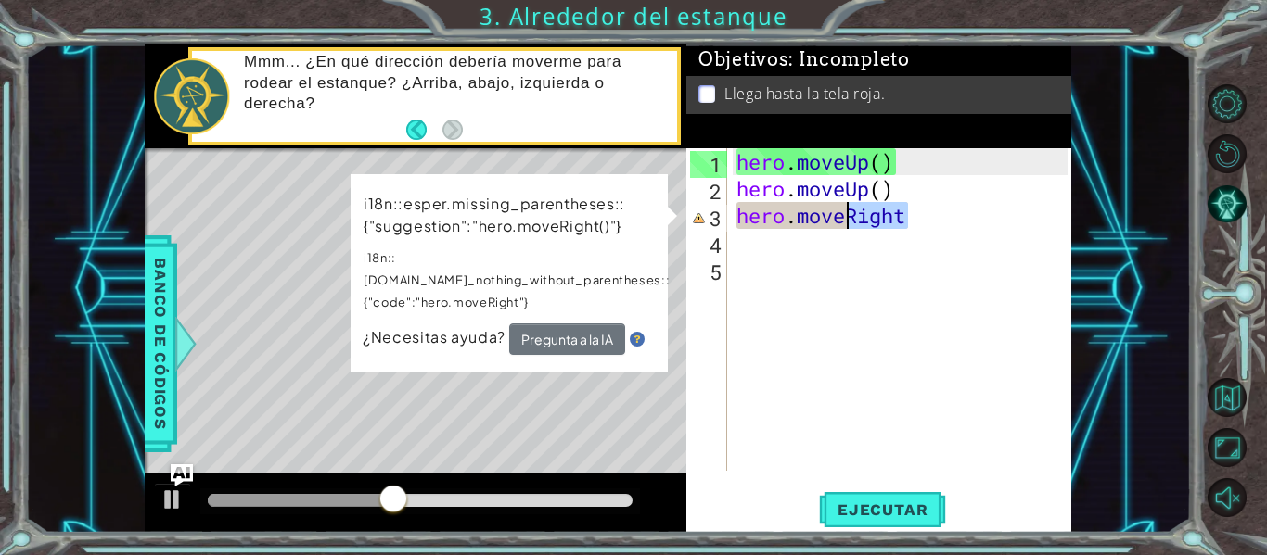
drag, startPoint x: 921, startPoint y: 229, endPoint x: 850, endPoint y: 207, distance: 73.9
click at [850, 207] on div "hero . moveUp ( ) hero . moveUp ( ) hero . moveRight" at bounding box center [905, 336] width 344 height 376
type textarea "hero.move"
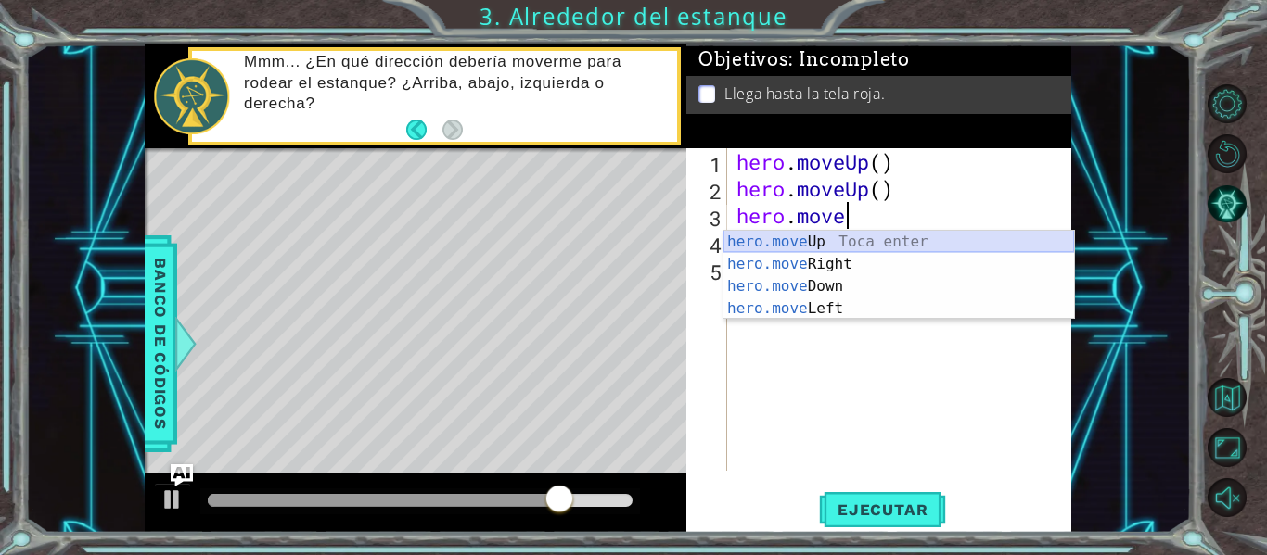
click at [846, 245] on div "hero.move Up Toca enter hero.move Right Toca enter hero.move Down Toca enter he…" at bounding box center [898, 298] width 350 height 134
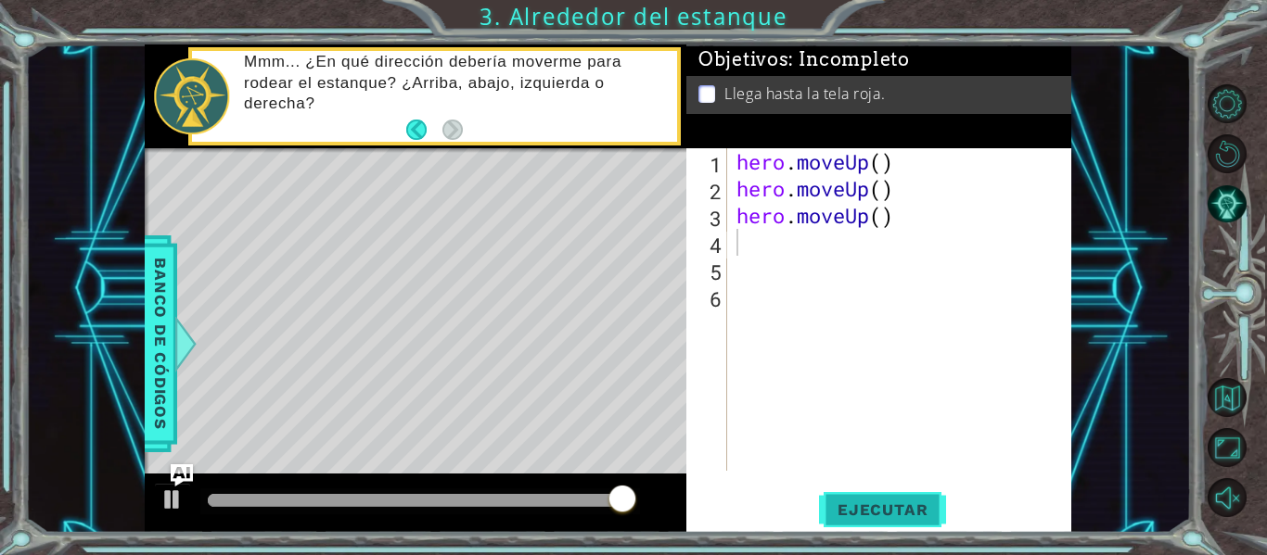
click at [865, 498] on button "Ejecutar" at bounding box center [882, 510] width 127 height 38
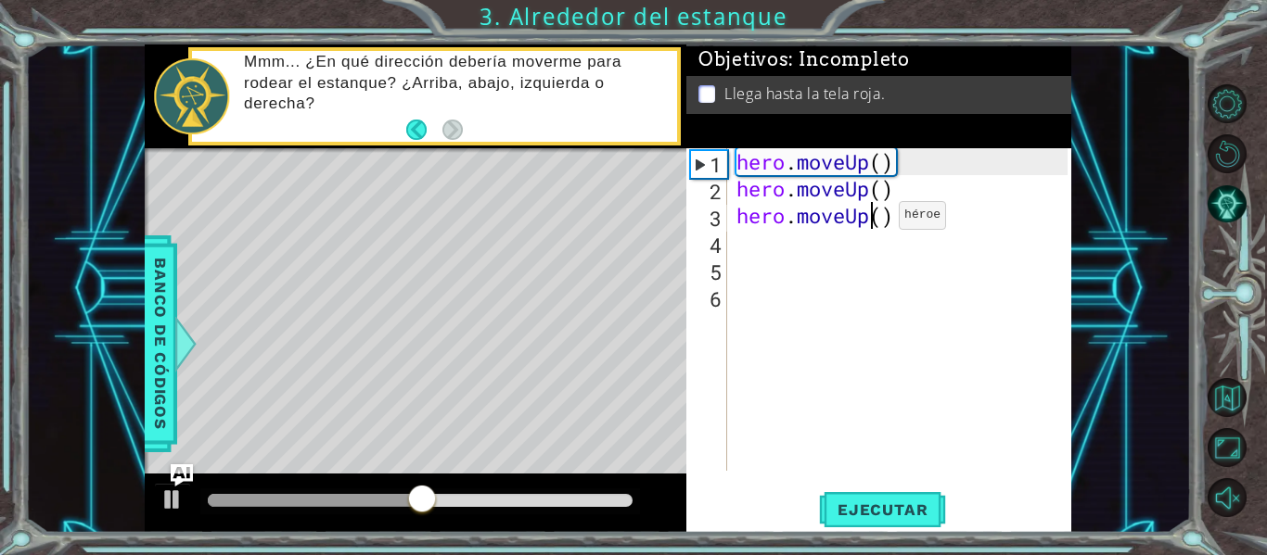
click at [871, 220] on div "hero . moveUp ( ) hero . moveUp ( ) hero . moveUp ( )" at bounding box center [905, 336] width 344 height 376
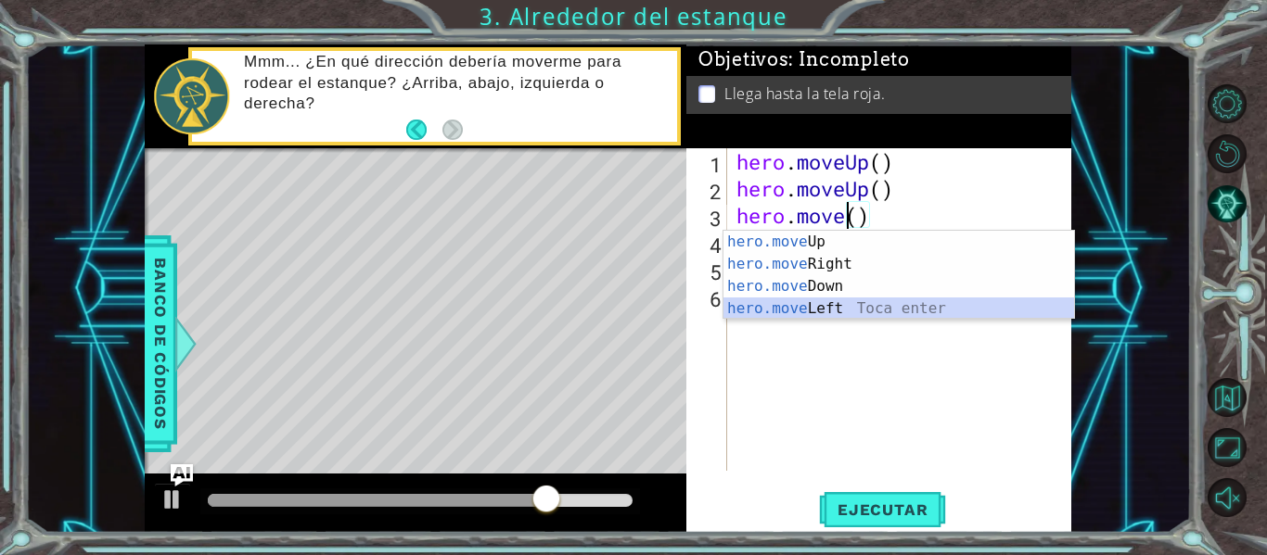
click at [850, 304] on div "hero.move Up Toca enter hero.move Right Toca enter hero.move Down Toca enter he…" at bounding box center [898, 298] width 350 height 134
type textarea "hero.moveLeft(1)"
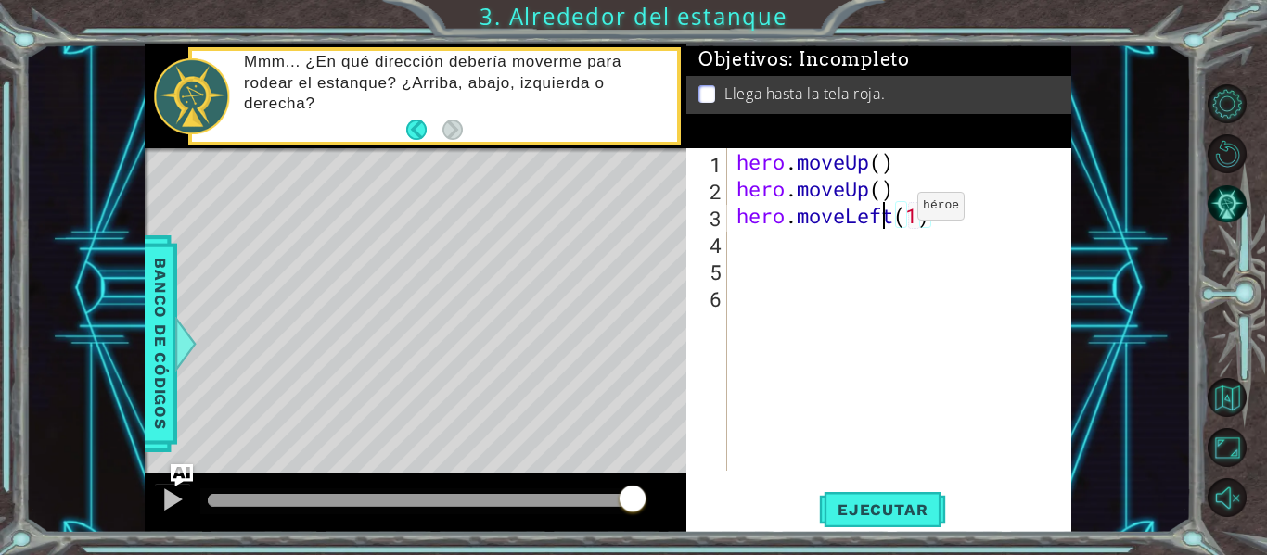
click at [889, 210] on div "hero . moveUp ( ) hero . moveUp ( ) hero . moveLeft ( 1 )" at bounding box center [905, 336] width 344 height 376
click at [860, 499] on button "Ejecutar" at bounding box center [882, 510] width 127 height 38
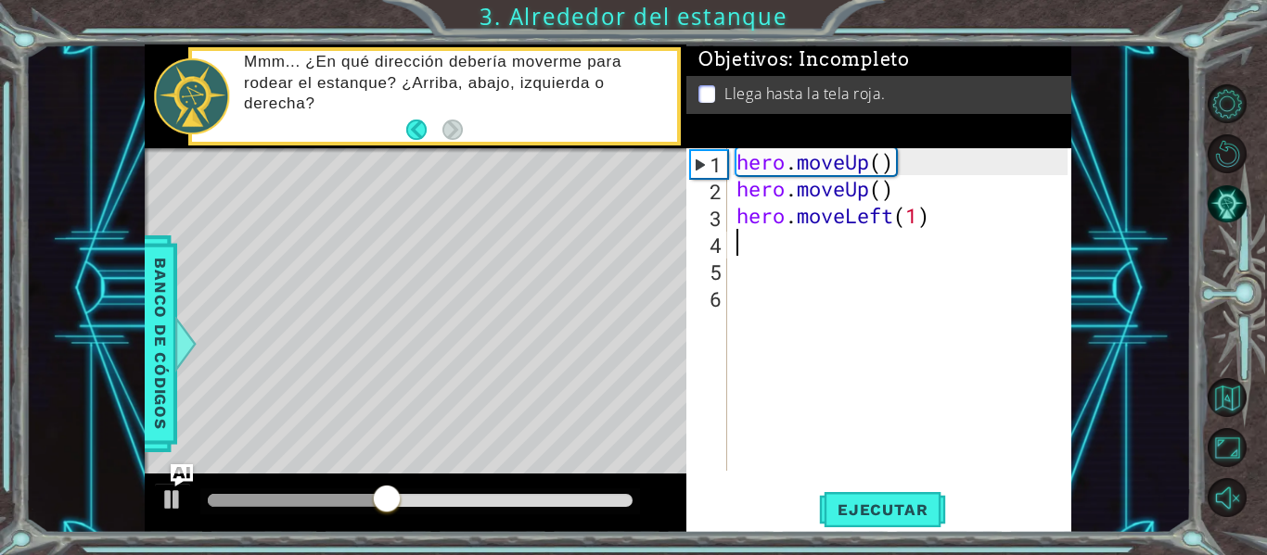
click at [892, 230] on div "hero . moveUp ( ) hero . moveUp ( ) hero . moveLeft ( 1 )" at bounding box center [905, 336] width 344 height 376
click at [894, 227] on div "hero . moveUp ( ) hero . moveUp ( ) hero . moveLeft ( 1 )" at bounding box center [905, 336] width 344 height 376
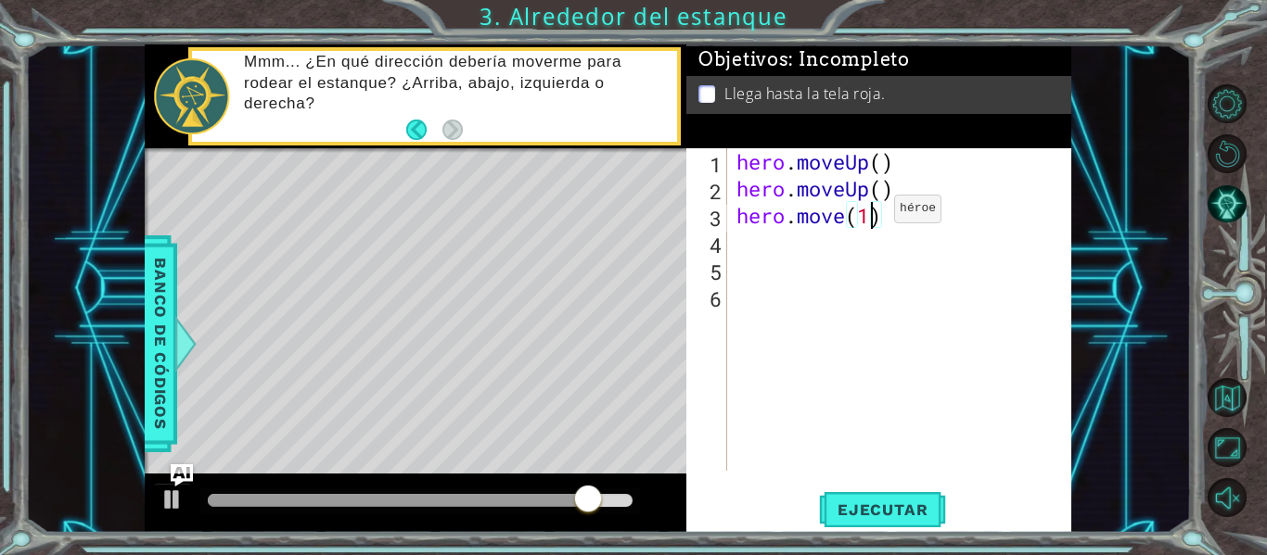
click at [866, 213] on div "hero . moveUp ( ) hero . moveUp ( ) hero . move ( 1 )" at bounding box center [905, 336] width 344 height 376
click at [844, 211] on div "hero . moveUp ( ) hero . moveUp ( ) hero . move ( )" at bounding box center [905, 336] width 344 height 376
click at [853, 215] on div "hero . moveUp ( ) hero . moveUp ( ) hero . move ( )" at bounding box center [905, 336] width 344 height 376
click at [848, 215] on div "hero . moveUp ( ) hero . moveUp ( ) hero . move ( )" at bounding box center [905, 336] width 344 height 376
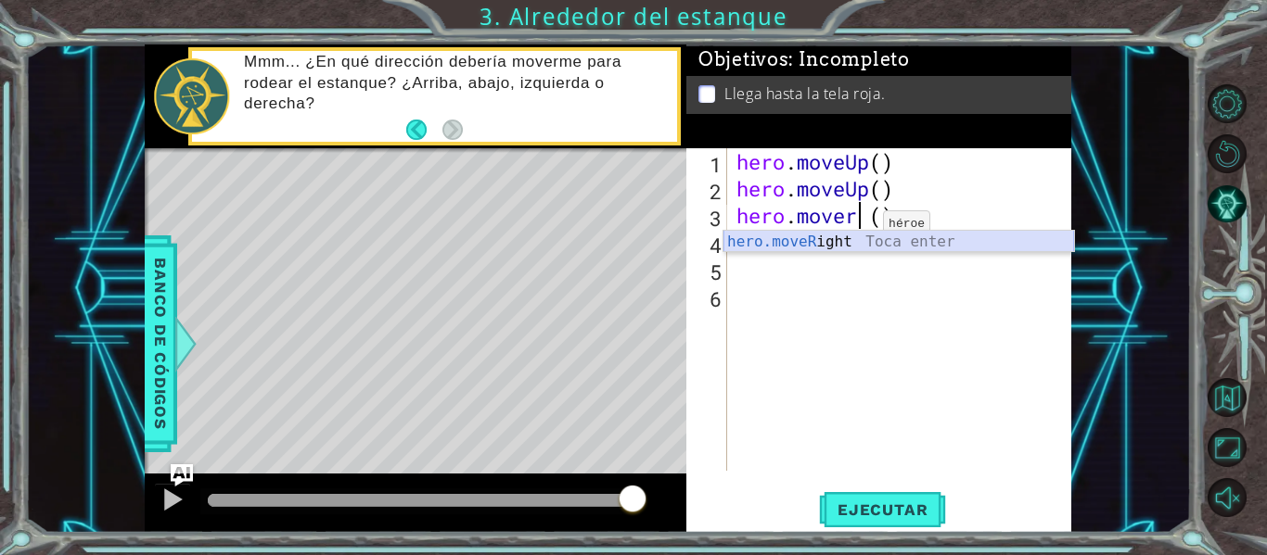
click at [859, 233] on div "hero.moveR ight Toca enter" at bounding box center [898, 264] width 350 height 67
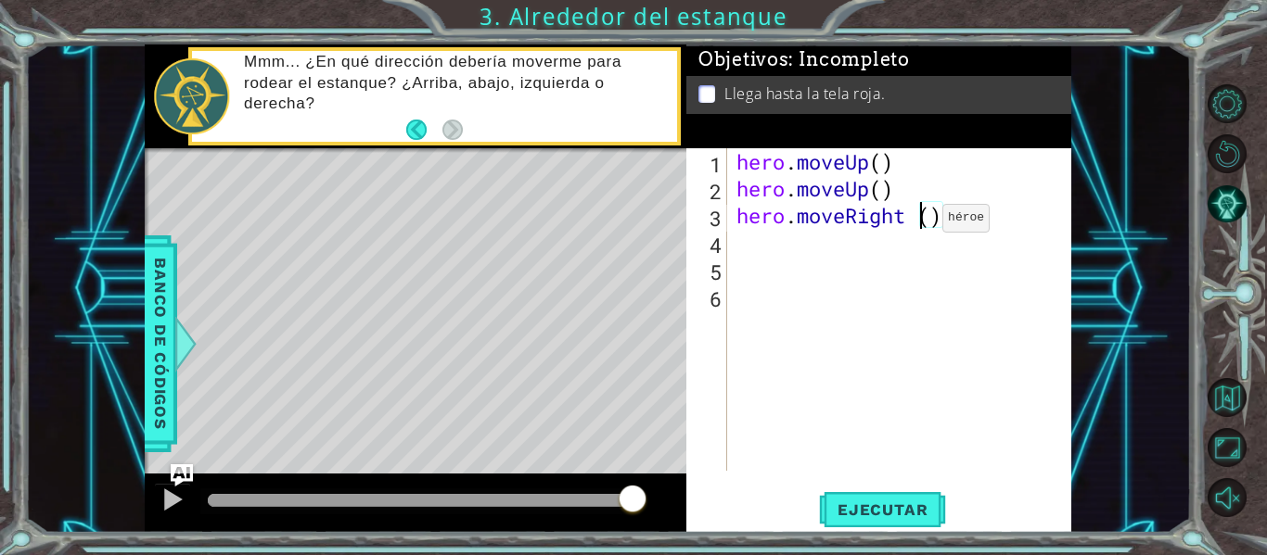
click at [914, 223] on div "hero . moveUp ( ) hero . moveUp ( ) hero . moveRight ( )" at bounding box center [905, 336] width 344 height 376
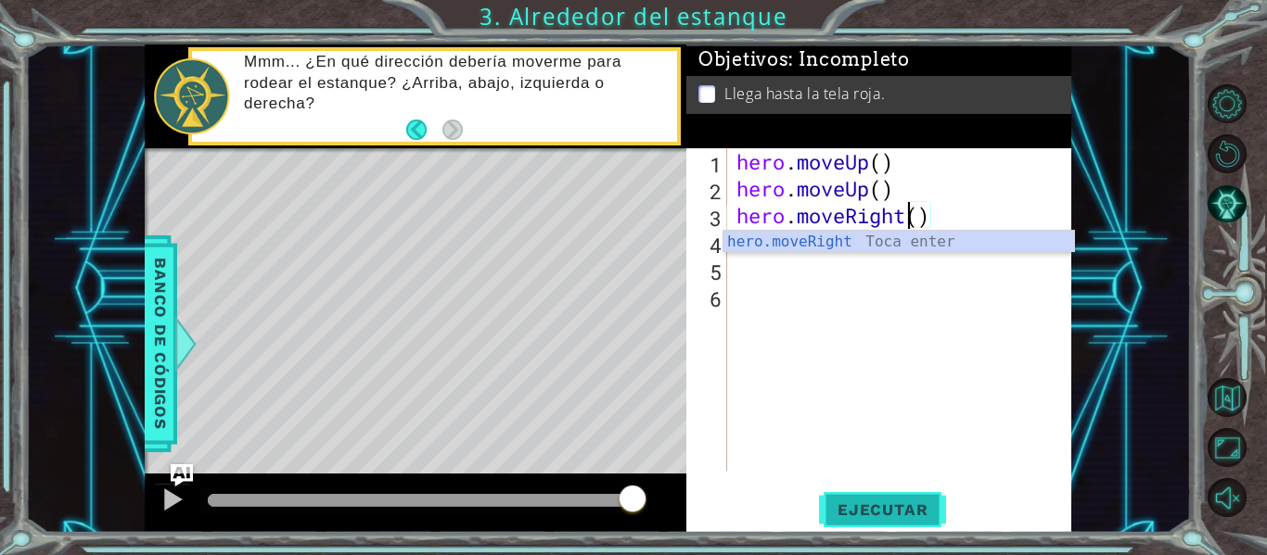
type textarea "hero.moveRight()"
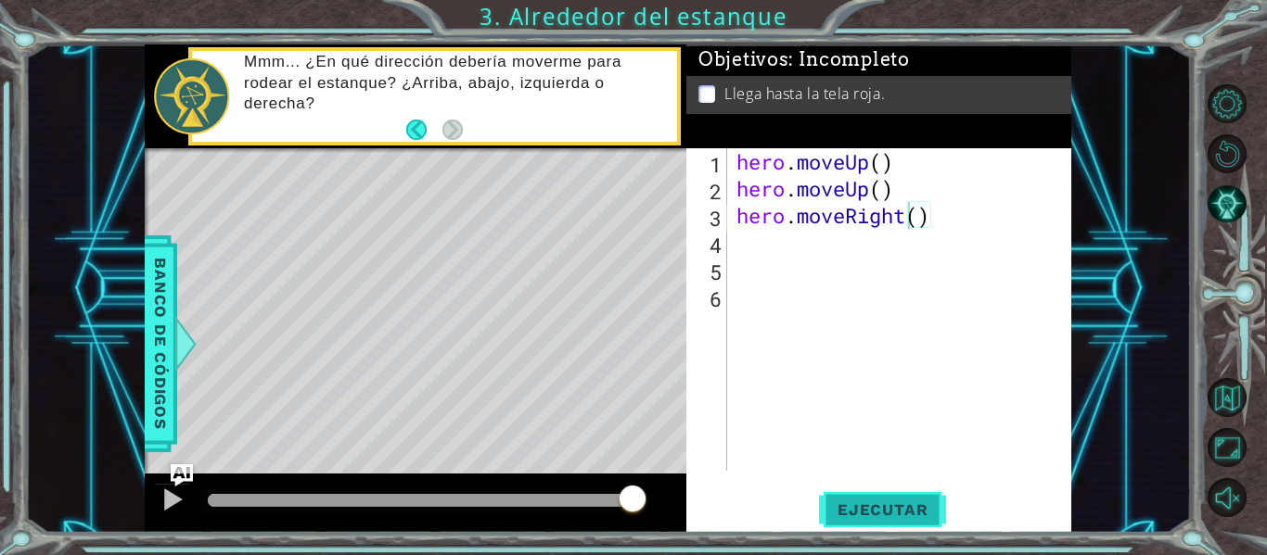
click at [875, 504] on span "Ejecutar" at bounding box center [882, 510] width 127 height 19
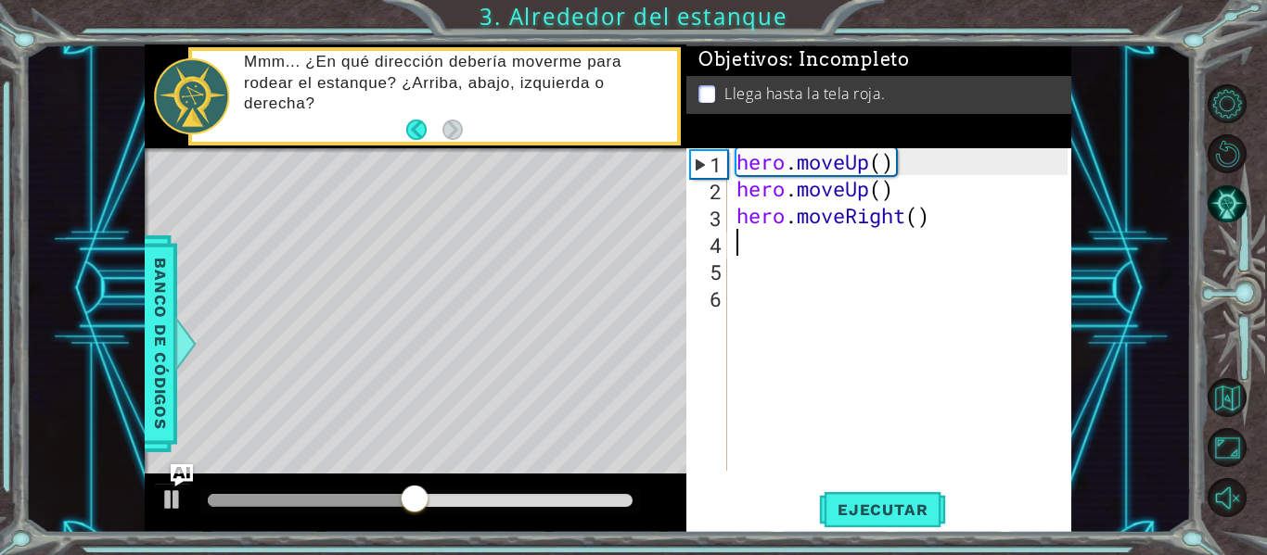
click at [785, 246] on div "hero . moveUp ( ) hero . moveUp ( ) hero . moveRight ( )" at bounding box center [905, 336] width 344 height 376
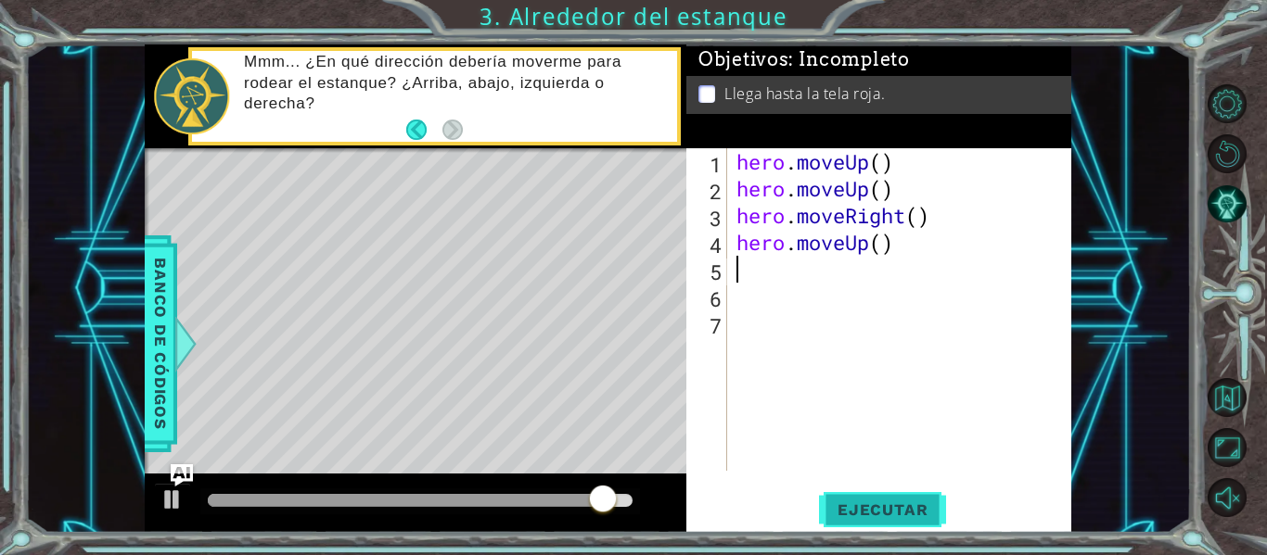
click at [886, 506] on span "Ejecutar" at bounding box center [882, 510] width 127 height 19
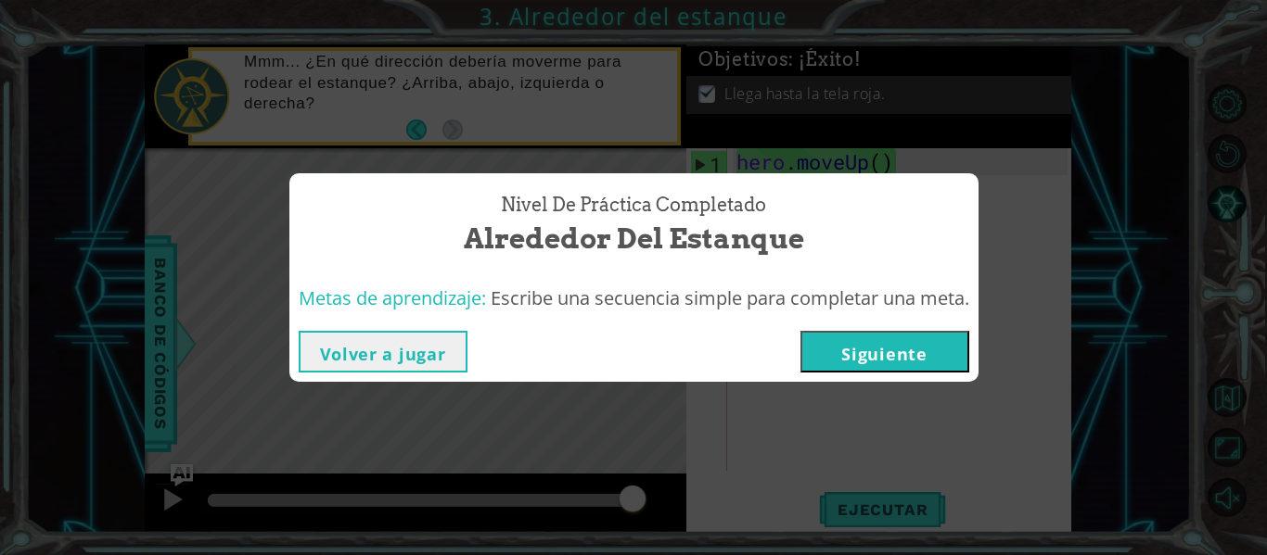
click at [408, 352] on button "Volver a jugar" at bounding box center [383, 352] width 169 height 42
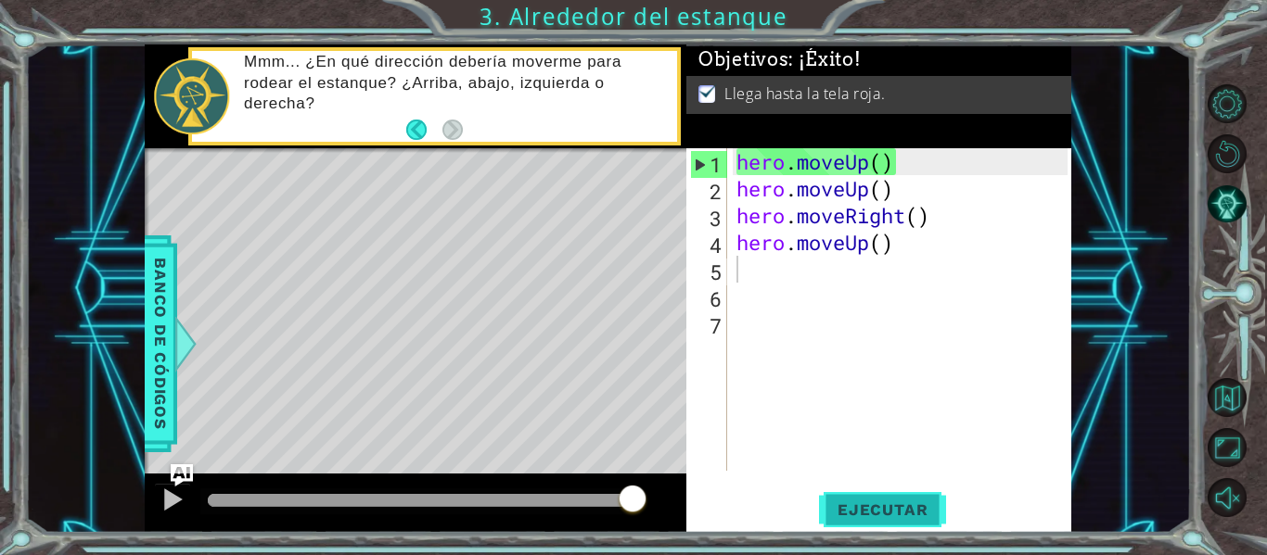
click at [874, 521] on button "Ejecutar" at bounding box center [882, 510] width 127 height 38
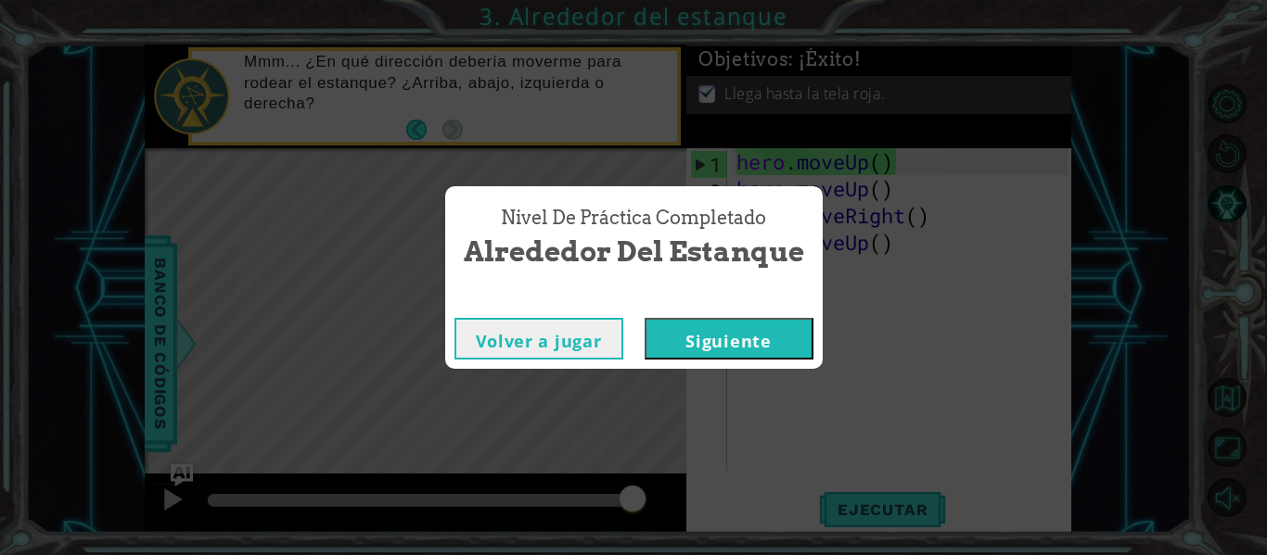
click at [770, 342] on button "Siguiente" at bounding box center [728, 339] width 169 height 42
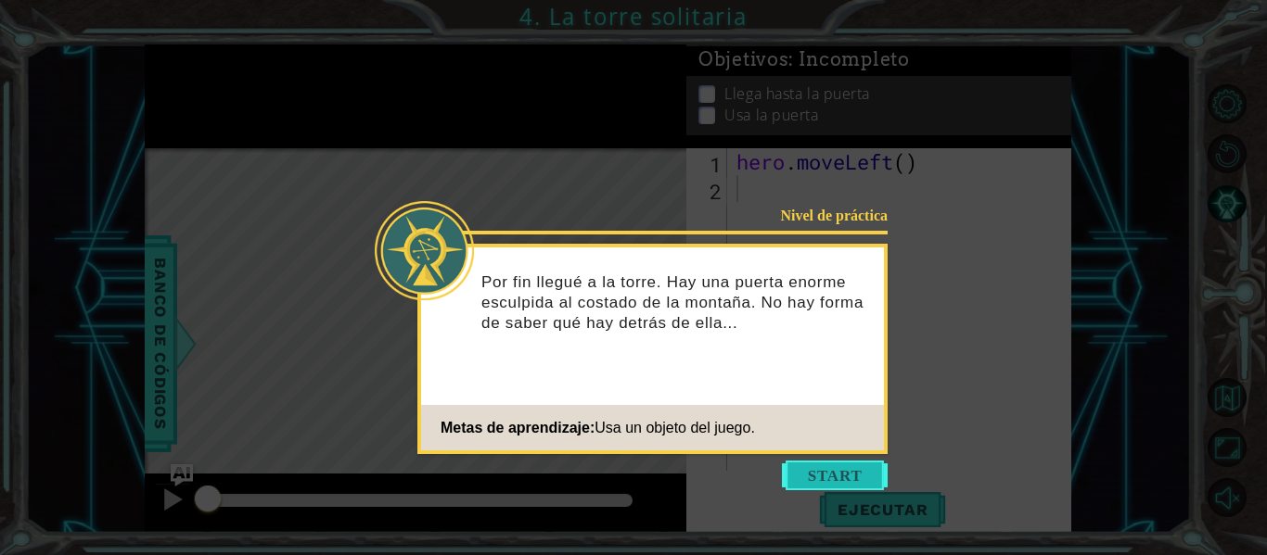
click at [827, 465] on button "Start" at bounding box center [835, 476] width 106 height 30
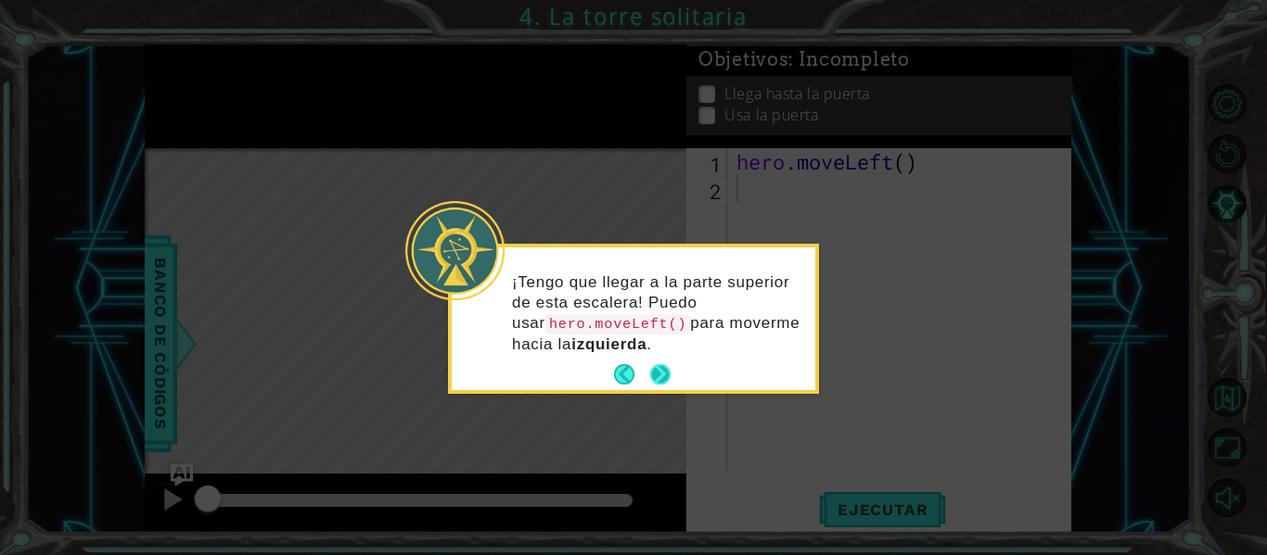
click at [667, 371] on button "Next" at bounding box center [660, 375] width 25 height 25
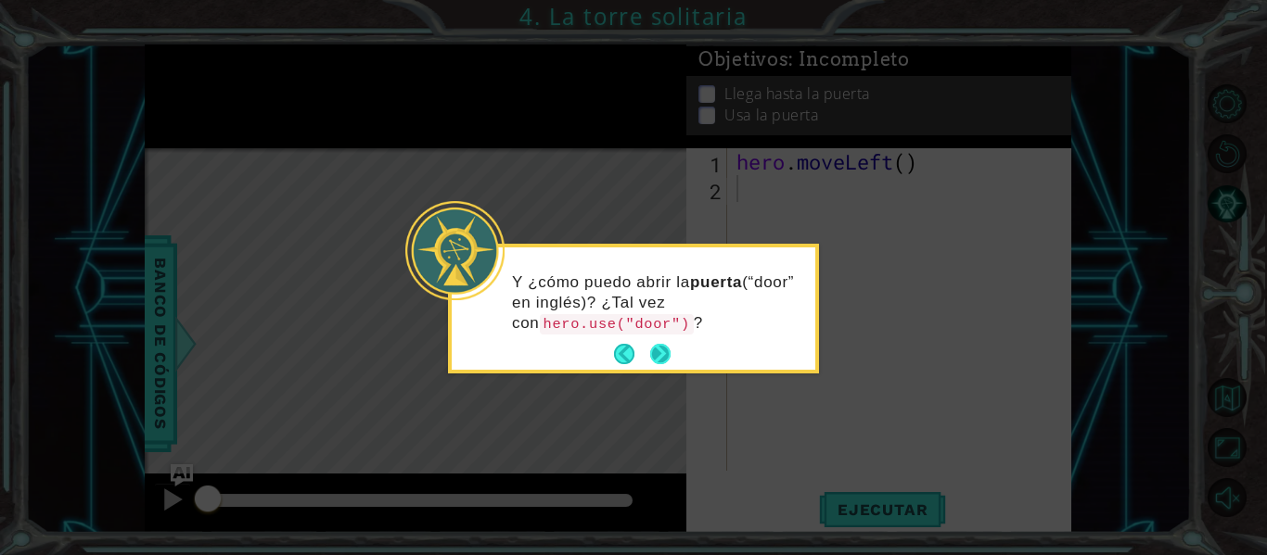
click at [666, 353] on button "Next" at bounding box center [660, 354] width 20 height 20
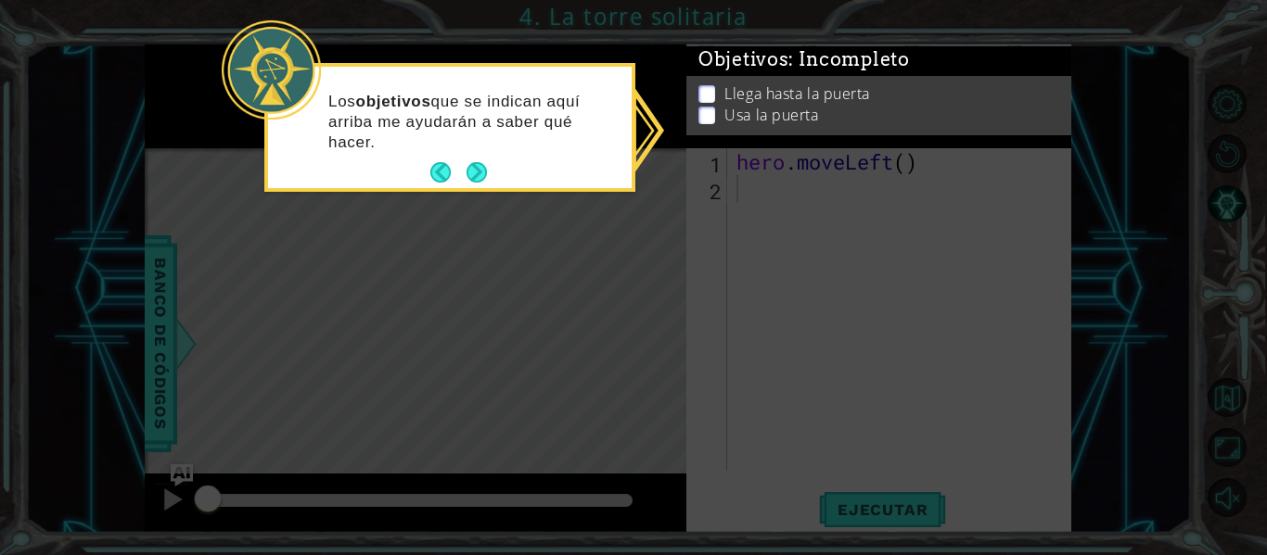
click at [491, 163] on div "Los objetivos que se indican aquí arriba me ayudarán a saber qué hacer." at bounding box center [449, 131] width 363 height 114
click at [482, 166] on button "Next" at bounding box center [476, 172] width 20 height 20
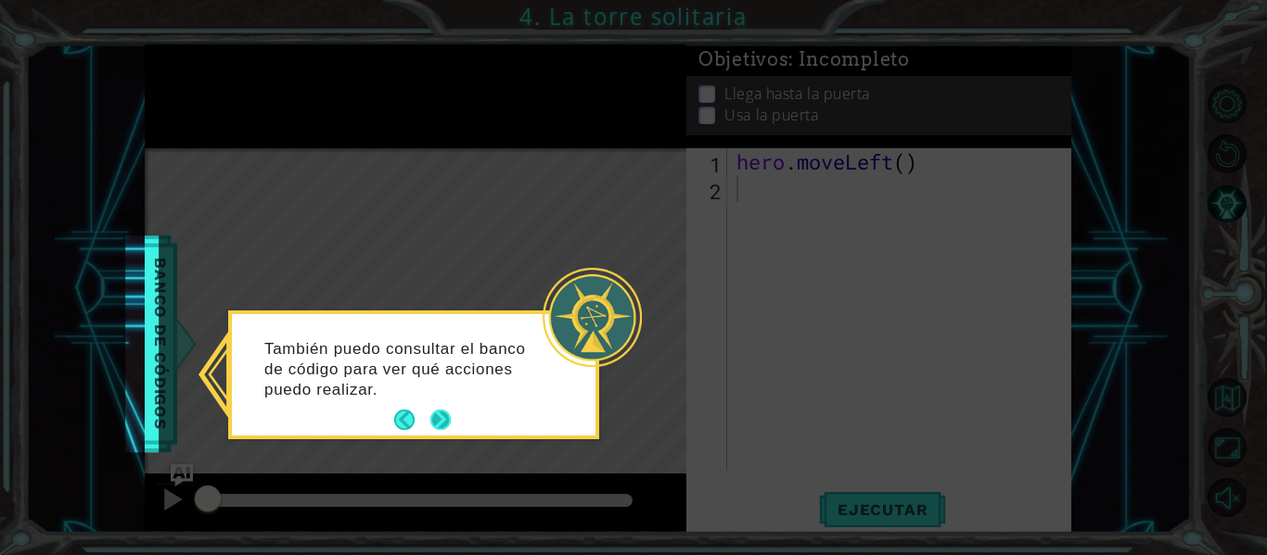
click at [440, 429] on button "Next" at bounding box center [439, 420] width 21 height 21
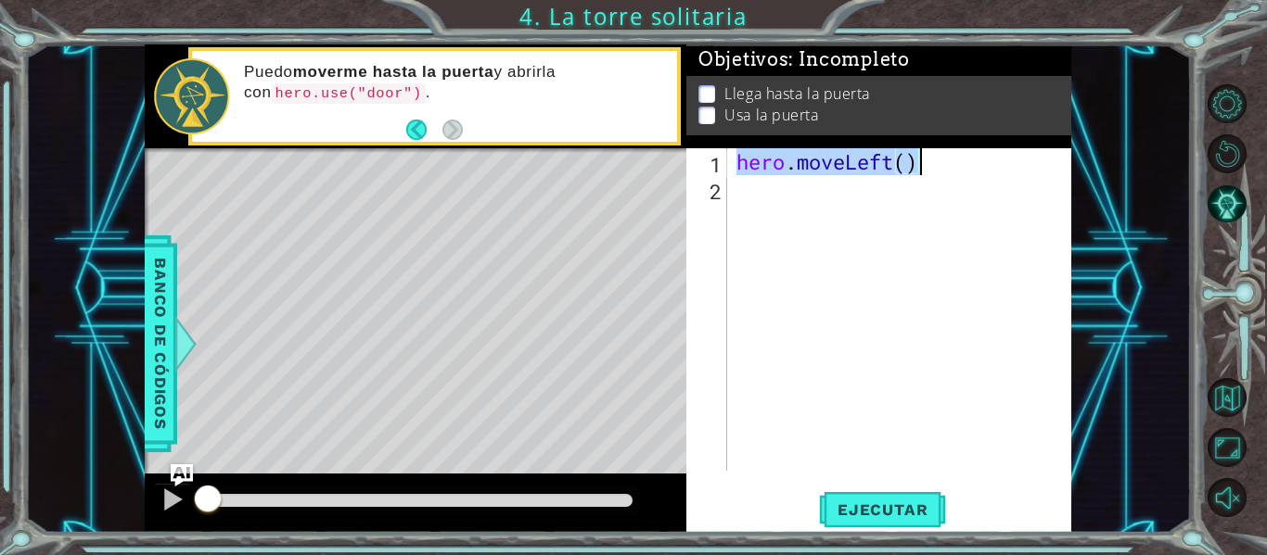
drag, startPoint x: 735, startPoint y: 154, endPoint x: 926, endPoint y: 159, distance: 191.1
click at [926, 159] on div "hero . moveLeft ( )" at bounding box center [905, 336] width 344 height 376
type textarea "hero.moveLeft()"
click at [797, 182] on div "hero . moveLeft ( )" at bounding box center [905, 336] width 344 height 376
paste textarea "hero.moveLeft()"
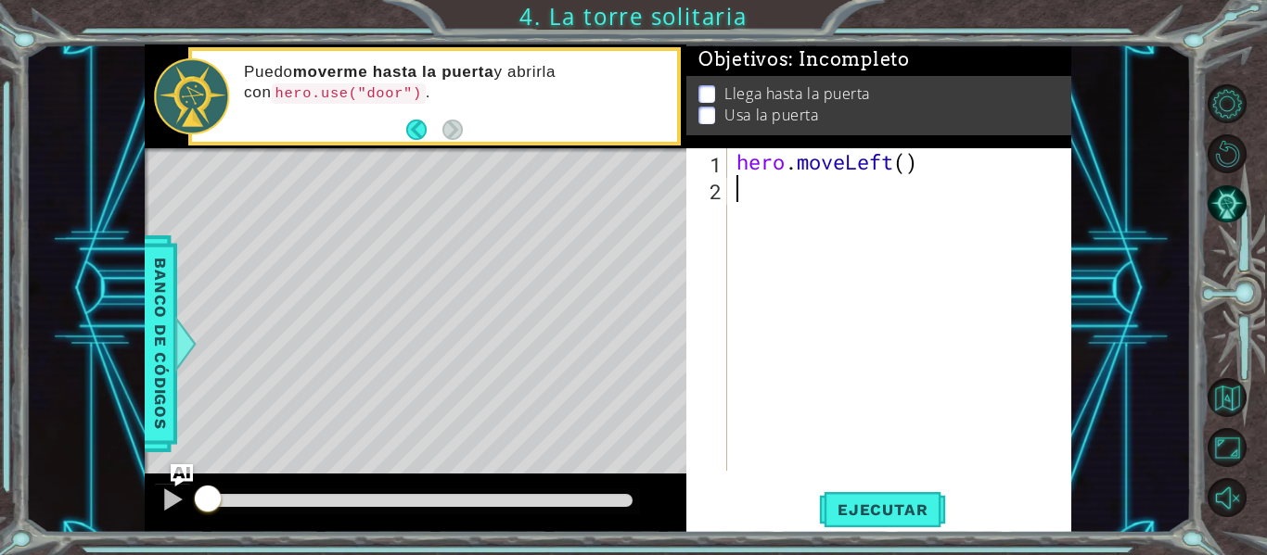
type textarea "hero.moveLeft()"
click at [785, 226] on div "hero . moveLeft ( ) hero . moveLeft ( )" at bounding box center [905, 336] width 344 height 376
paste textarea "hero.moveLeft()"
type textarea "hero.moveLeft()"
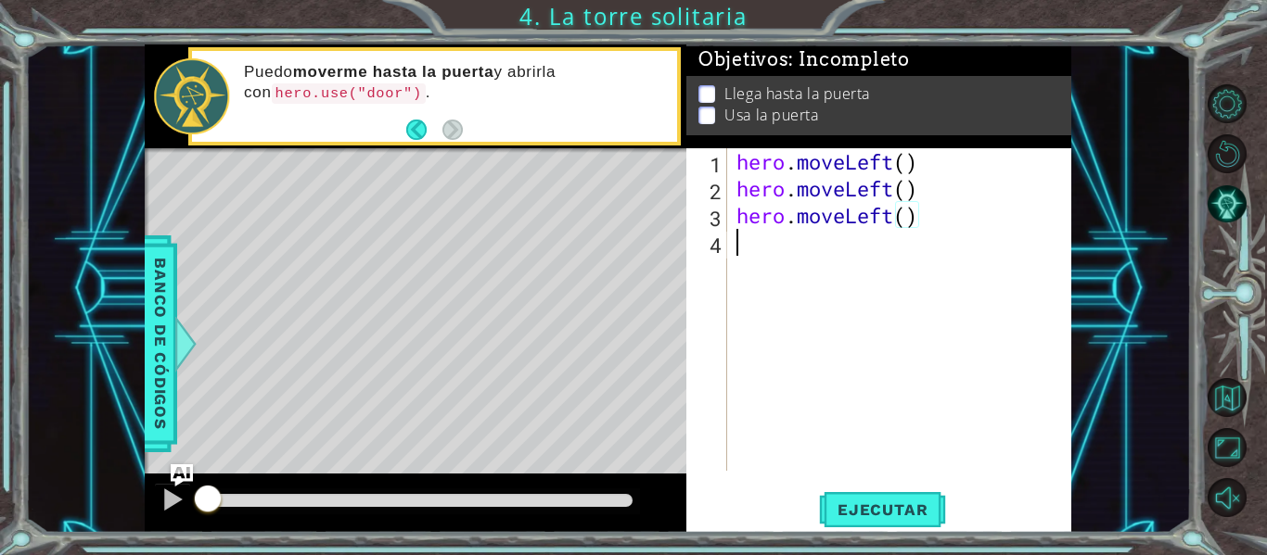
click at [781, 270] on div "hero . moveLeft ( ) hero . moveLeft ( ) hero . moveLeft ( )" at bounding box center [905, 336] width 344 height 376
paste textarea "hero.moveLeft()"
click at [895, 244] on div "hero . moveLeft ( ) hero . moveLeft ( ) hero . moveLeft ( ) hero . moveLeft ( )" at bounding box center [905, 336] width 344 height 376
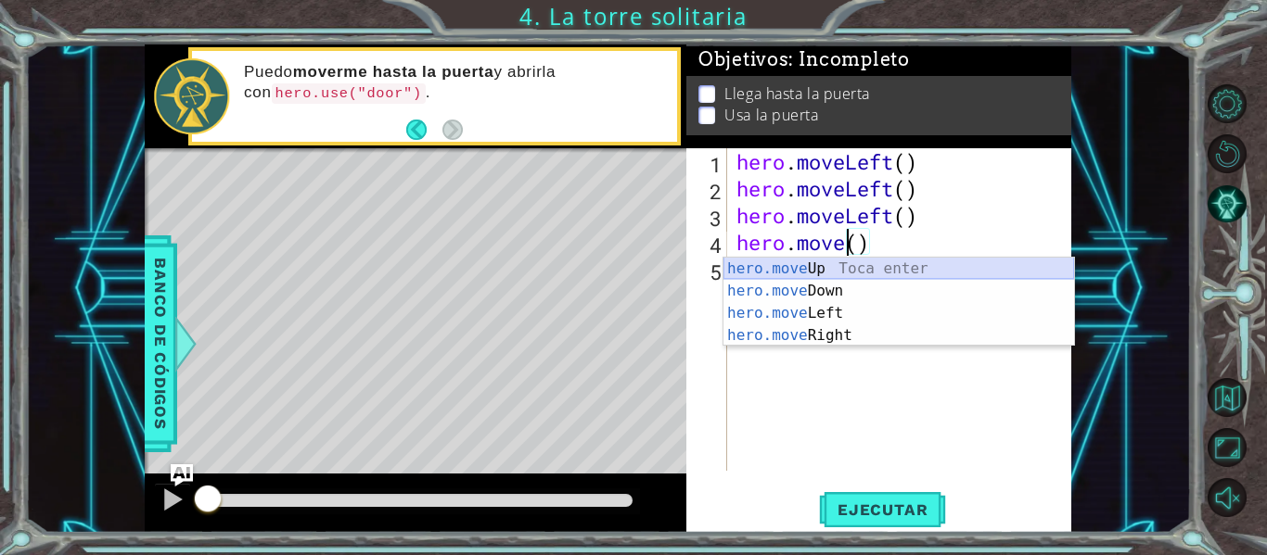
click at [870, 267] on div "hero.move Up Toca enter hero.move Down Toca enter hero.move Left Toca enter her…" at bounding box center [898, 325] width 350 height 134
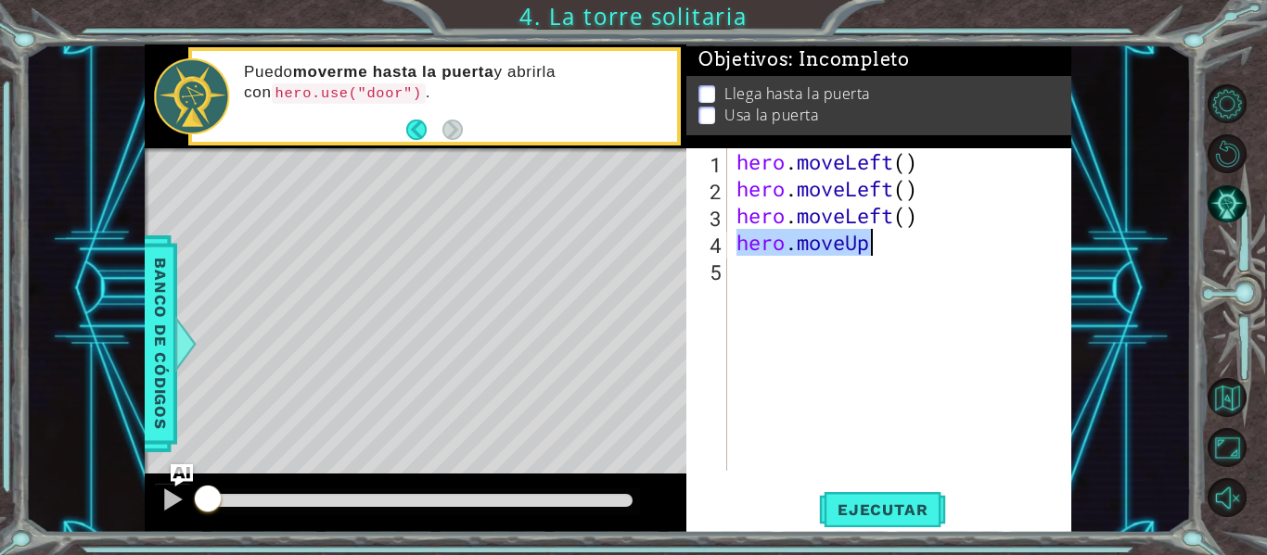
drag, startPoint x: 739, startPoint y: 236, endPoint x: 889, endPoint y: 244, distance: 150.4
click at [889, 244] on div "hero . moveLeft ( ) hero . moveLeft ( ) hero . moveLeft ( ) hero . moveUp" at bounding box center [905, 336] width 344 height 376
click at [895, 252] on div "hero . moveLeft ( ) hero . moveLeft ( ) hero . moveLeft ( ) hero . moveUp" at bounding box center [900, 309] width 335 height 323
type textarea "hero.moveUp()"
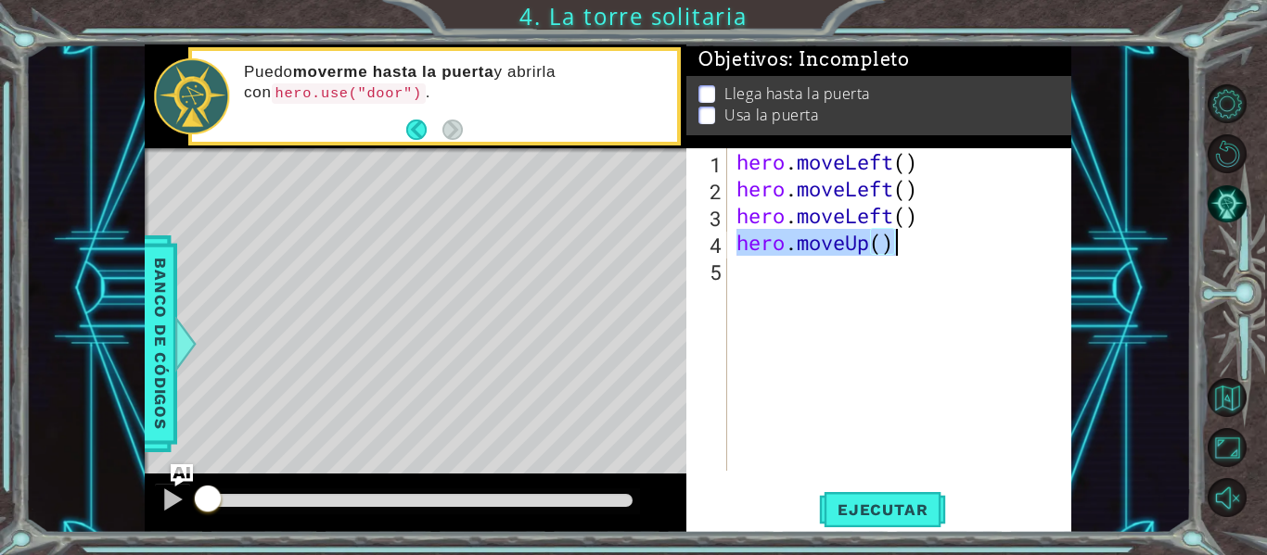
drag, startPoint x: 736, startPoint y: 243, endPoint x: 923, endPoint y: 240, distance: 186.4
click at [923, 240] on div "hero . moveLeft ( ) hero . moveLeft ( ) hero . moveLeft ( ) hero . moveUp ( )" at bounding box center [905, 336] width 344 height 376
click at [763, 288] on div "hero . moveLeft ( ) hero . moveLeft ( ) hero . moveLeft ( ) hero . moveUp ( )" at bounding box center [905, 336] width 344 height 376
paste textarea "hero.moveUp()"
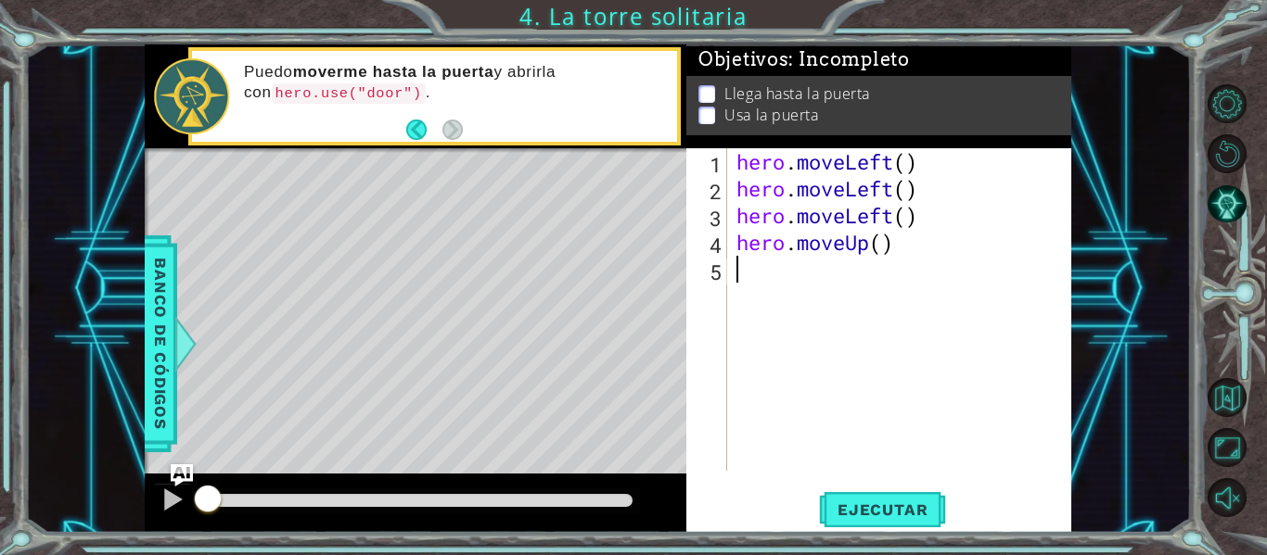
type textarea "hero.moveUp()"
click at [759, 304] on div "hero . moveLeft ( ) hero . moveLeft ( ) hero . moveLeft ( ) hero . moveUp ( ) h…" at bounding box center [905, 336] width 344 height 376
paste textarea "hero.moveUp()"
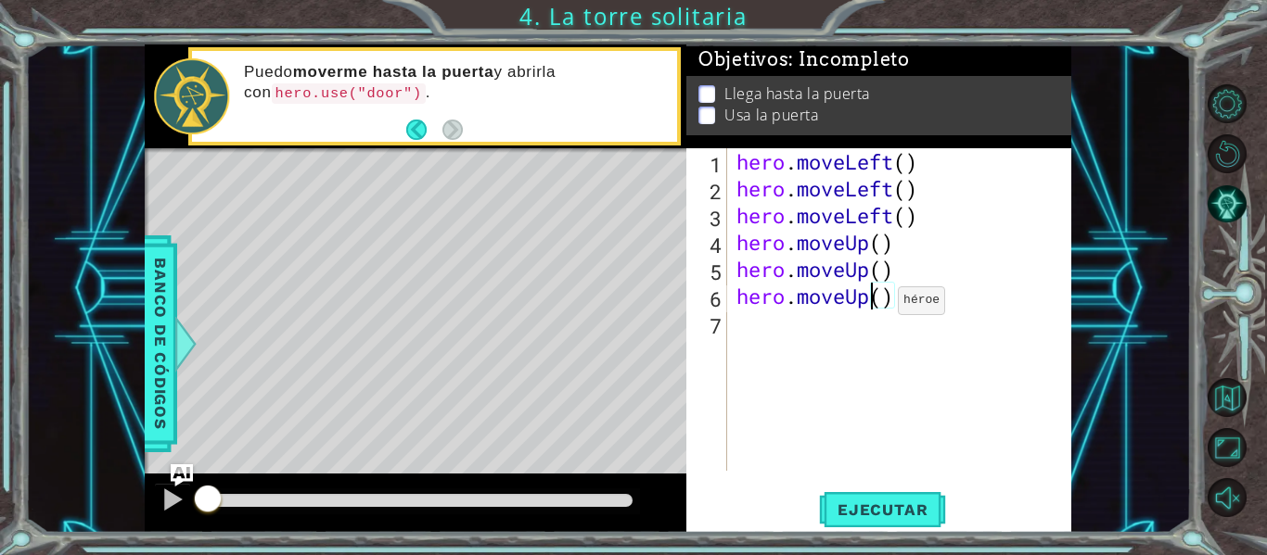
click at [870, 305] on div "hero . moveLeft ( ) hero . moveLeft ( ) hero . moveLeft ( ) hero . moveUp ( ) h…" at bounding box center [905, 336] width 344 height 376
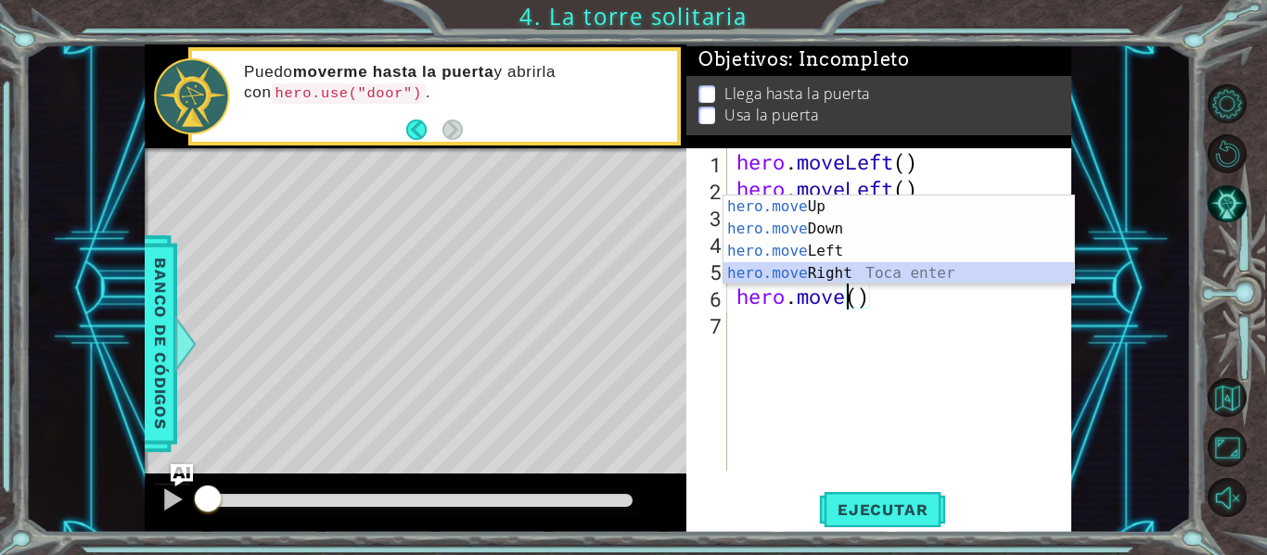
click at [874, 275] on div "hero.move Up Toca enter hero.move Down Toca enter hero.move Left Toca enter her…" at bounding box center [898, 263] width 350 height 134
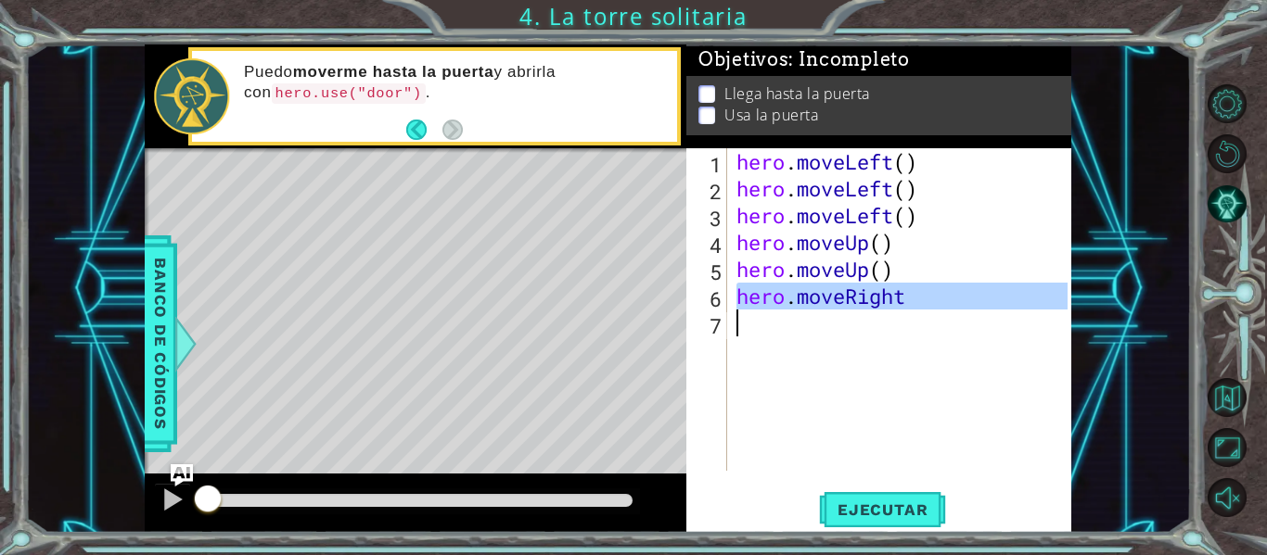
drag, startPoint x: 735, startPoint y: 302, endPoint x: 926, endPoint y: 314, distance: 191.4
click at [926, 314] on div "hero . moveLeft ( ) hero . moveLeft ( ) hero . moveLeft ( ) hero . moveUp ( ) h…" at bounding box center [905, 336] width 344 height 376
type textarea "hero.moveRight"
paste textarea "Code Area"
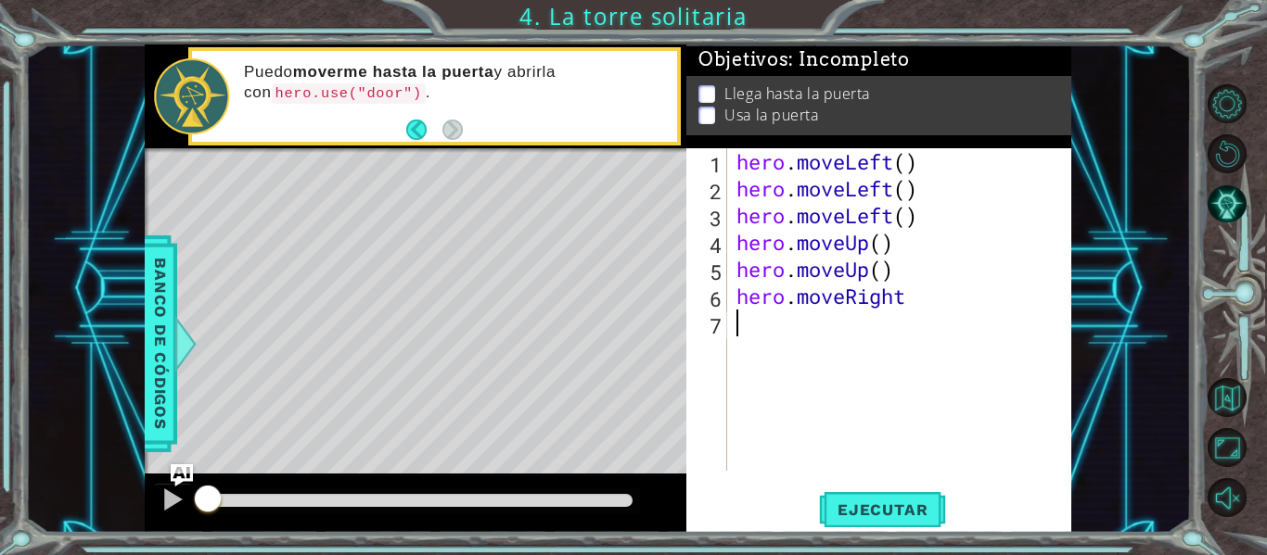
click at [865, 317] on div "hero . moveLeft ( ) hero . moveLeft ( ) hero . moveLeft ( ) hero . moveUp ( ) h…" at bounding box center [905, 336] width 344 height 376
click at [787, 336] on div "hero . moveLeft ( ) hero . moveLeft ( ) hero . moveLeft ( ) hero . moveUp ( ) h…" at bounding box center [905, 336] width 344 height 376
click at [866, 503] on span "Ejecutar" at bounding box center [882, 510] width 127 height 19
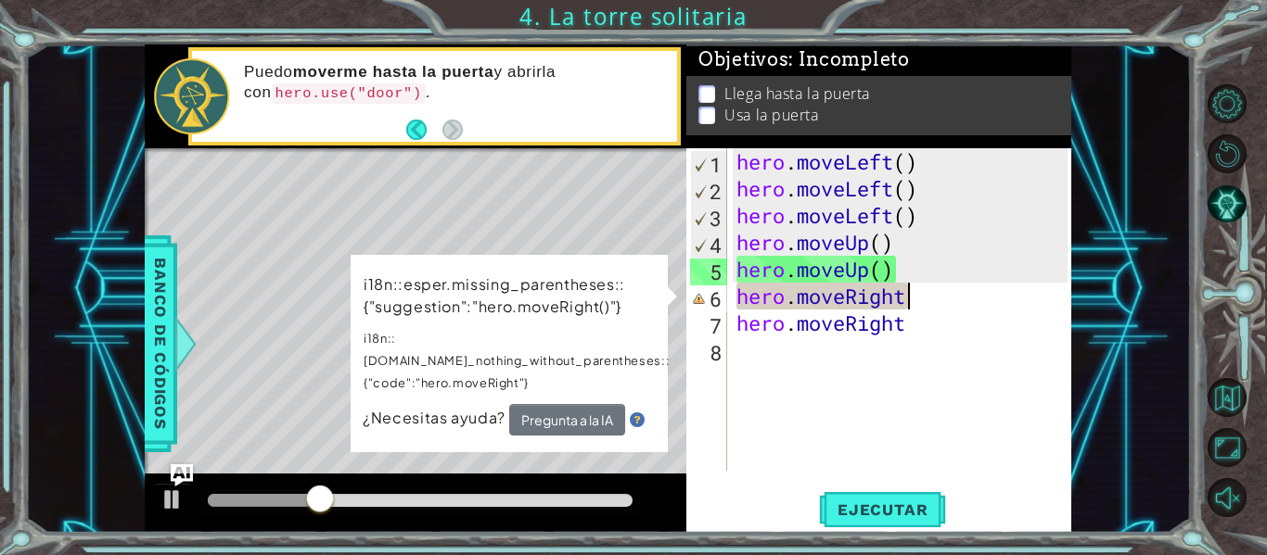
click at [922, 308] on div "hero . moveLeft ( ) hero . moveLeft ( ) hero . moveLeft ( ) hero . moveUp ( ) h…" at bounding box center [905, 336] width 344 height 376
drag, startPoint x: 922, startPoint y: 308, endPoint x: 849, endPoint y: 297, distance: 73.2
click at [849, 297] on div "hero . moveLeft ( ) hero . moveLeft ( ) hero . moveLeft ( ) hero . moveUp ( ) h…" at bounding box center [905, 336] width 344 height 376
click at [921, 310] on div "hero . moveLeft ( ) hero . moveLeft ( ) hero . moveLeft ( ) hero . moveUp ( ) h…" at bounding box center [905, 336] width 344 height 376
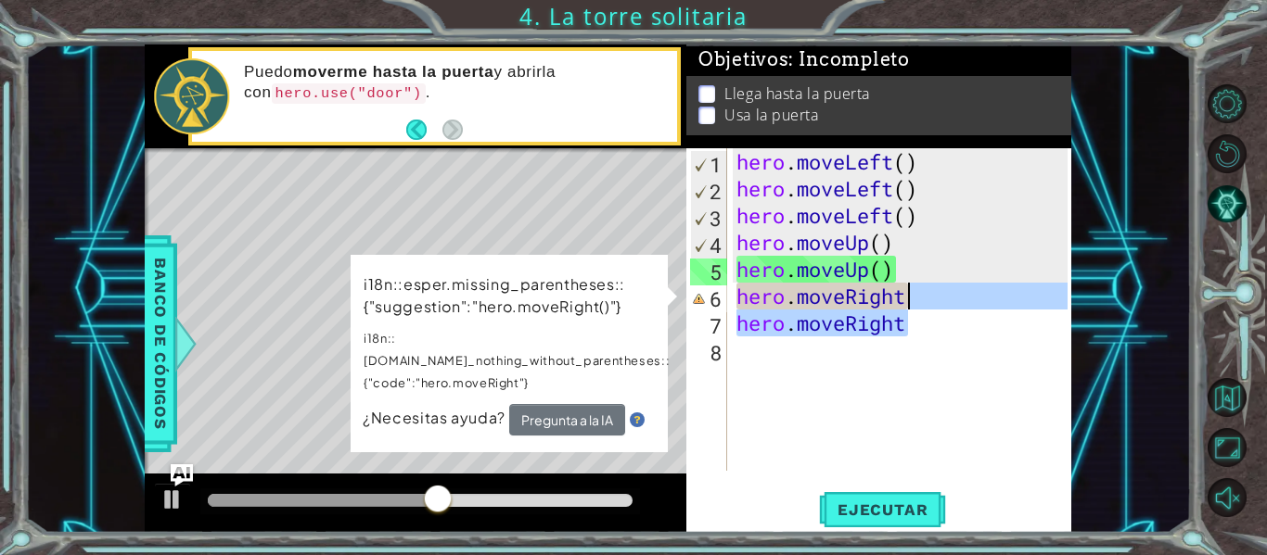
click at [921, 310] on div "hero . moveLeft ( ) hero . moveLeft ( ) hero . moveLeft ( ) hero . moveUp ( ) h…" at bounding box center [900, 309] width 335 height 323
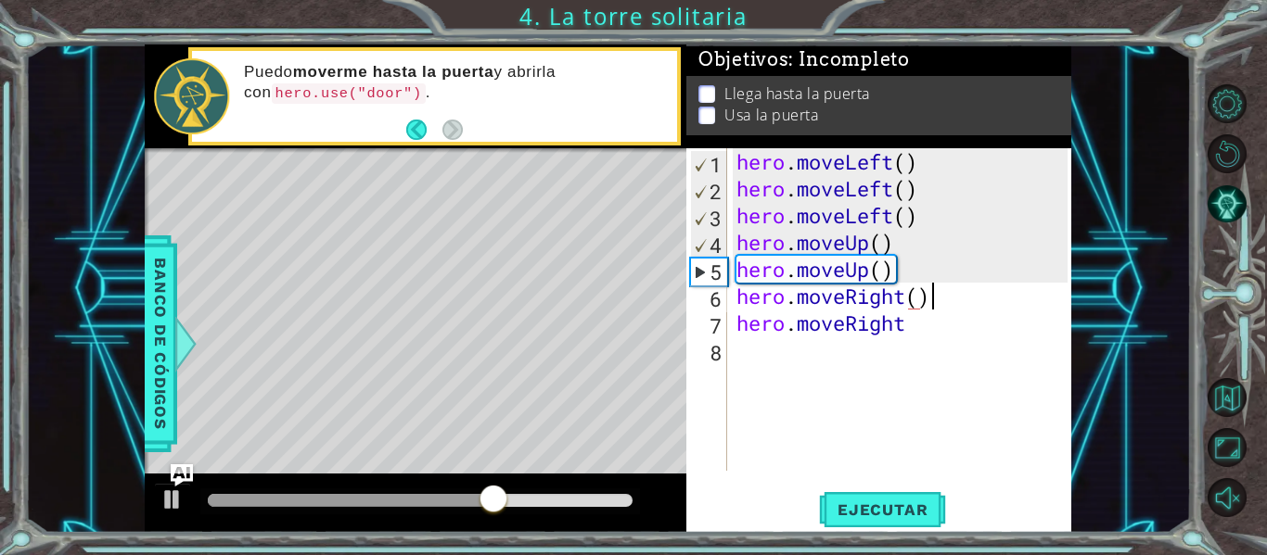
scroll to position [0, 8]
click at [922, 325] on div "hero . moveLeft ( ) hero . moveLeft ( ) hero . moveLeft ( ) hero . moveUp ( ) h…" at bounding box center [905, 336] width 344 height 376
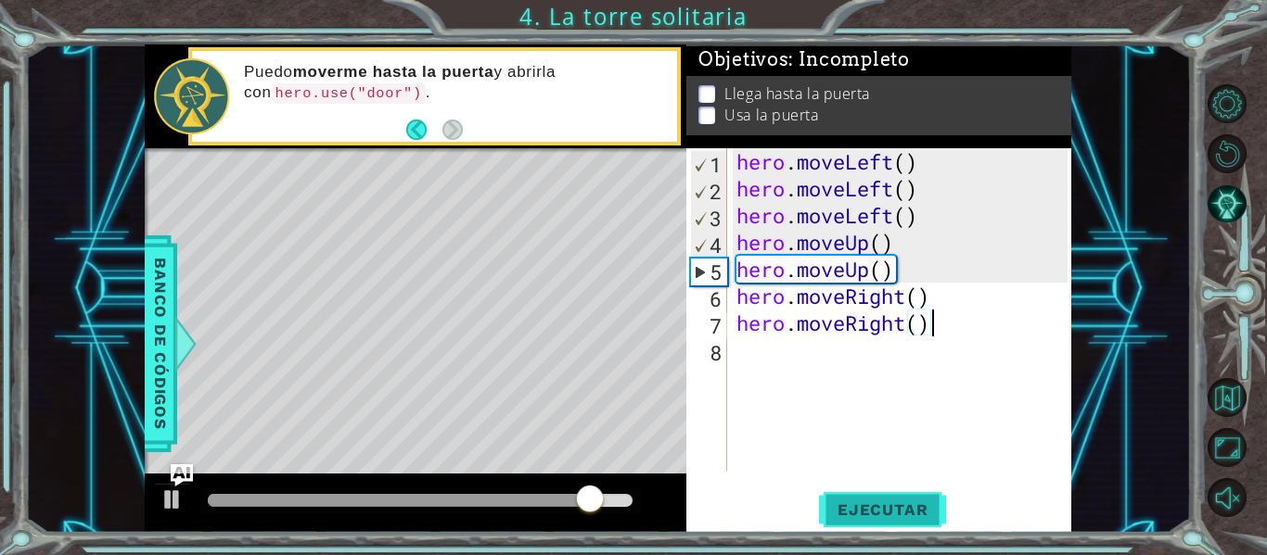
type textarea "hero.moveRight()"
click at [893, 509] on span "Ejecutar" at bounding box center [882, 510] width 127 height 19
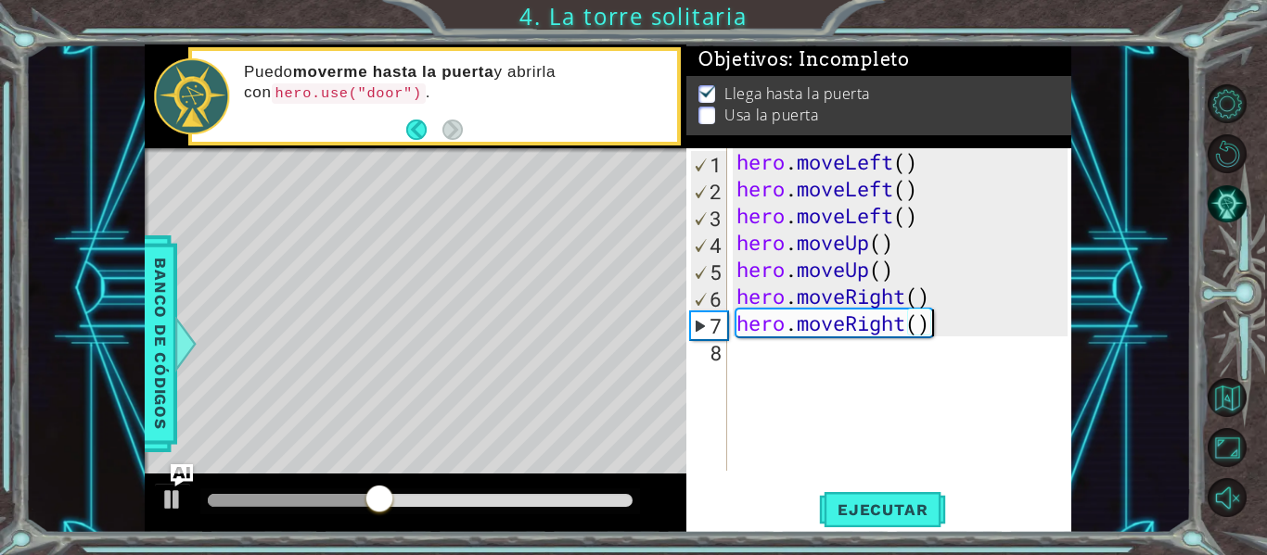
click at [782, 351] on div "hero . moveLeft ( ) hero . moveLeft ( ) hero . moveLeft ( ) hero . moveUp ( ) h…" at bounding box center [905, 336] width 344 height 376
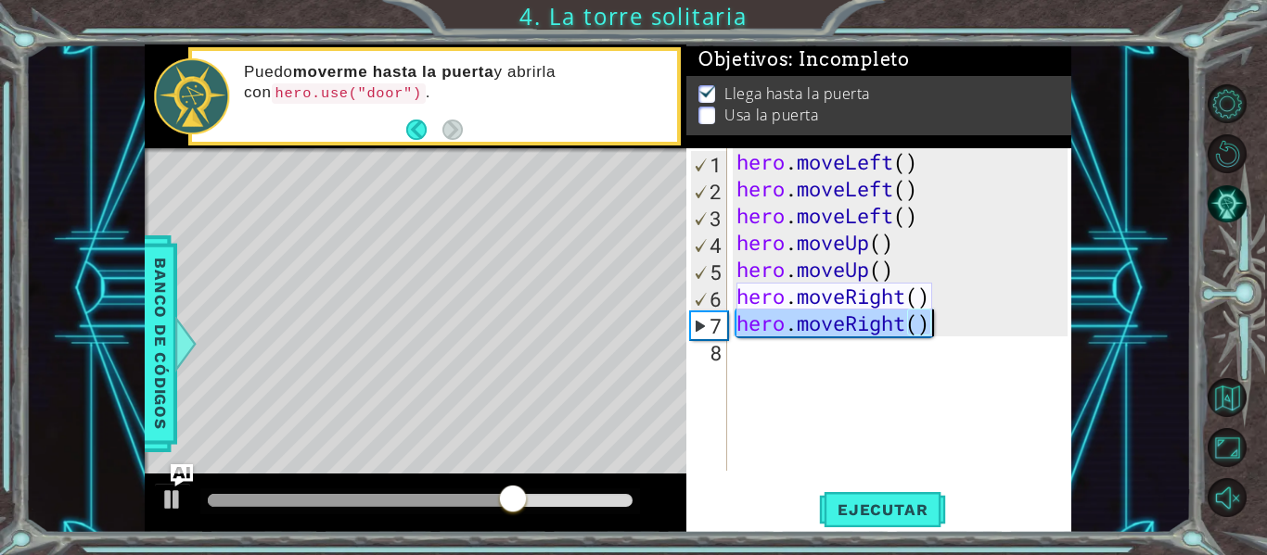
drag, startPoint x: 742, startPoint y: 319, endPoint x: 935, endPoint y: 321, distance: 192.9
click at [935, 321] on div "hero . moveLeft ( ) hero . moveLeft ( ) hero . moveLeft ( ) hero . moveUp ( ) h…" at bounding box center [905, 336] width 344 height 376
type textarea "hero.moveRight()"
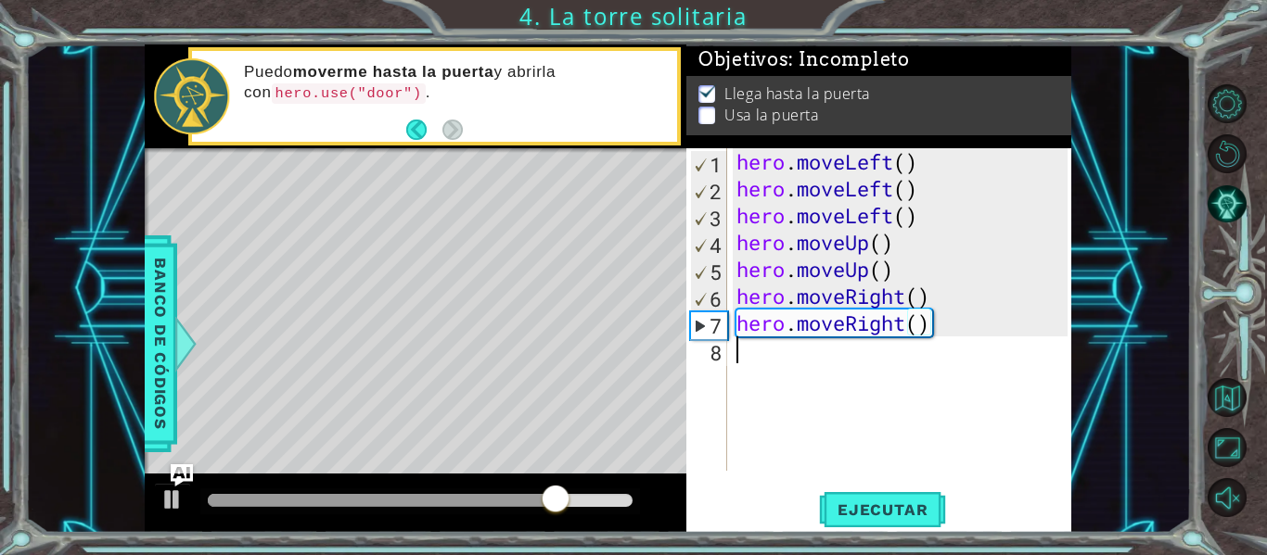
click at [761, 368] on div "hero . moveLeft ( ) hero . moveLeft ( ) hero . moveLeft ( ) hero . moveUp ( ) h…" at bounding box center [905, 336] width 344 height 376
paste textarea "hero.moveRight()"
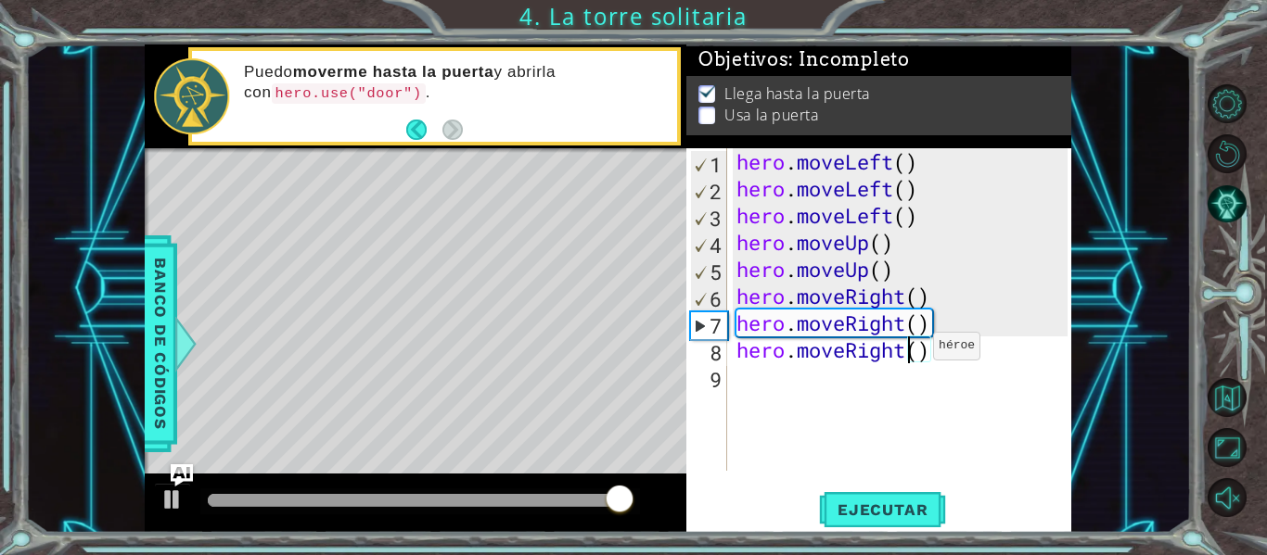
click at [905, 350] on div "hero . moveLeft ( ) hero . moveLeft ( ) hero . moveLeft ( ) hero . moveUp ( ) h…" at bounding box center [905, 336] width 344 height 376
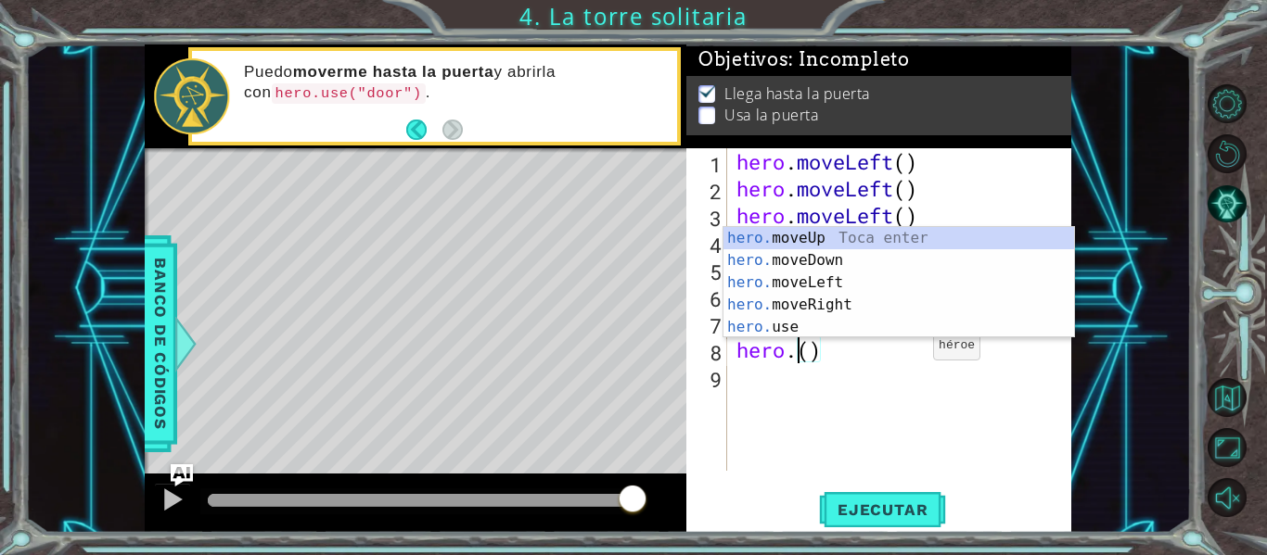
scroll to position [0, 4]
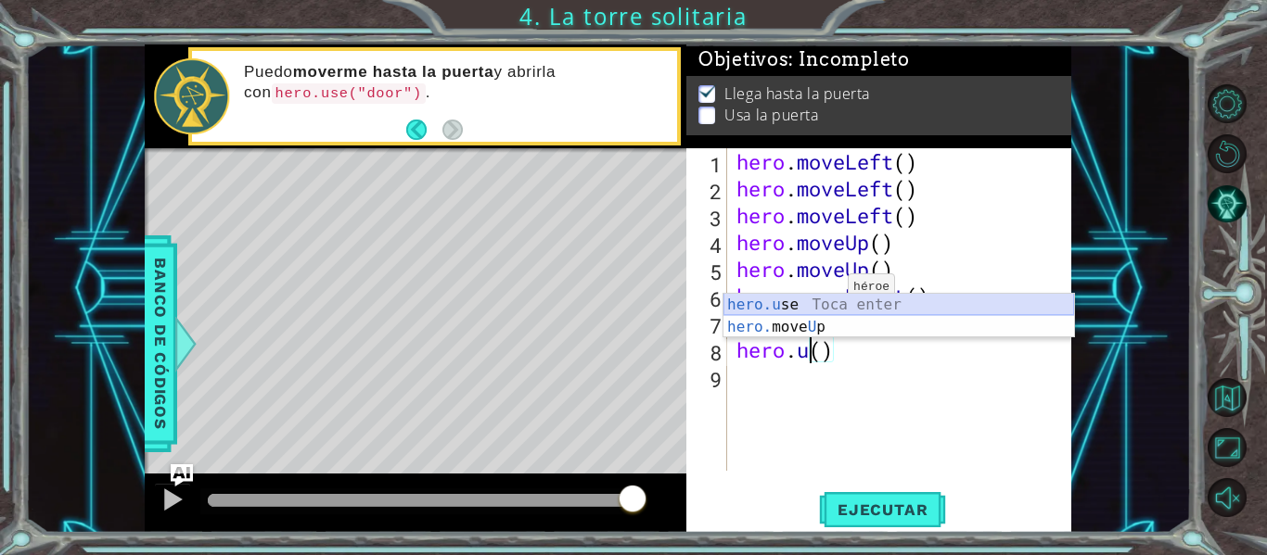
click at [820, 305] on div "hero.u se Toca enter hero. move U p Toca enter" at bounding box center [898, 338] width 350 height 89
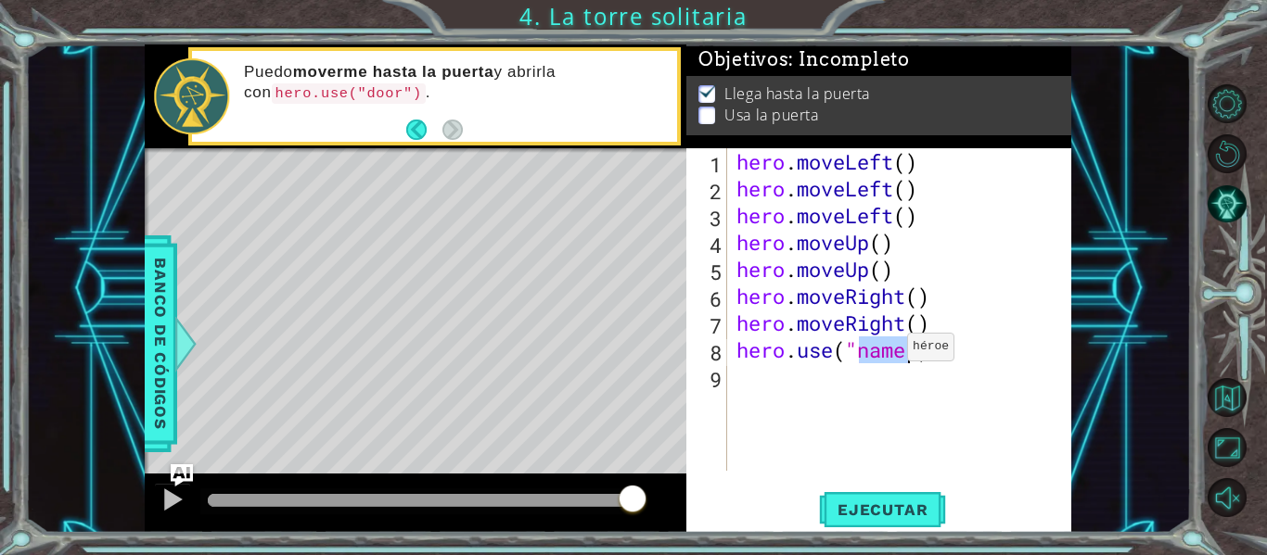
click at [879, 351] on div "hero . moveLeft ( ) hero . moveLeft ( ) hero . moveLeft ( ) hero . moveUp ( ) h…" at bounding box center [900, 309] width 335 height 323
click at [879, 351] on div "hero . moveLeft ( ) hero . moveLeft ( ) hero . moveLeft ( ) hero . moveUp ( ) h…" at bounding box center [905, 336] width 344 height 376
type textarea "hero.use("door")"
click at [886, 508] on span "Ejecutar" at bounding box center [882, 510] width 127 height 19
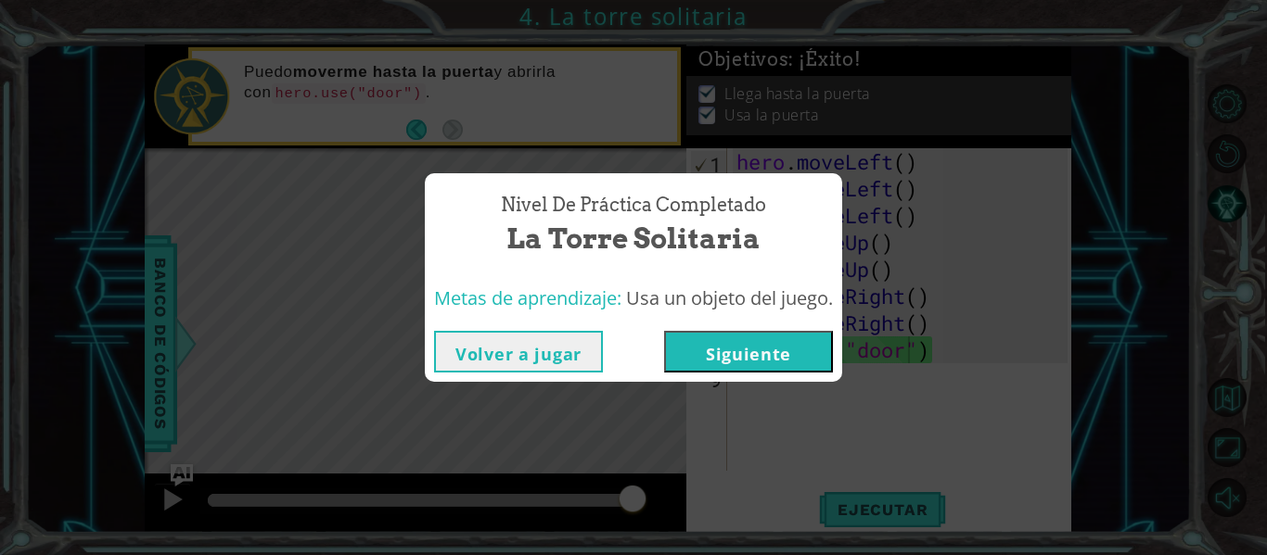
click at [785, 345] on button "Siguiente" at bounding box center [748, 352] width 169 height 42
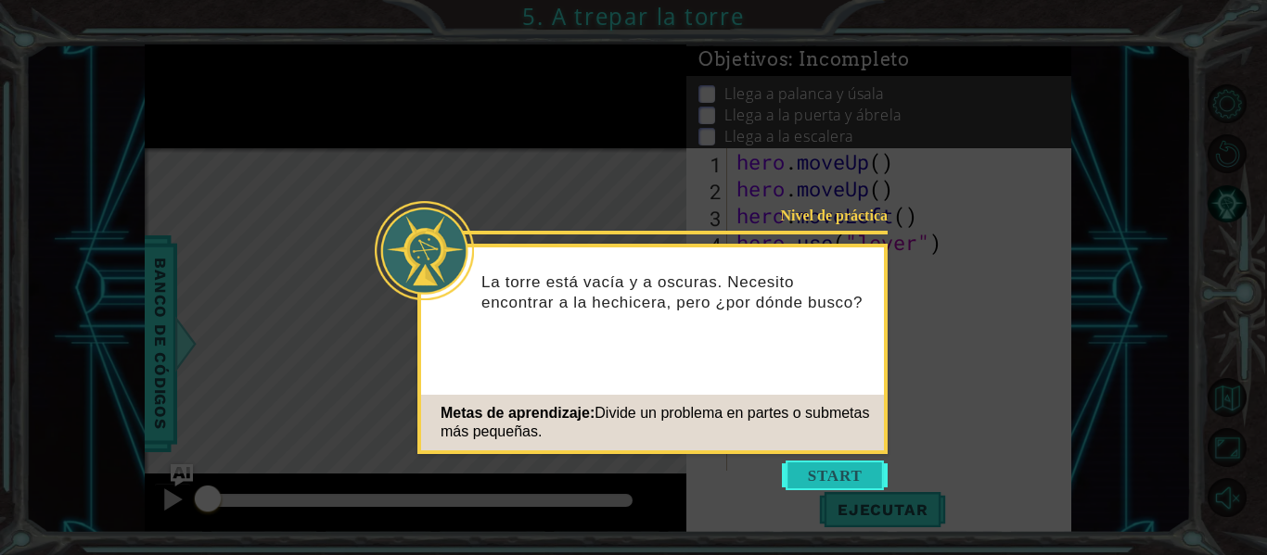
click at [852, 475] on button "Start" at bounding box center [835, 476] width 106 height 30
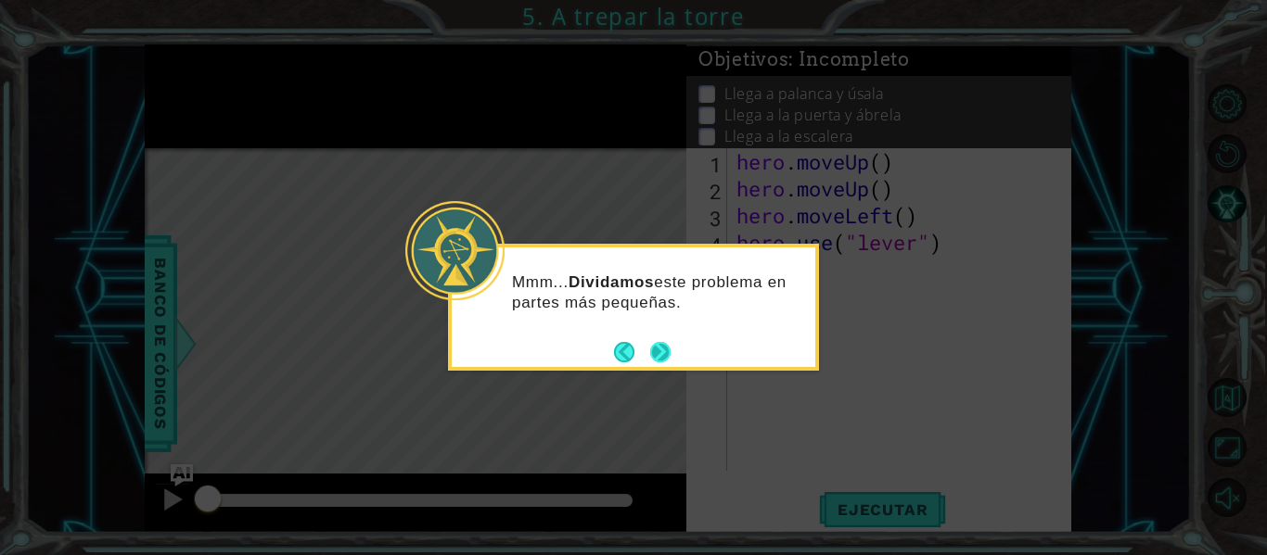
click at [659, 349] on button "Next" at bounding box center [660, 352] width 20 height 20
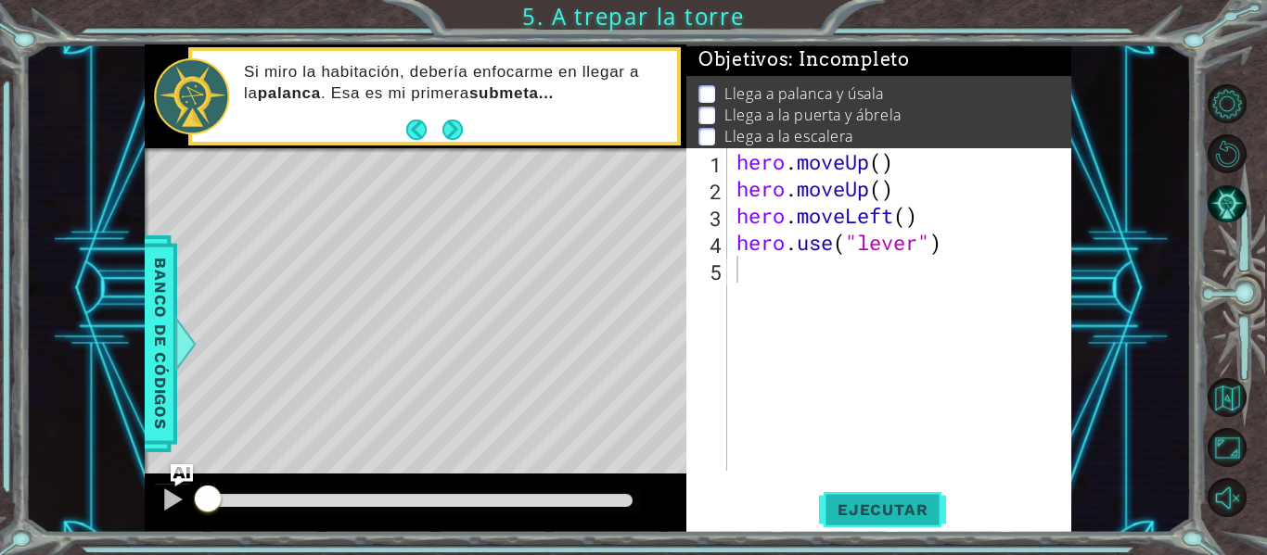
click at [889, 516] on span "Ejecutar" at bounding box center [882, 510] width 127 height 19
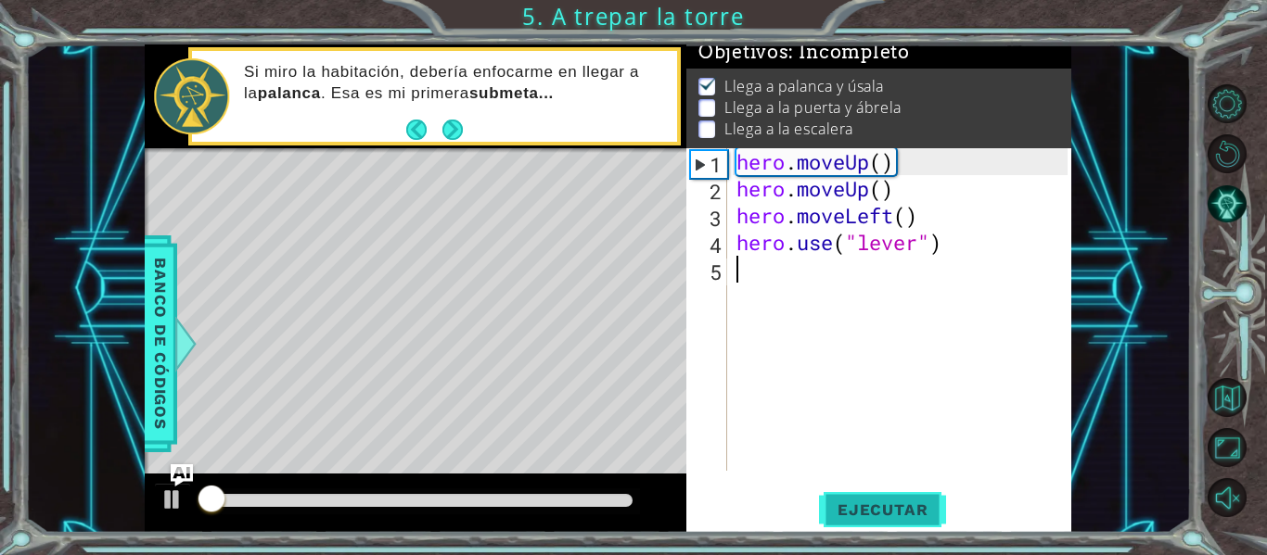
scroll to position [16, 0]
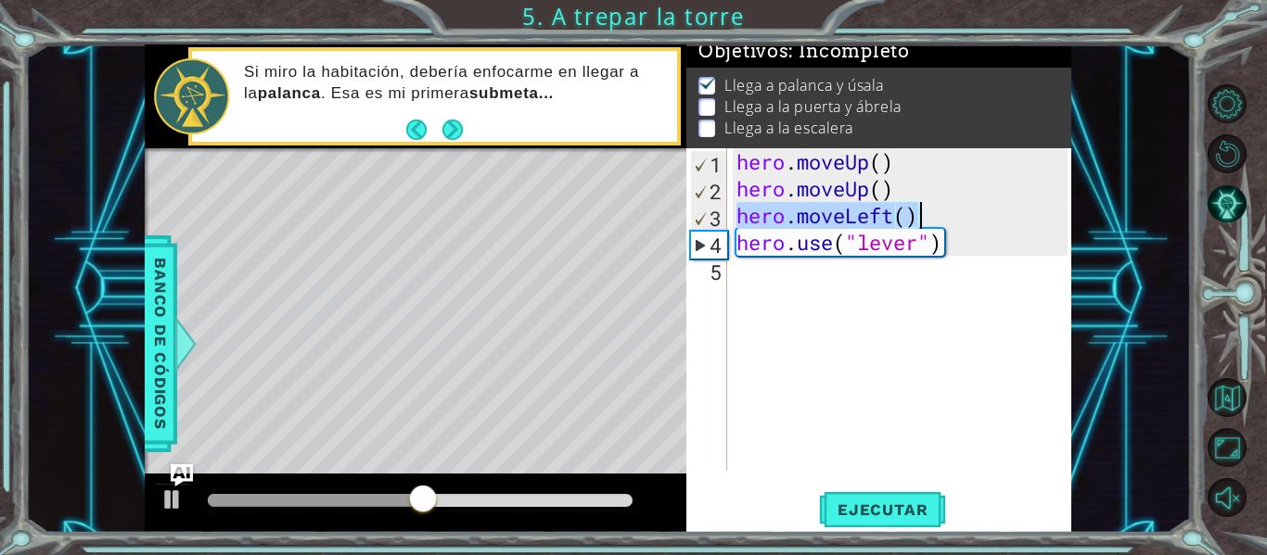
drag, startPoint x: 735, startPoint y: 215, endPoint x: 919, endPoint y: 214, distance: 183.6
click at [919, 214] on div "hero . moveUp ( ) hero . moveUp ( ) hero . moveLeft ( ) hero . use ( "lever" )" at bounding box center [905, 336] width 344 height 376
type textarea "hero.moveLeft()"
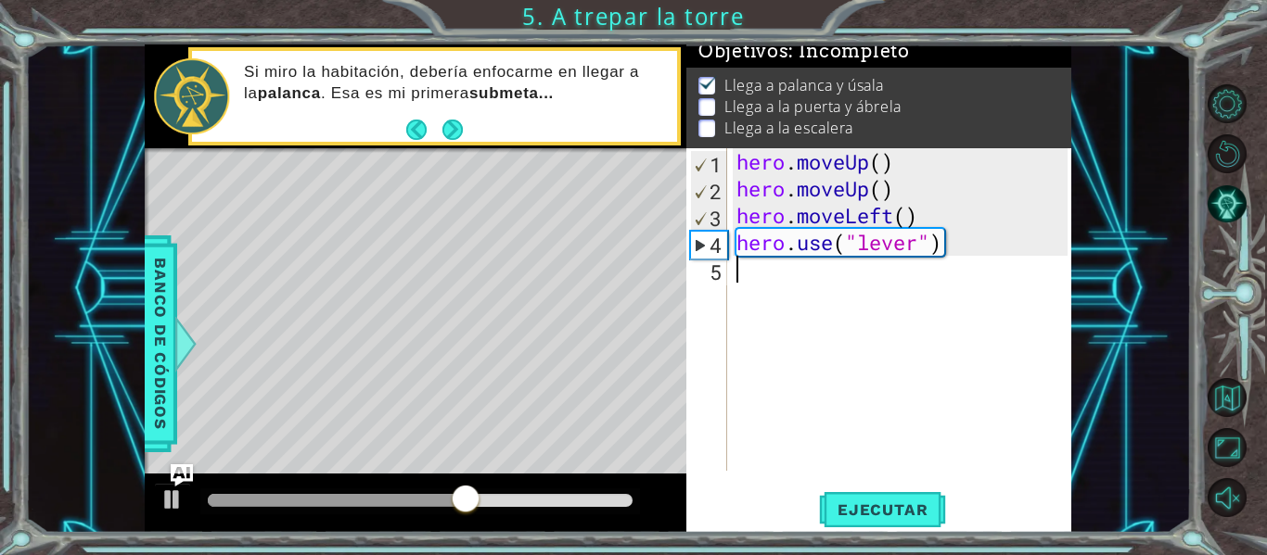
click at [802, 287] on div "hero . moveUp ( ) hero . moveUp ( ) hero . moveLeft ( ) hero . use ( "lever" )" at bounding box center [905, 336] width 344 height 376
paste textarea "hero.moveLeft()"
type textarea "hero.moveLeft()"
click at [890, 286] on div "hero . moveUp ( ) hero . moveUp ( ) hero . moveLeft ( ) hero . use ( "lever" ) …" at bounding box center [905, 336] width 344 height 376
click at [891, 272] on div "hero . moveUp ( ) hero . moveUp ( ) hero . moveLeft ( ) hero . use ( "lever" ) …" at bounding box center [905, 336] width 344 height 376
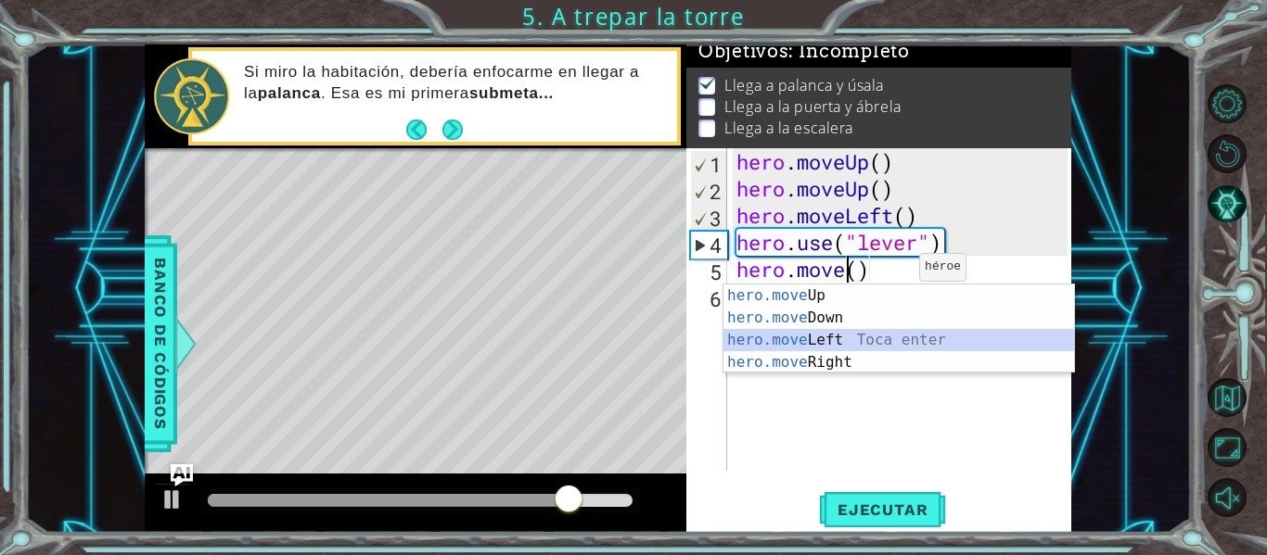
click at [882, 351] on div "hero.move Up Toca enter hero.move Down Toca enter hero.move Left Toca enter her…" at bounding box center [898, 352] width 350 height 134
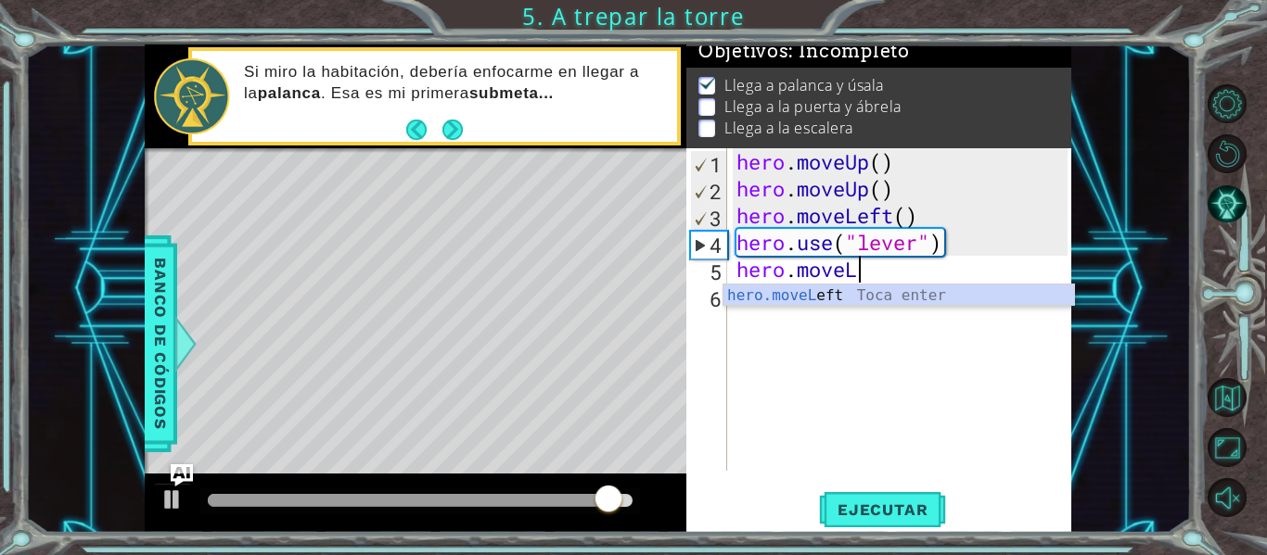
type textarea "hero.move"
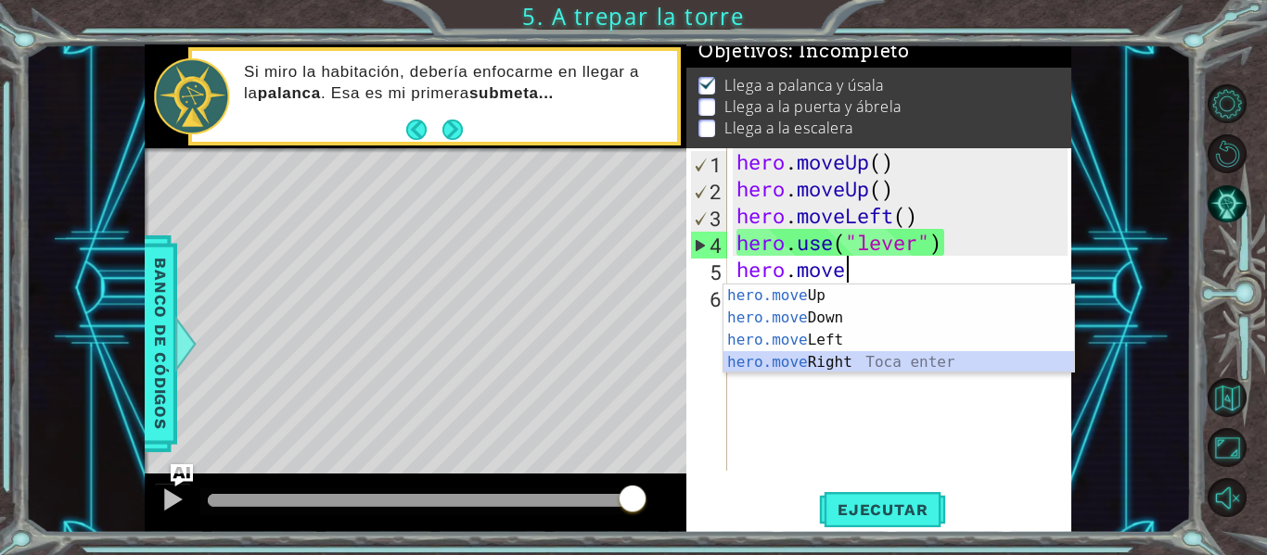
click at [862, 367] on div "hero.move Up Toca enter hero.move Down Toca enter hero.move Left Toca enter her…" at bounding box center [898, 352] width 350 height 134
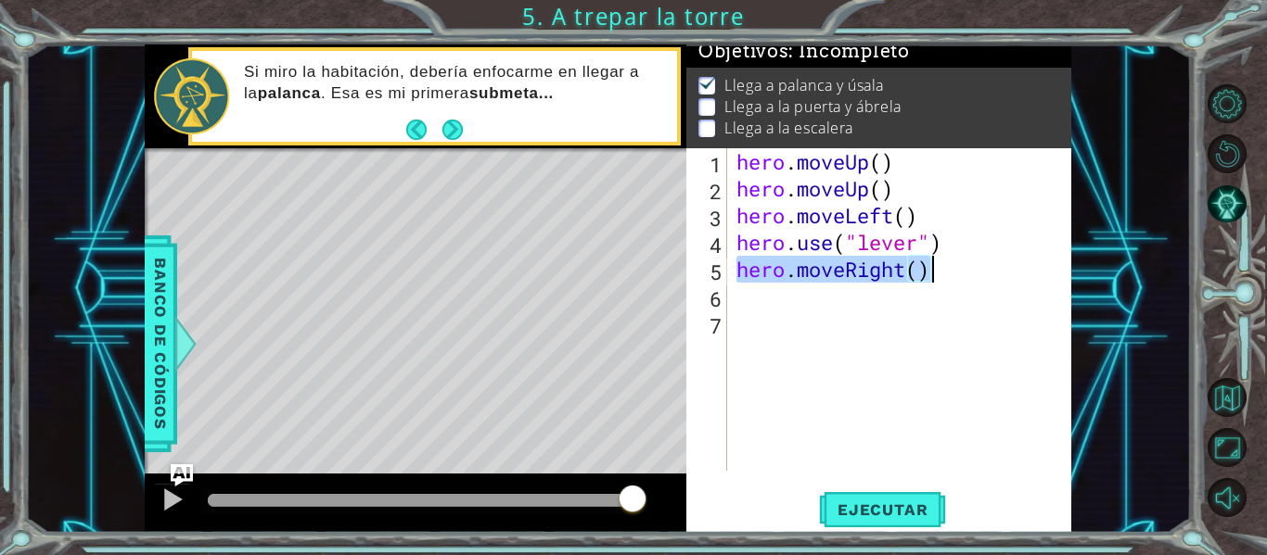
drag, startPoint x: 739, startPoint y: 263, endPoint x: 998, endPoint y: 271, distance: 258.8
click at [998, 271] on div "hero . moveUp ( ) hero . moveUp ( ) hero . moveLeft ( ) hero . use ( "lever" ) …" at bounding box center [905, 336] width 344 height 376
type textarea "hero.moveRight()"
click at [848, 301] on div "hero . moveUp ( ) hero . moveUp ( ) hero . moveLeft ( ) hero . use ( "lever" ) …" at bounding box center [905, 336] width 344 height 376
paste textarea "hero.moveRight()"
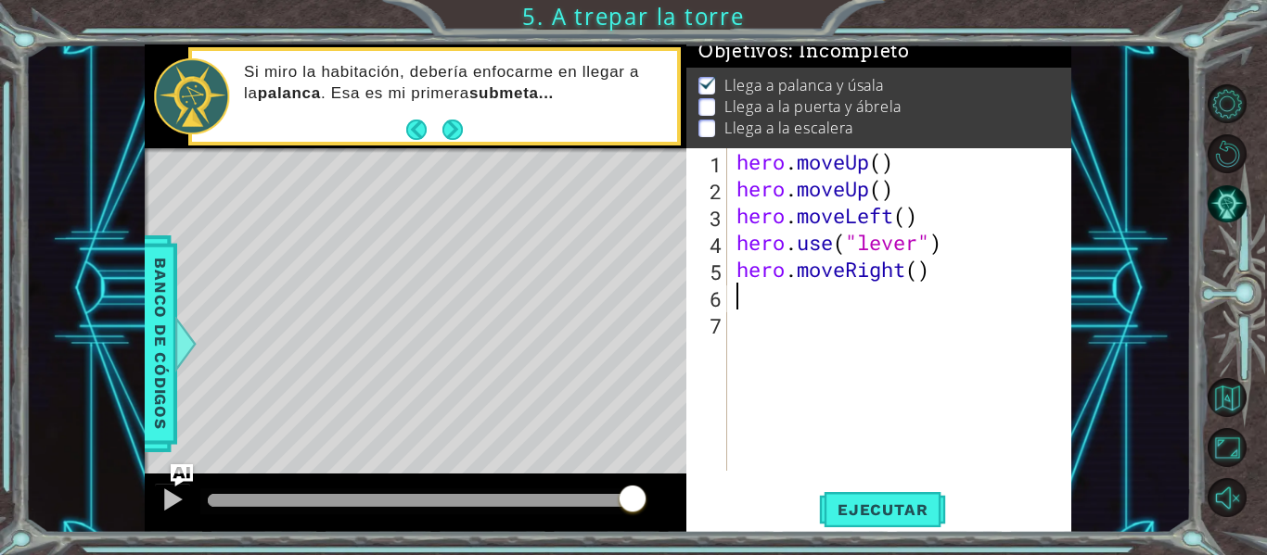
type textarea "hero.moveRight()"
click at [815, 336] on div "hero . moveUp ( ) hero . moveUp ( ) hero . moveLeft ( ) hero . use ( "lever" ) …" at bounding box center [905, 336] width 344 height 376
paste textarea "hero.moveRight()"
type textarea "hero.moveRight()"
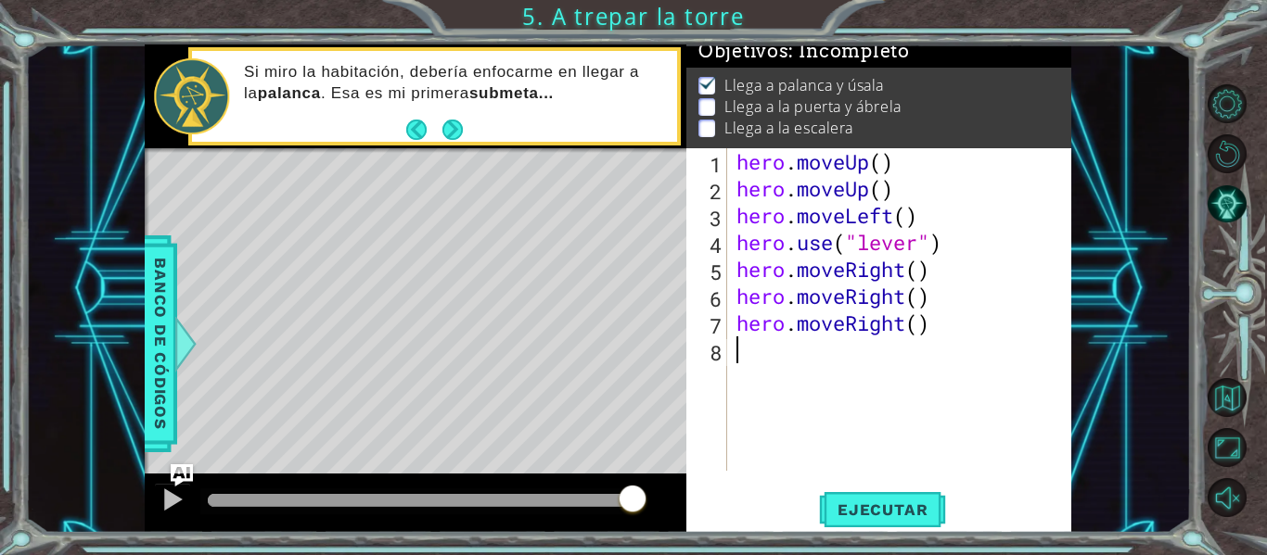
click at [819, 352] on div "hero . moveUp ( ) hero . moveUp ( ) hero . moveLeft ( ) hero . use ( "lever" ) …" at bounding box center [905, 336] width 344 height 376
paste textarea "hero.moveRight()"
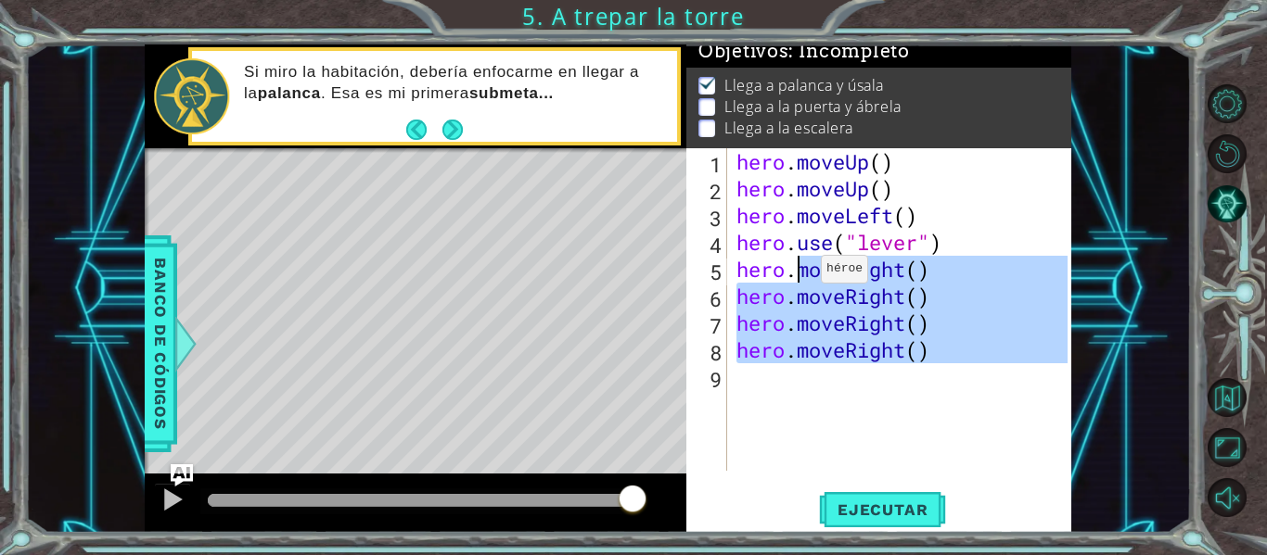
drag, startPoint x: 791, startPoint y: 421, endPoint x: 802, endPoint y: 284, distance: 137.7
click at [802, 284] on div "hero . moveUp ( ) hero . moveUp ( ) hero . moveLeft ( ) hero . use ( "lever" ) …" at bounding box center [905, 336] width 344 height 376
type textarea "hero.moveRight() hero.moveRight()"
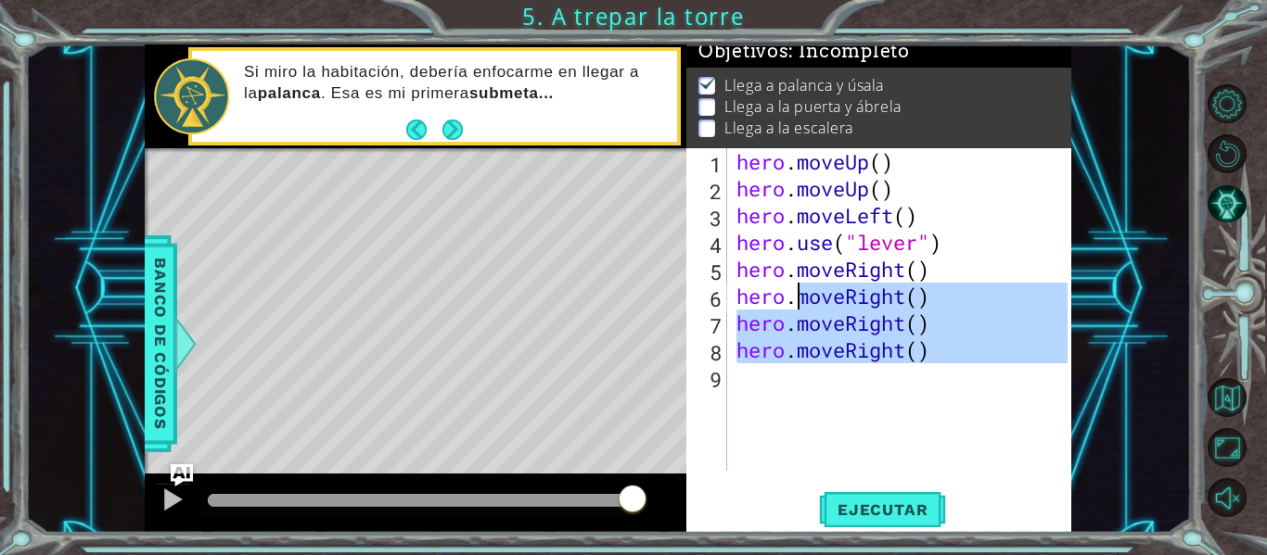
click at [802, 394] on div "hero . moveUp ( ) hero . moveUp ( ) hero . moveLeft ( ) hero . use ( "lever" ) …" at bounding box center [900, 309] width 335 height 323
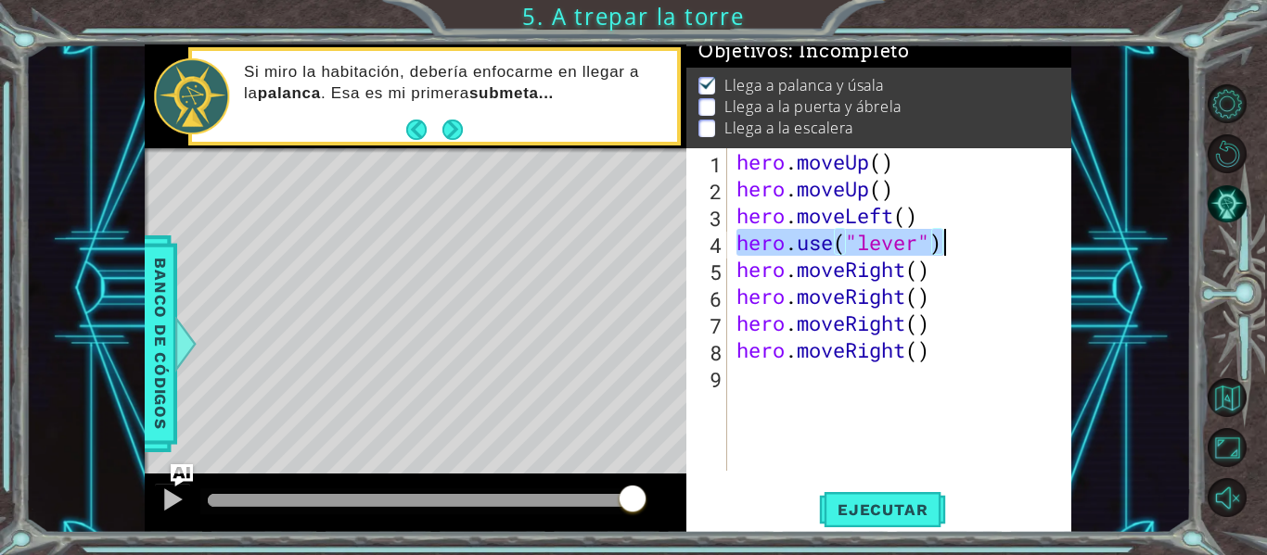
drag, startPoint x: 742, startPoint y: 247, endPoint x: 946, endPoint y: 253, distance: 204.1
click at [946, 253] on div "hero . moveUp ( ) hero . moveUp ( ) hero . moveLeft ( ) hero . use ( "lever" ) …" at bounding box center [905, 336] width 344 height 376
type textarea "hero.use("lever")"
click at [780, 394] on div "hero . moveUp ( ) hero . moveUp ( ) hero . moveLeft ( ) hero . use ( "lever" ) …" at bounding box center [905, 336] width 344 height 376
paste textarea "hero.use("lever")"
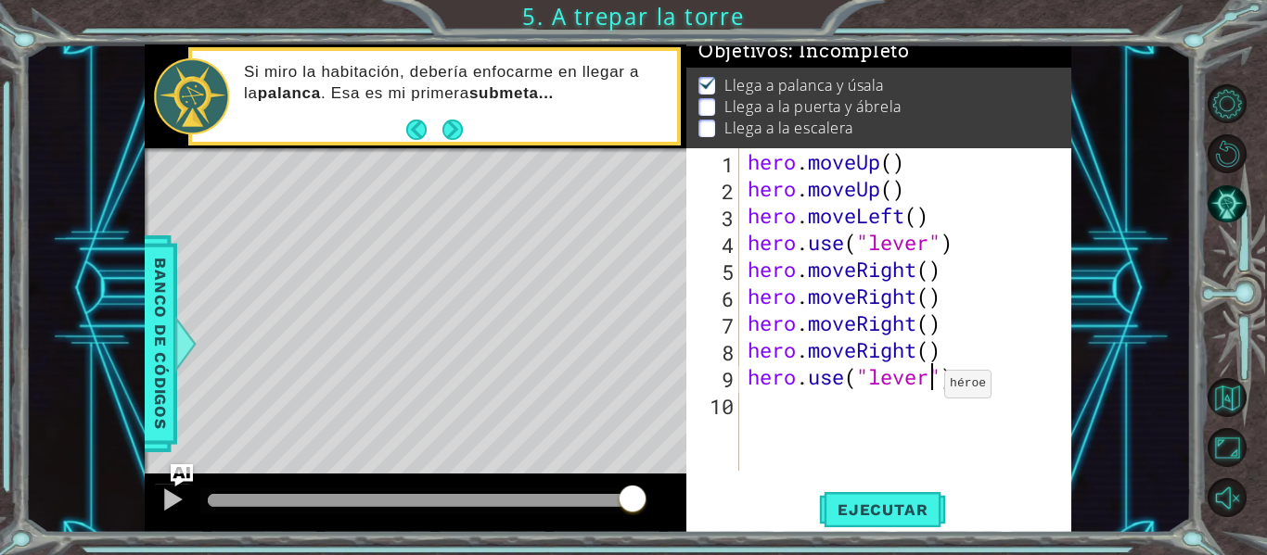
click at [927, 389] on div "hero . moveUp ( ) hero . moveUp ( ) hero . moveLeft ( ) hero . use ( "lever" ) …" at bounding box center [910, 336] width 333 height 376
type textarea "hero.use("door")"
click at [913, 499] on button "Ejecutar" at bounding box center [882, 510] width 127 height 38
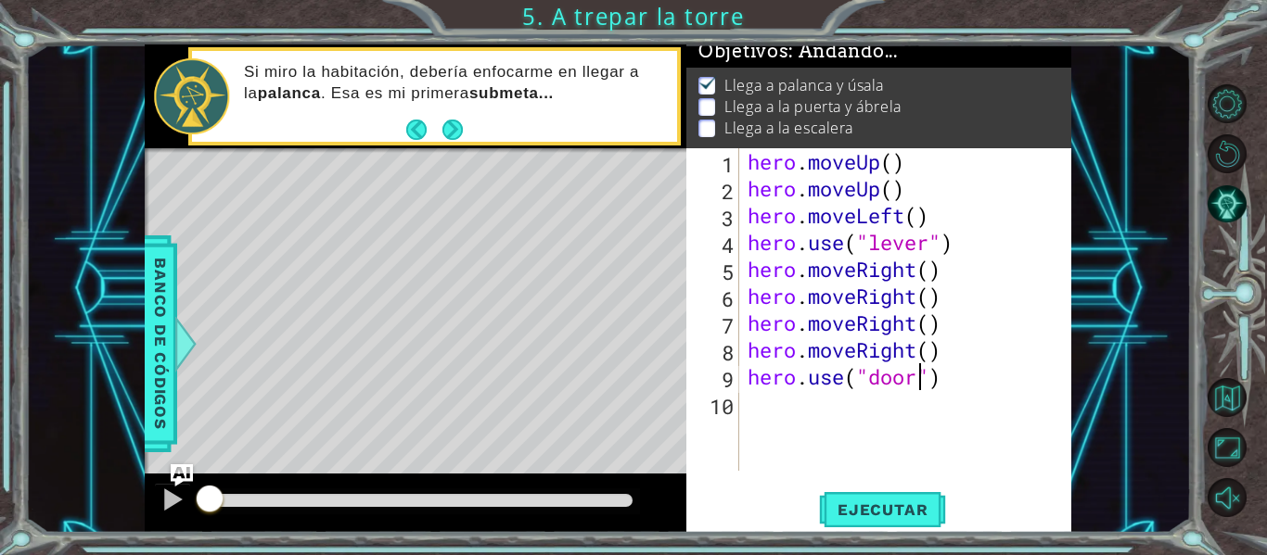
scroll to position [16, 0]
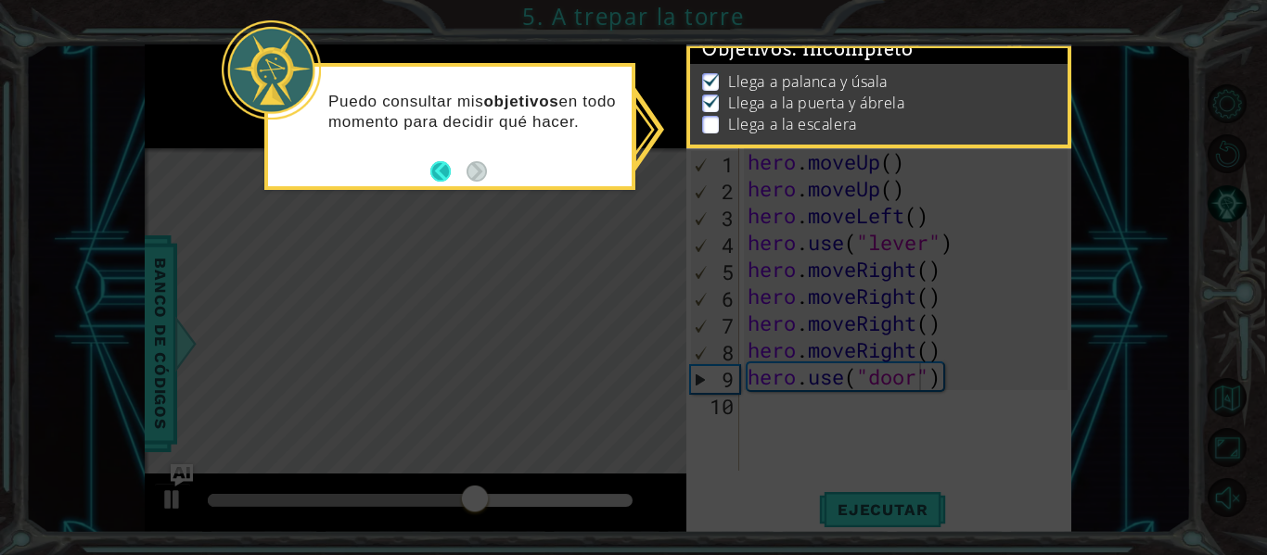
click at [435, 171] on button "Back" at bounding box center [448, 171] width 36 height 20
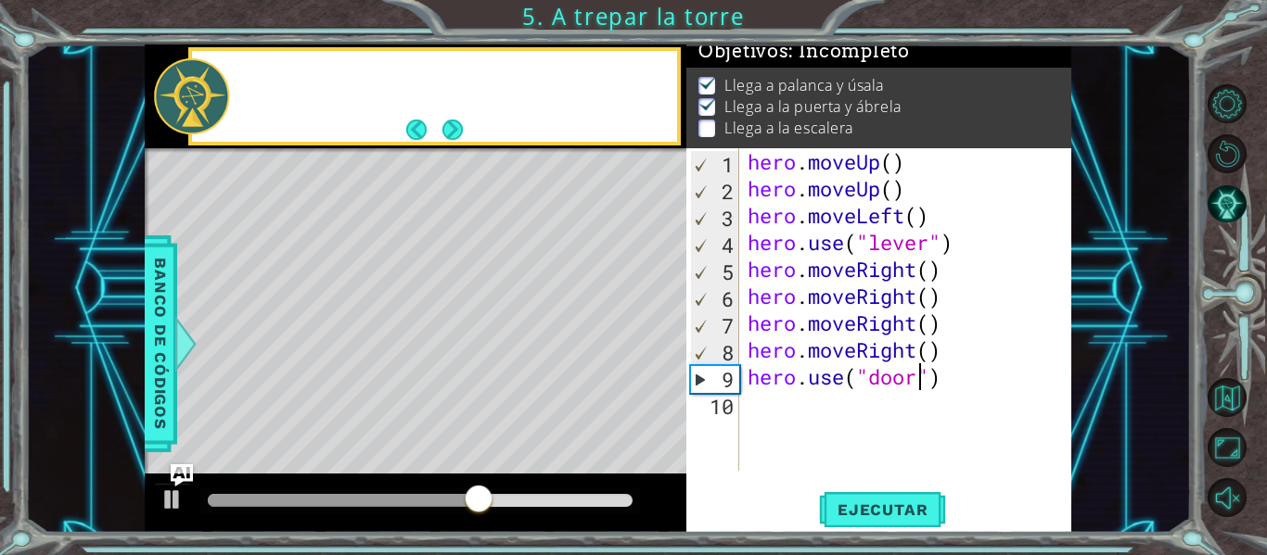
scroll to position [13, 0]
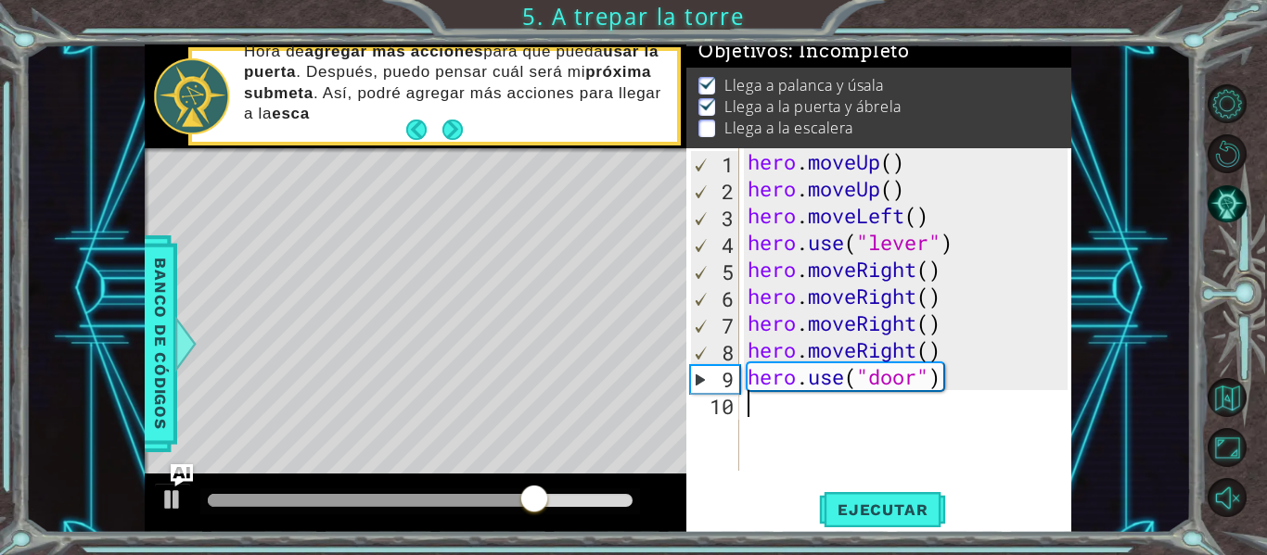
click at [805, 412] on div "hero . moveUp ( ) hero . moveUp ( ) hero . moveLeft ( ) hero . use ( "lever" ) …" at bounding box center [910, 336] width 333 height 376
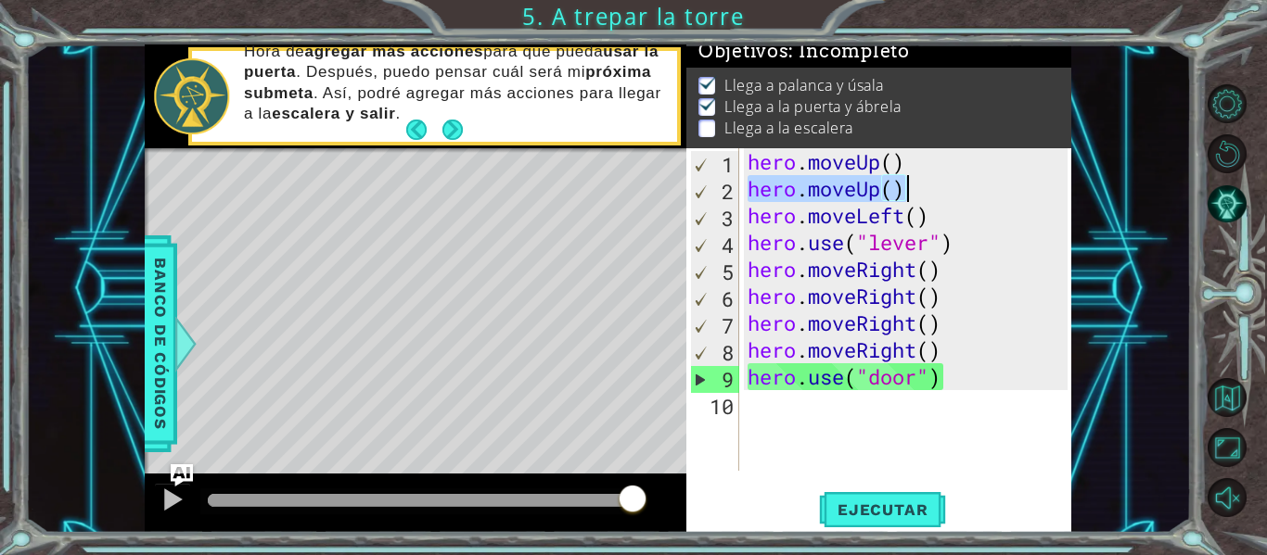
drag, startPoint x: 747, startPoint y: 189, endPoint x: 915, endPoint y: 191, distance: 167.8
click at [915, 191] on div "hero . moveUp ( ) hero . moveUp ( ) hero . moveLeft ( ) hero . use ( "lever" ) …" at bounding box center [910, 336] width 333 height 376
type textarea "hero.moveUp()"
click at [809, 408] on div "hero . moveUp ( ) hero . moveUp ( ) hero . moveLeft ( ) hero . use ( "lever" ) …" at bounding box center [910, 336] width 333 height 376
paste textarea "hero.moveUp()"
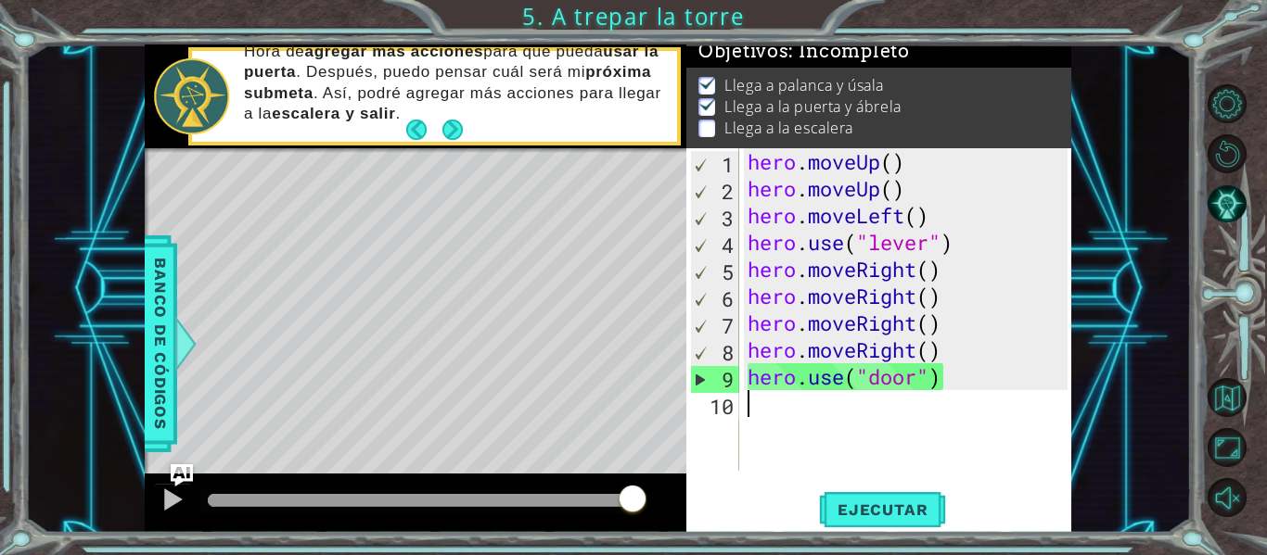
type textarea "hero.moveUp()"
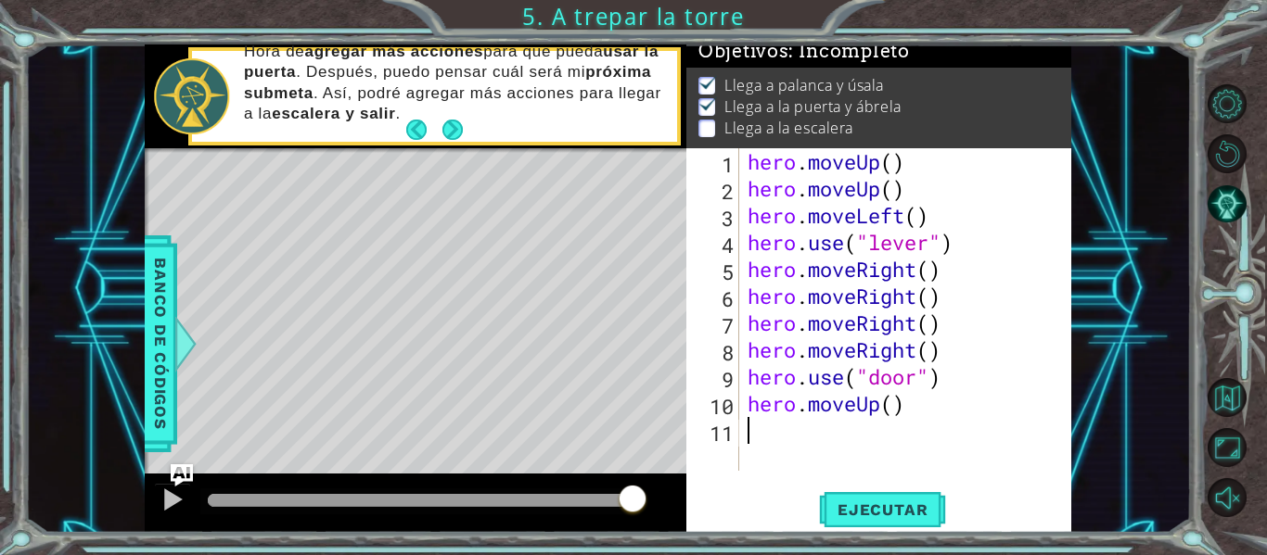
click at [777, 434] on div "hero . moveUp ( ) hero . moveUp ( ) hero . moveLeft ( ) hero . use ( "lever" ) …" at bounding box center [910, 336] width 333 height 376
paste textarea "hero.moveUp()"
type textarea "hero.moveUp()"
click at [766, 458] on div "hero . moveUp ( ) hero . moveUp ( ) hero . moveLeft ( ) hero . use ( "lever" ) …" at bounding box center [910, 336] width 333 height 376
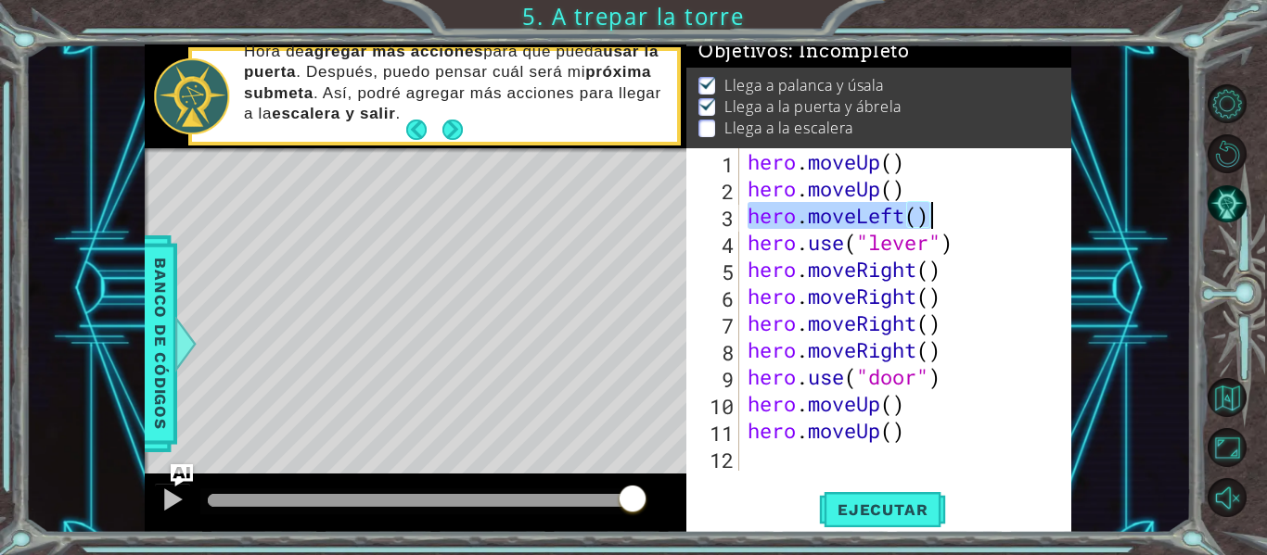
drag, startPoint x: 744, startPoint y: 227, endPoint x: 933, endPoint y: 222, distance: 189.2
click at [933, 222] on div "hero . moveUp ( ) hero . moveUp ( ) hero . moveLeft ( ) hero . use ( "lever" ) …" at bounding box center [906, 309] width 324 height 323
type textarea "hero.moveLeft()"
click at [767, 470] on div "hero . moveUp ( ) hero . moveUp ( ) hero . moveLeft ( ) hero . use ( "lever" ) …" at bounding box center [910, 336] width 333 height 376
paste textarea "hero.moveLeft()"
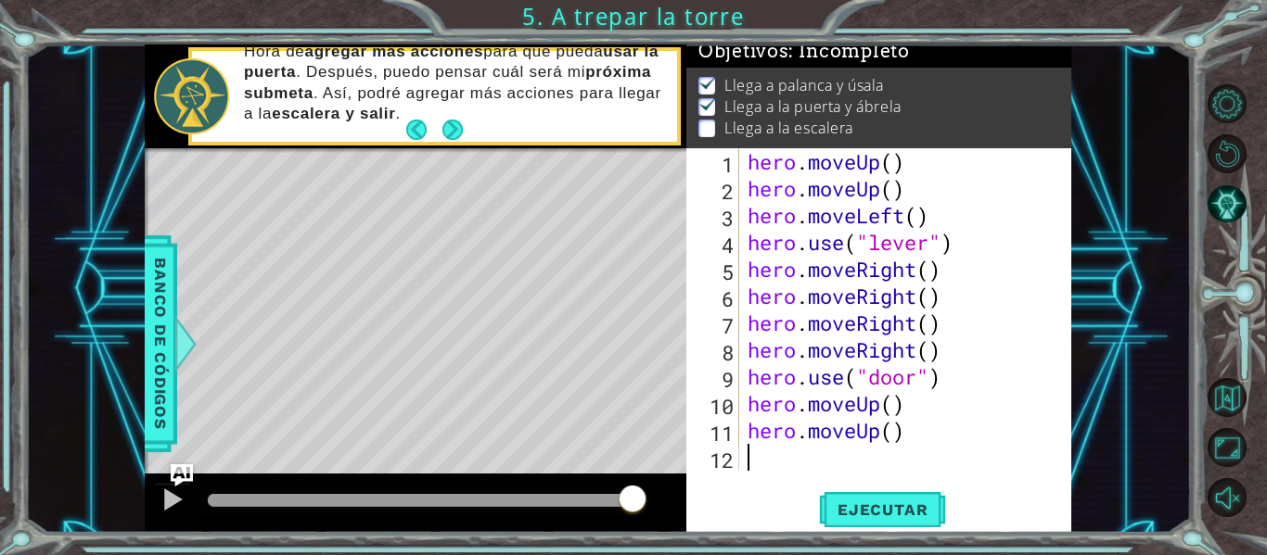
type textarea "hero.moveLeft()"
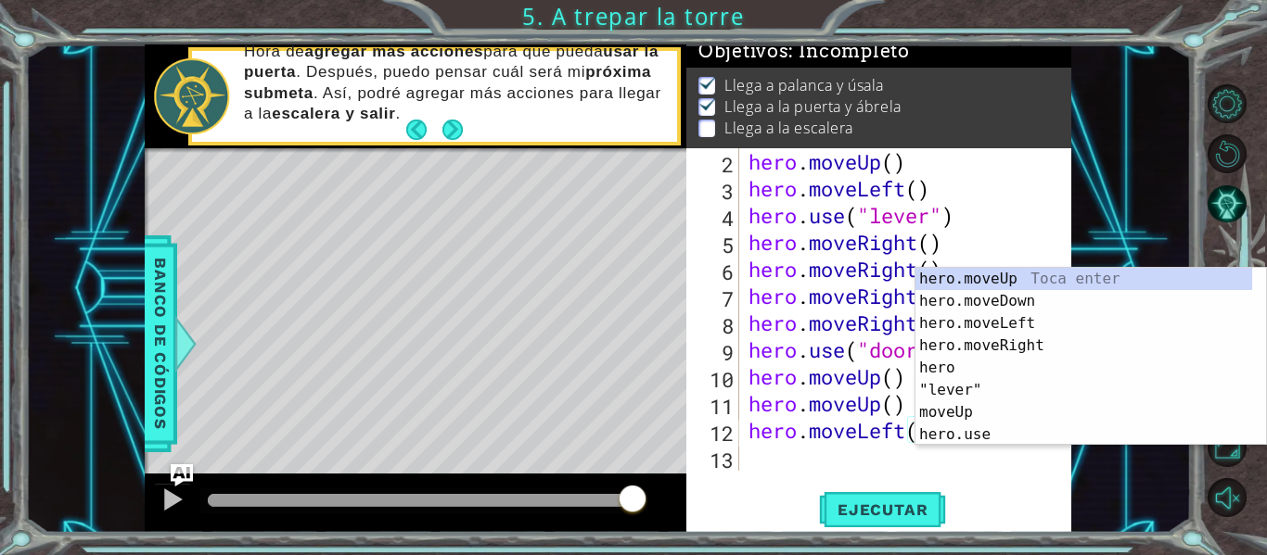
scroll to position [27, 0]
click at [823, 465] on div "hero . moveUp ( ) hero . moveLeft ( ) hero . use ( "lever" ) hero . moveRight (…" at bounding box center [904, 336] width 318 height 376
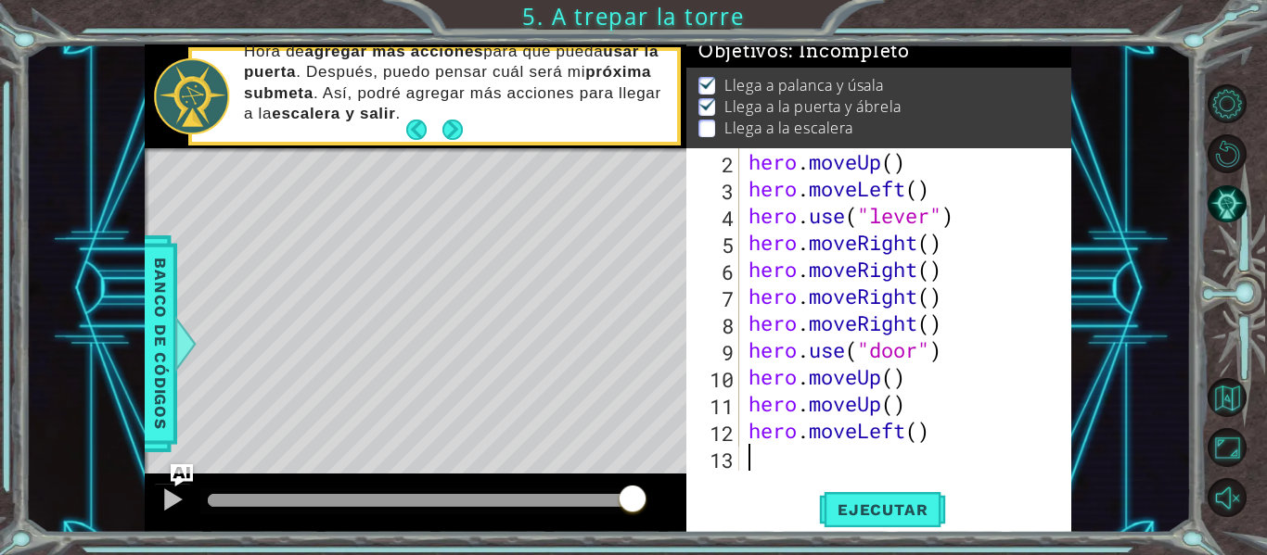
paste textarea "hero.moveLeft()"
type textarea "hero.moveLeft()"
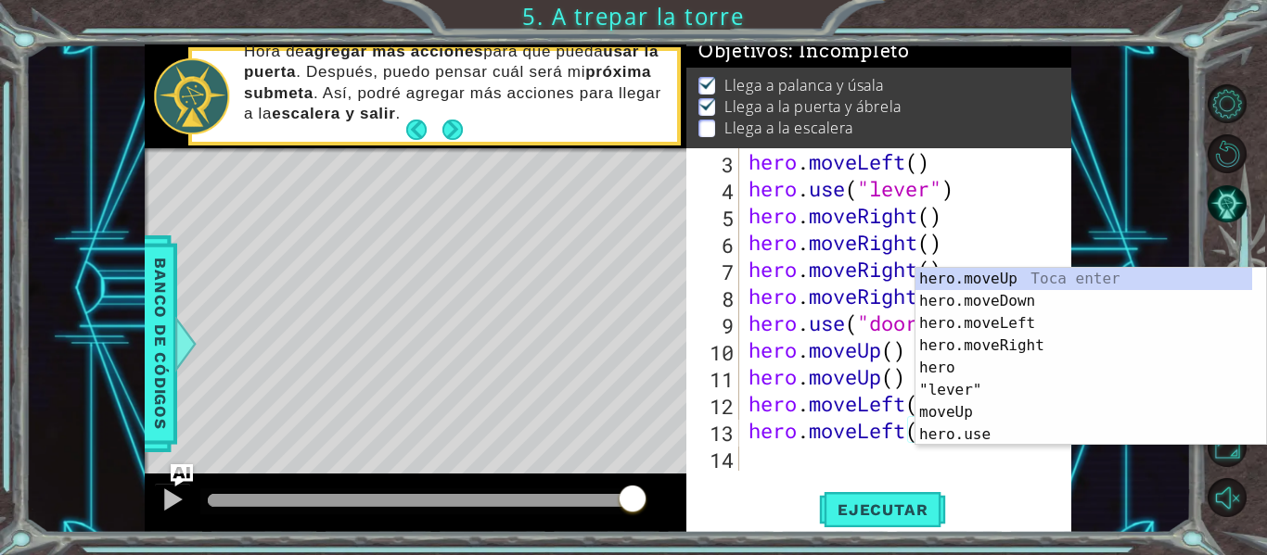
scroll to position [54, 0]
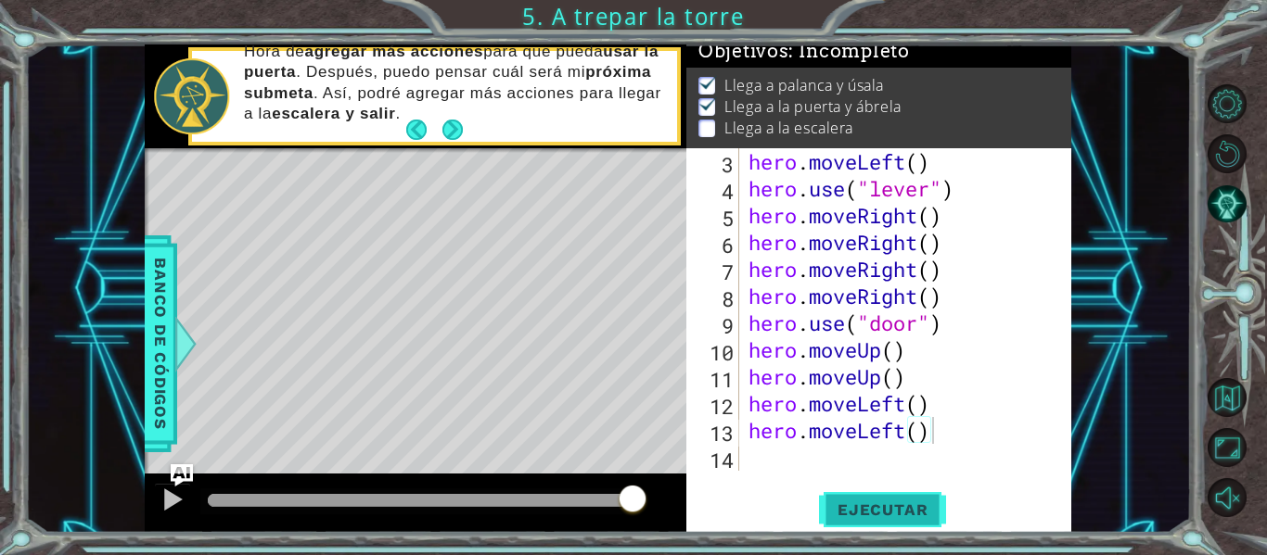
click at [897, 513] on span "Ejecutar" at bounding box center [882, 510] width 127 height 19
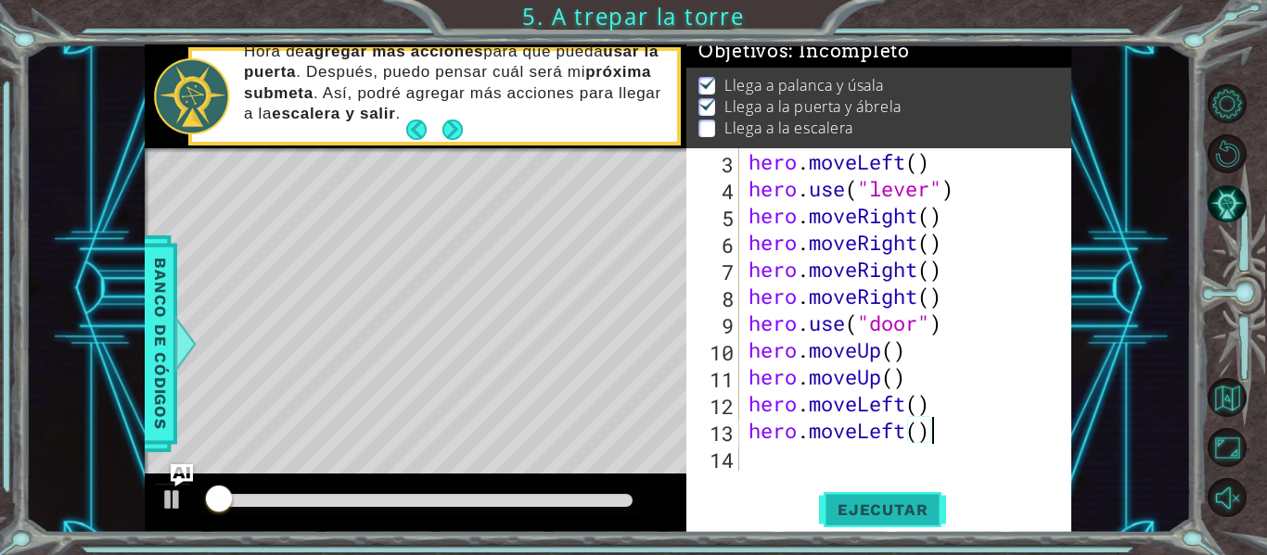
scroll to position [16, 0]
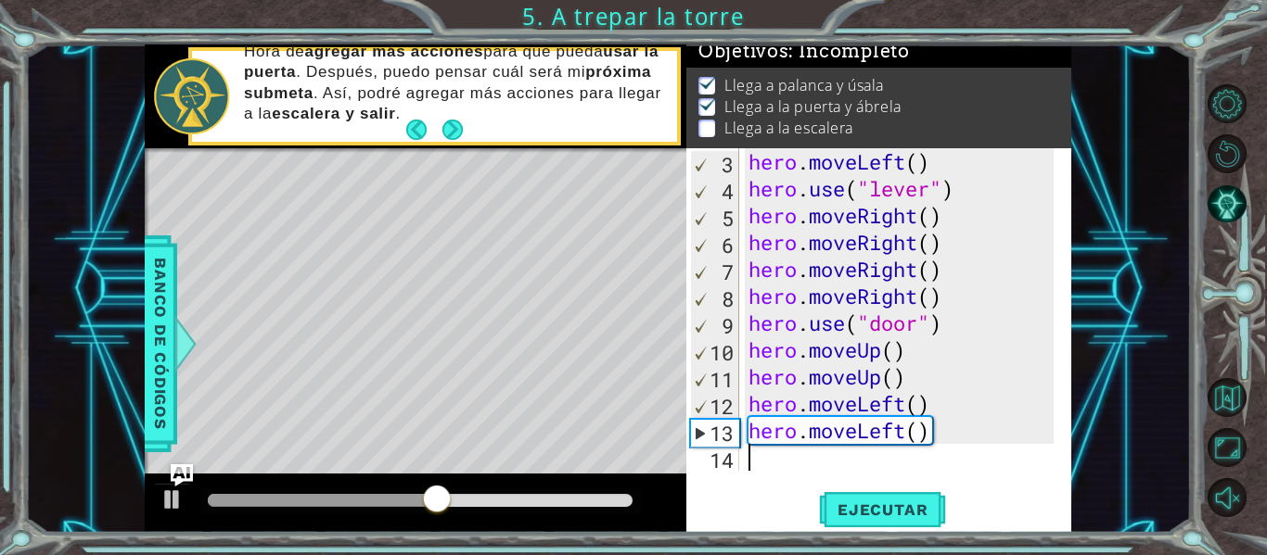
click at [824, 464] on div "hero . moveLeft ( ) hero . use ( "lever" ) hero . moveRight ( ) hero . moveRigh…" at bounding box center [904, 336] width 318 height 376
paste textarea "hero.moveLeft()"
type textarea "hero.moveLeft()"
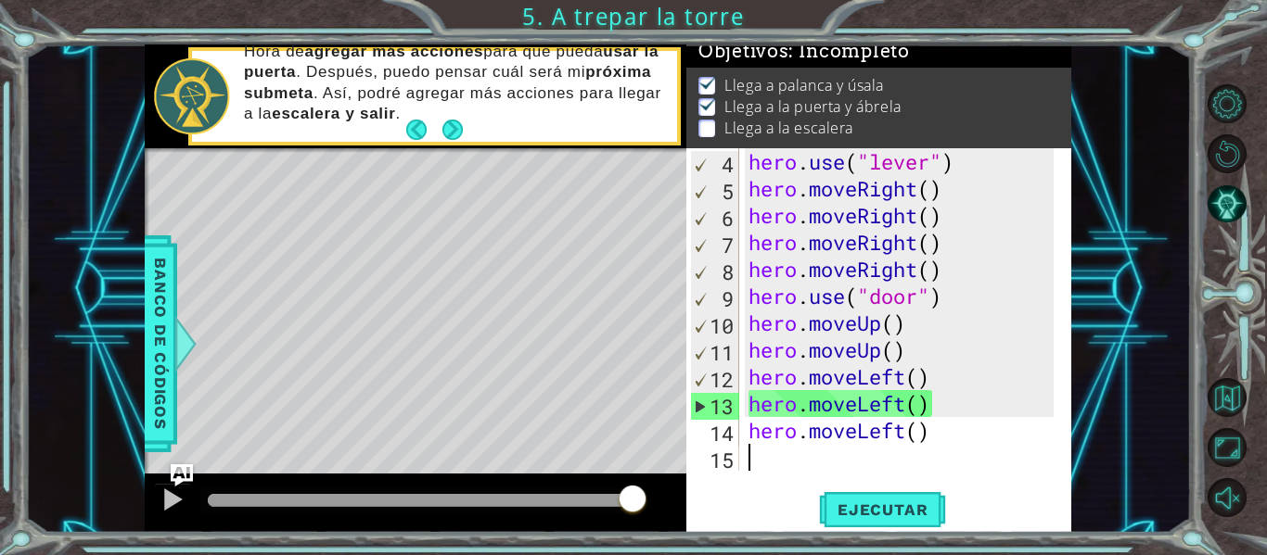
click at [824, 464] on div "hero . use ( "lever" ) hero . moveRight ( ) hero . moveRight ( ) hero . moveRig…" at bounding box center [904, 336] width 318 height 376
paste textarea "hero.moveLeft()"
type textarea "hero.moveLeft()"
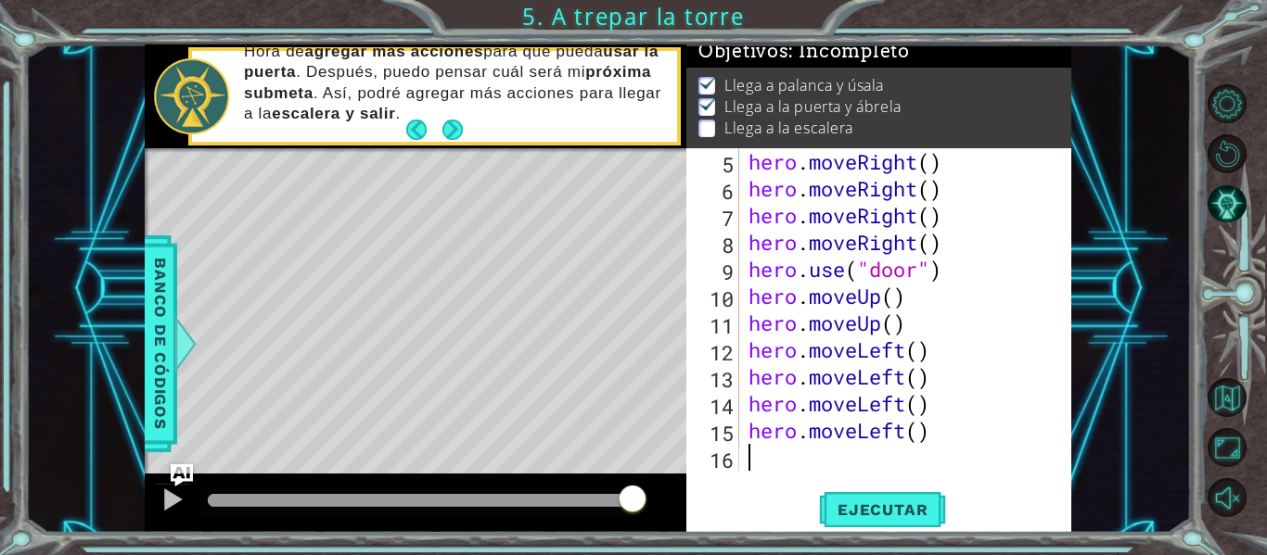
click at [783, 459] on div "hero . moveRight ( ) hero . moveRight ( ) hero . moveRight ( ) hero . moveRight…" at bounding box center [904, 336] width 318 height 376
drag, startPoint x: 748, startPoint y: 295, endPoint x: 903, endPoint y: 300, distance: 155.0
click at [903, 300] on div "hero . moveRight ( ) hero . moveRight ( ) hero . moveRight ( ) hero . moveRight…" at bounding box center [904, 336] width 318 height 376
type textarea "hero.moveUp()"
click at [745, 464] on div "hero . moveRight ( ) hero . moveRight ( ) hero . moveRight ( ) hero . moveRight…" at bounding box center [904, 336] width 318 height 376
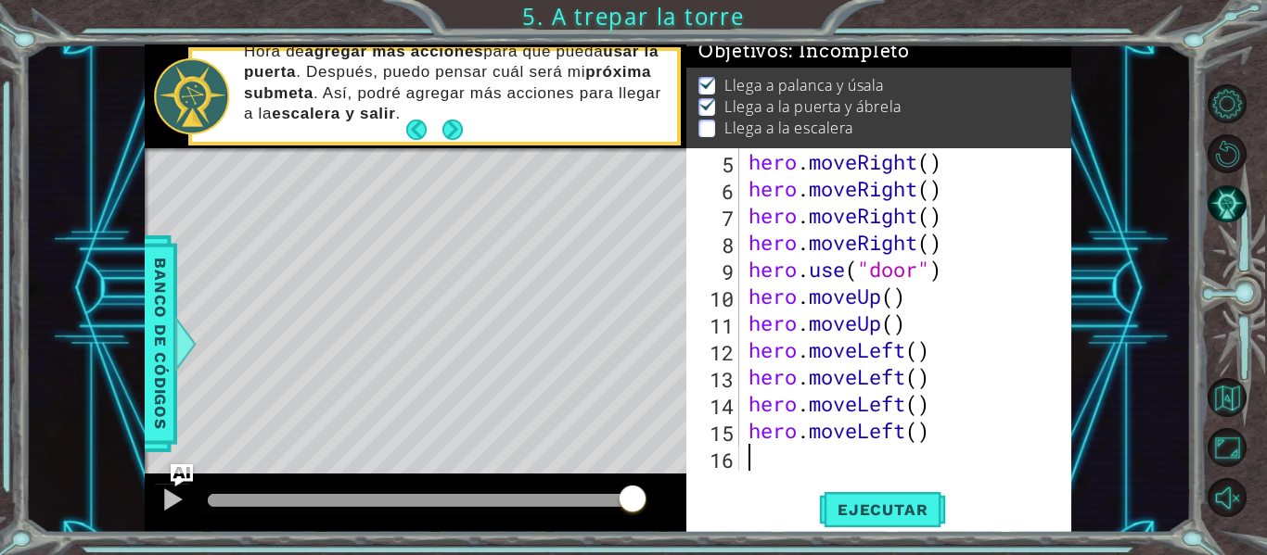
paste textarea "hero.moveUp()"
type textarea "hero.moveUp()"
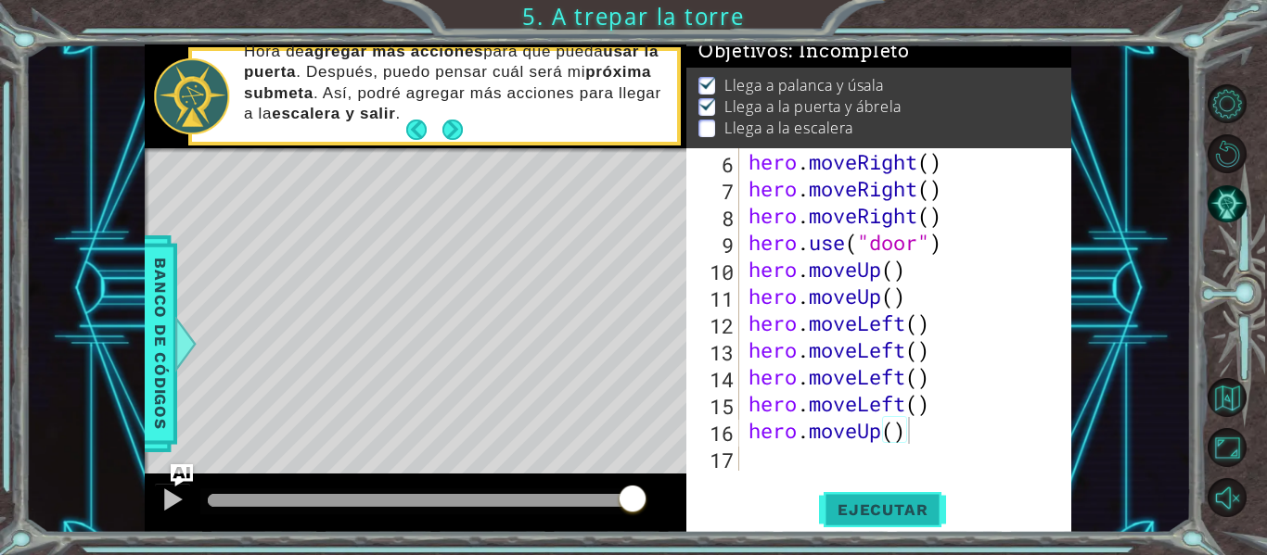
click at [860, 508] on span "Ejecutar" at bounding box center [882, 510] width 127 height 19
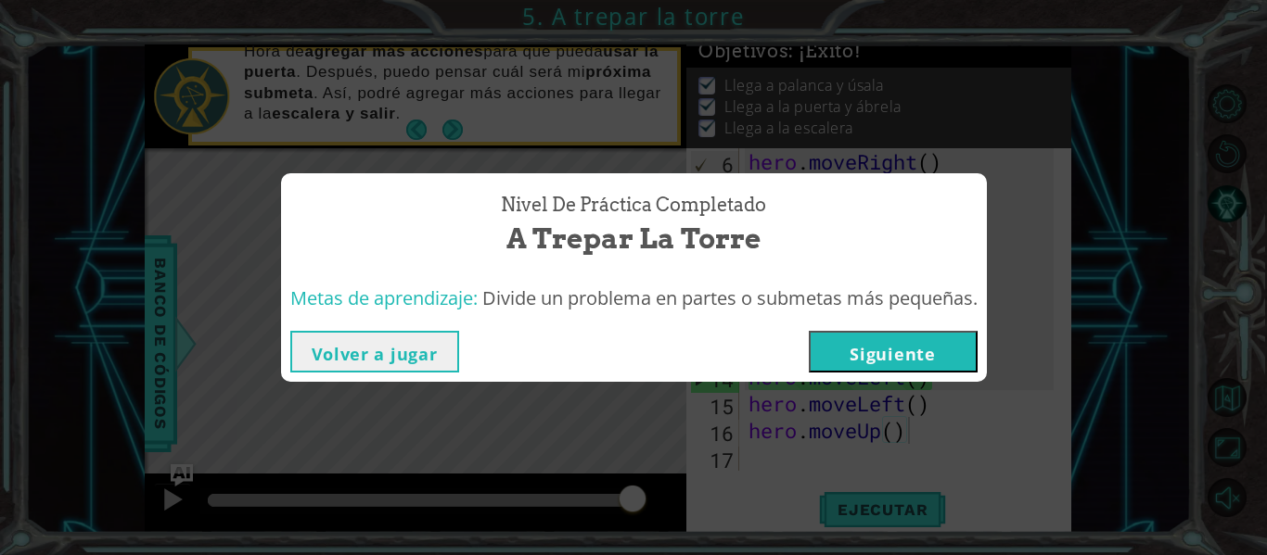
click at [396, 348] on button "Volver a jugar" at bounding box center [374, 352] width 169 height 42
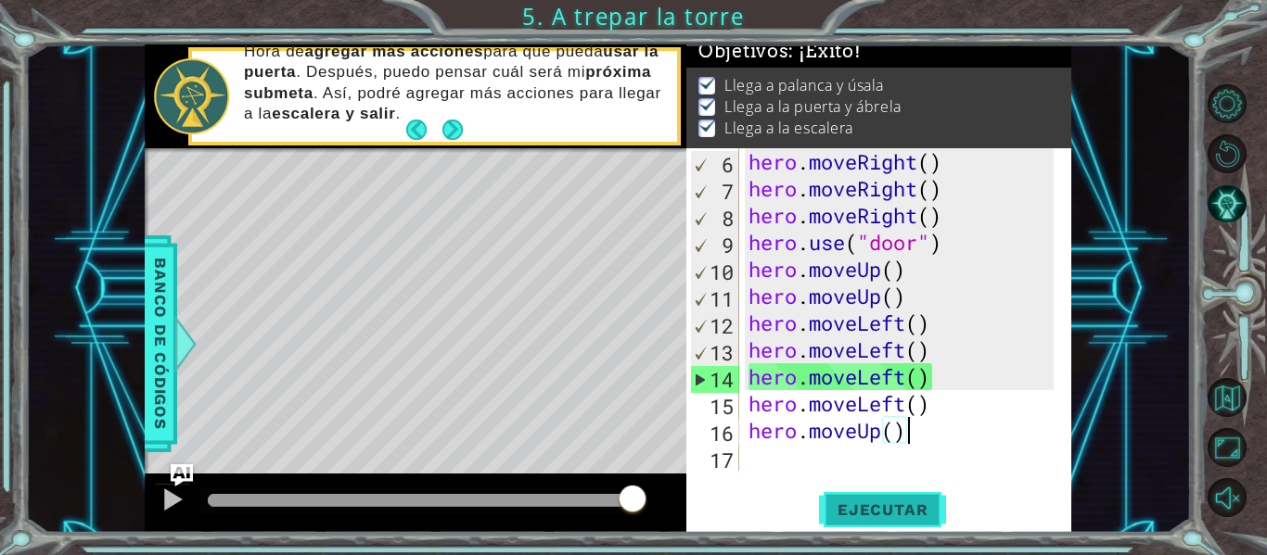
click at [876, 508] on span "Ejecutar" at bounding box center [882, 510] width 127 height 19
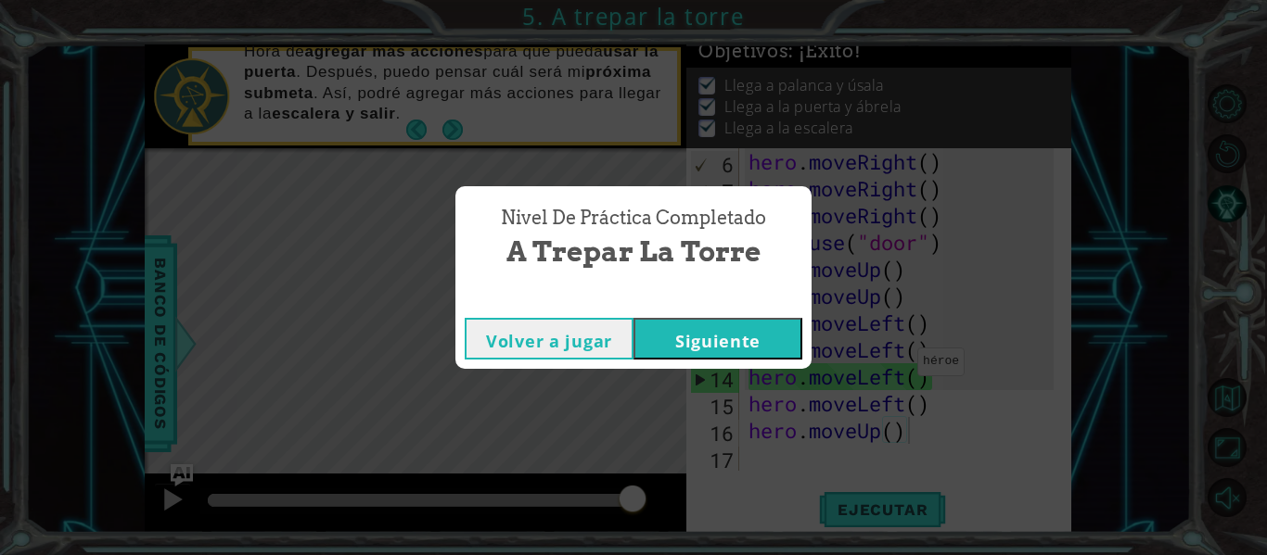
click at [775, 337] on button "Siguiente" at bounding box center [717, 339] width 169 height 42
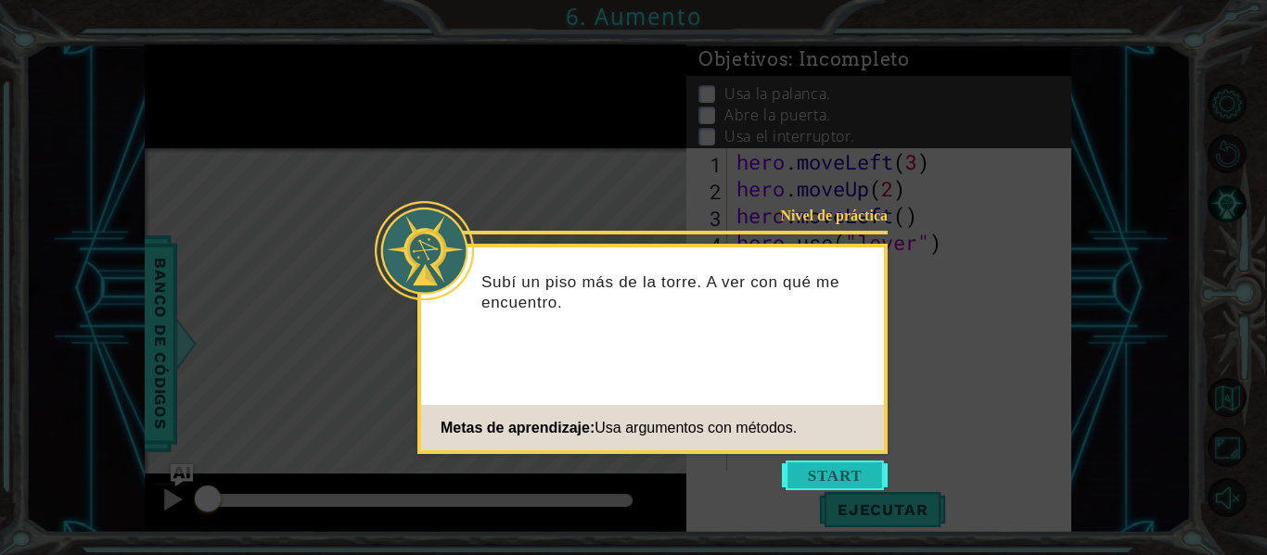
click at [860, 476] on button "Start" at bounding box center [835, 476] width 106 height 30
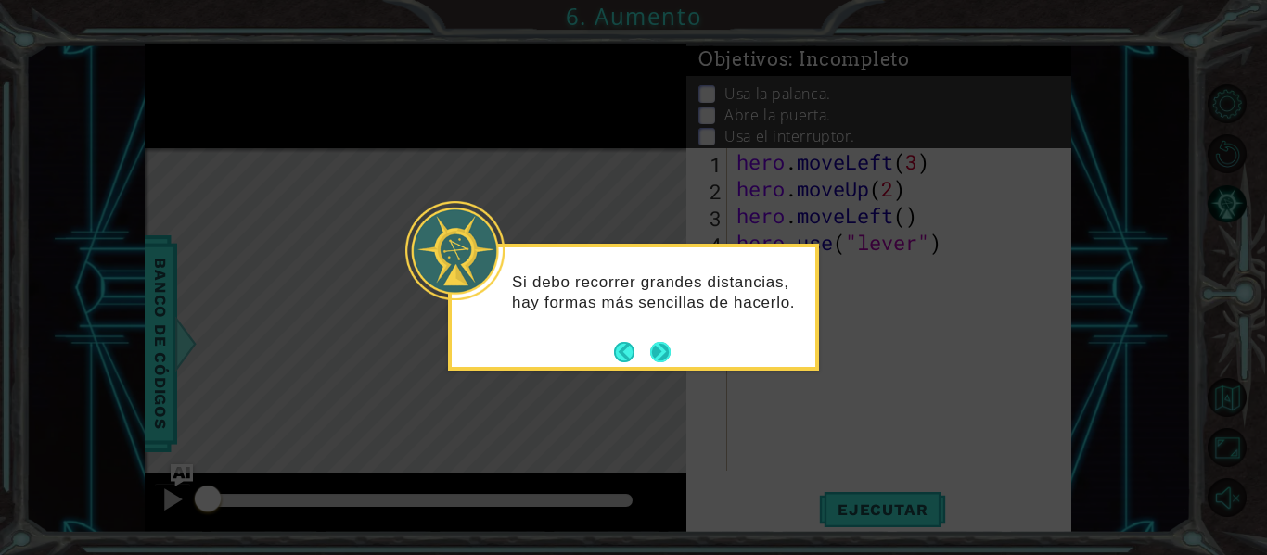
click at [658, 351] on button "Next" at bounding box center [660, 352] width 20 height 20
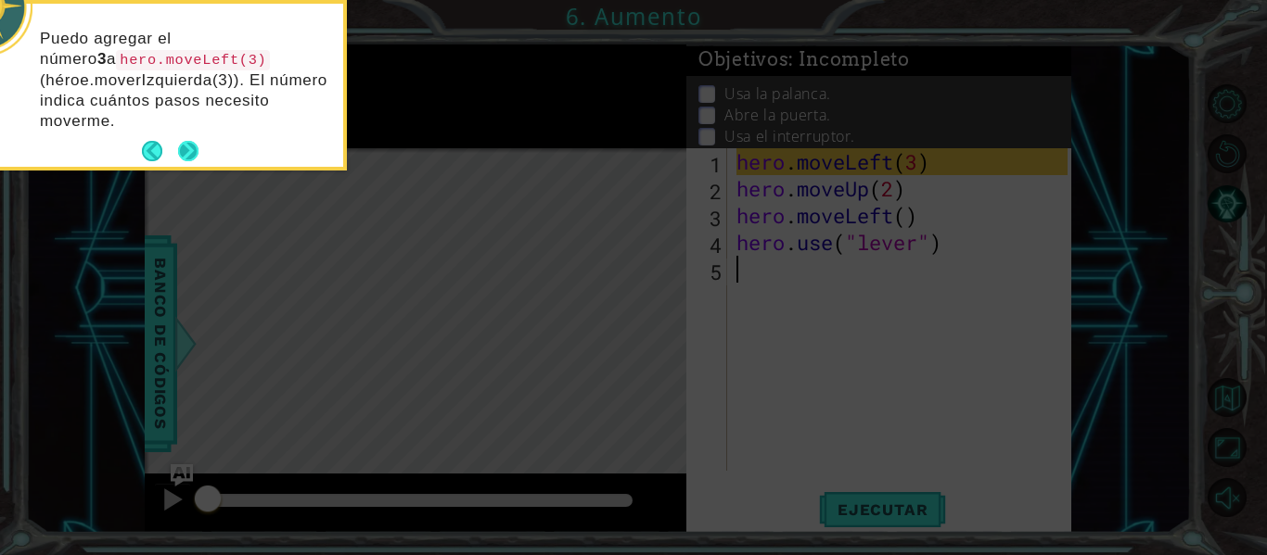
click at [187, 147] on button "Next" at bounding box center [188, 151] width 20 height 20
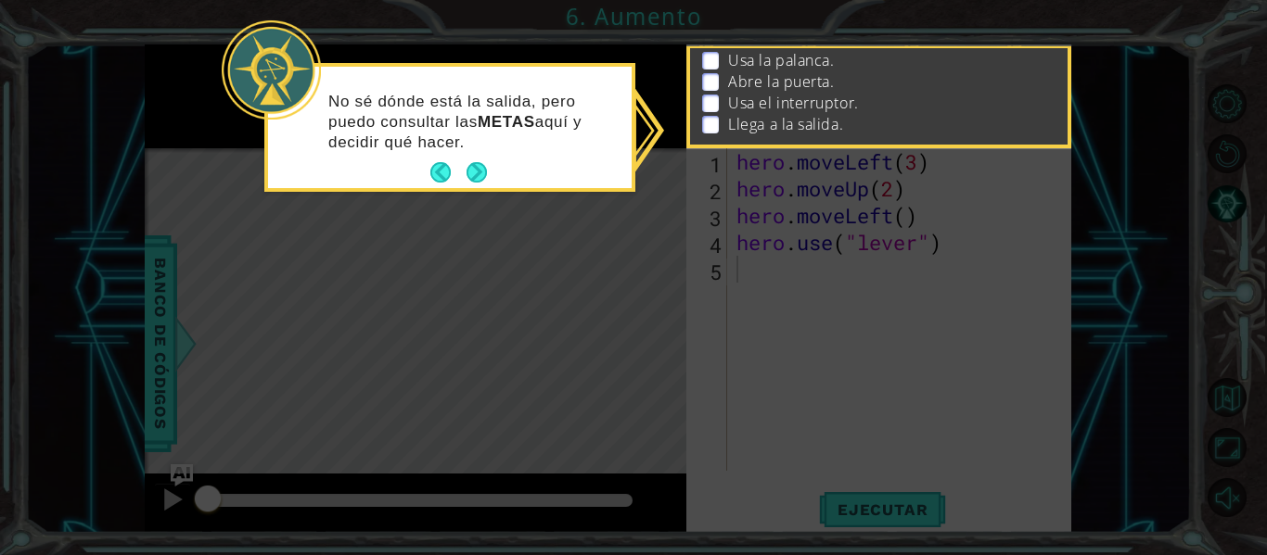
scroll to position [58, 0]
click at [479, 172] on button "Next" at bounding box center [476, 172] width 20 height 20
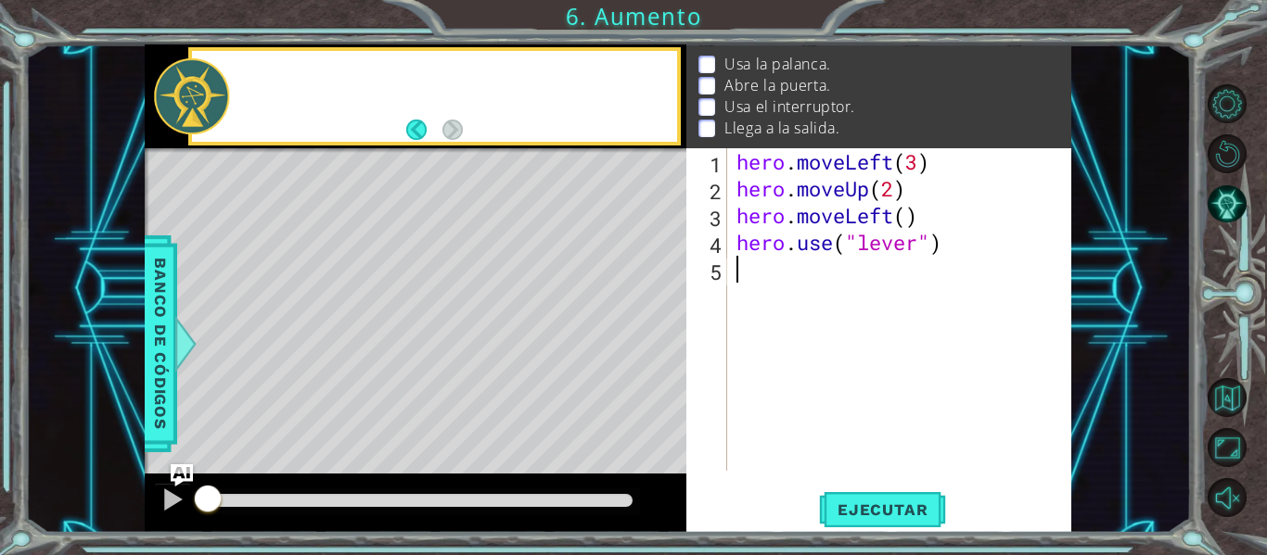
scroll to position [53, 0]
